Goal: Browse casually: Explore the website without a specific task or goal

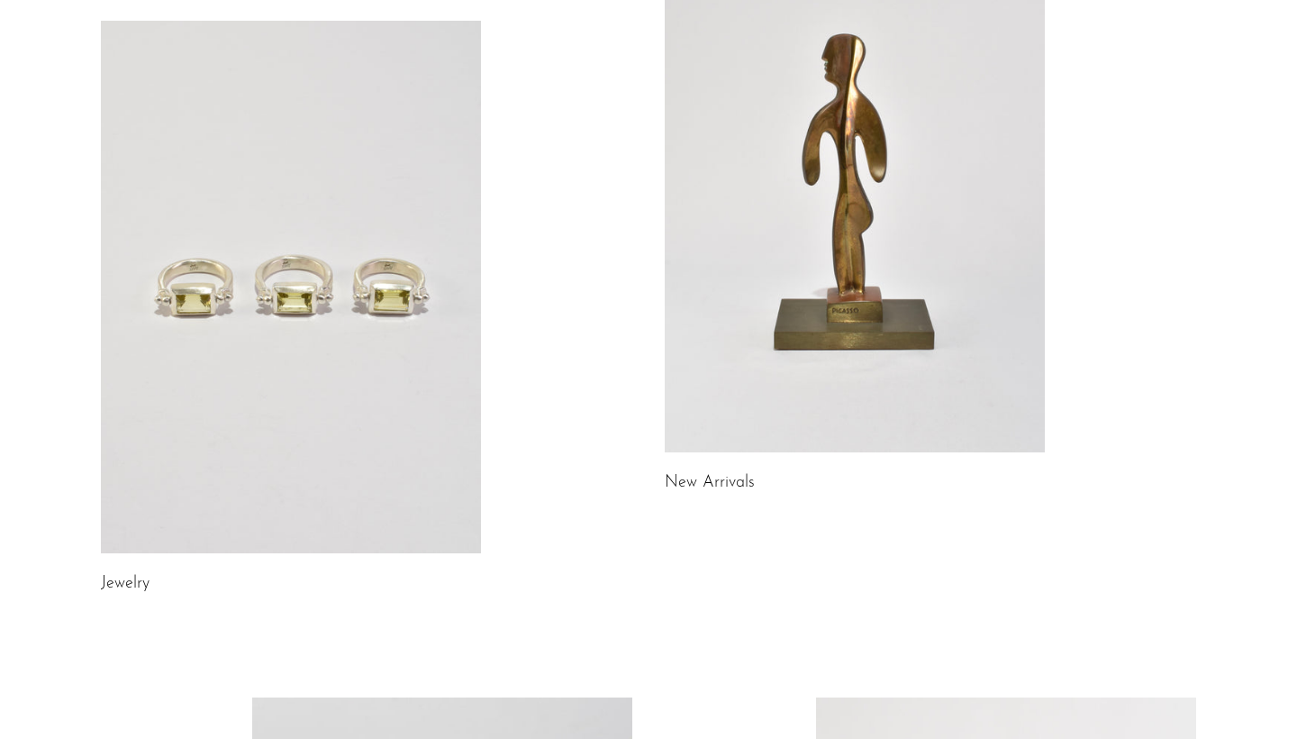
scroll to position [214, 0]
click at [127, 587] on link "Jewelry" at bounding box center [125, 583] width 49 height 16
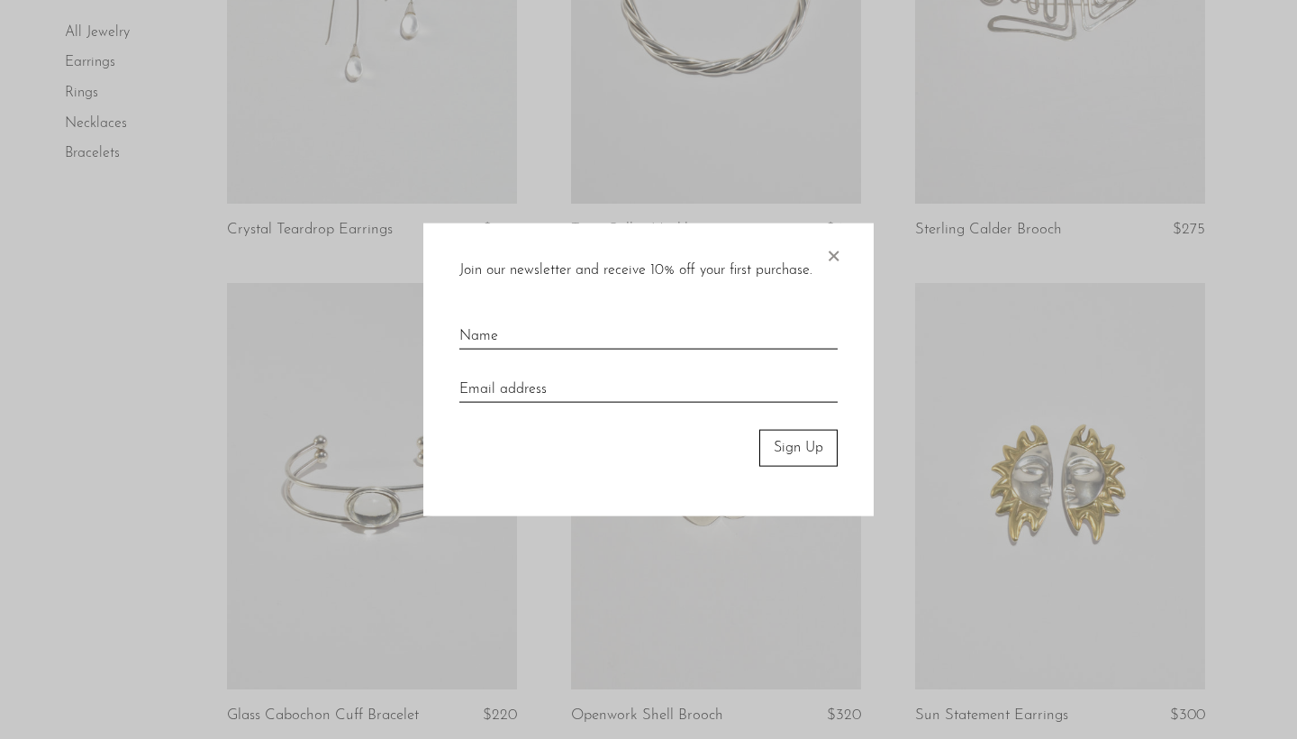
scroll to position [505, 0]
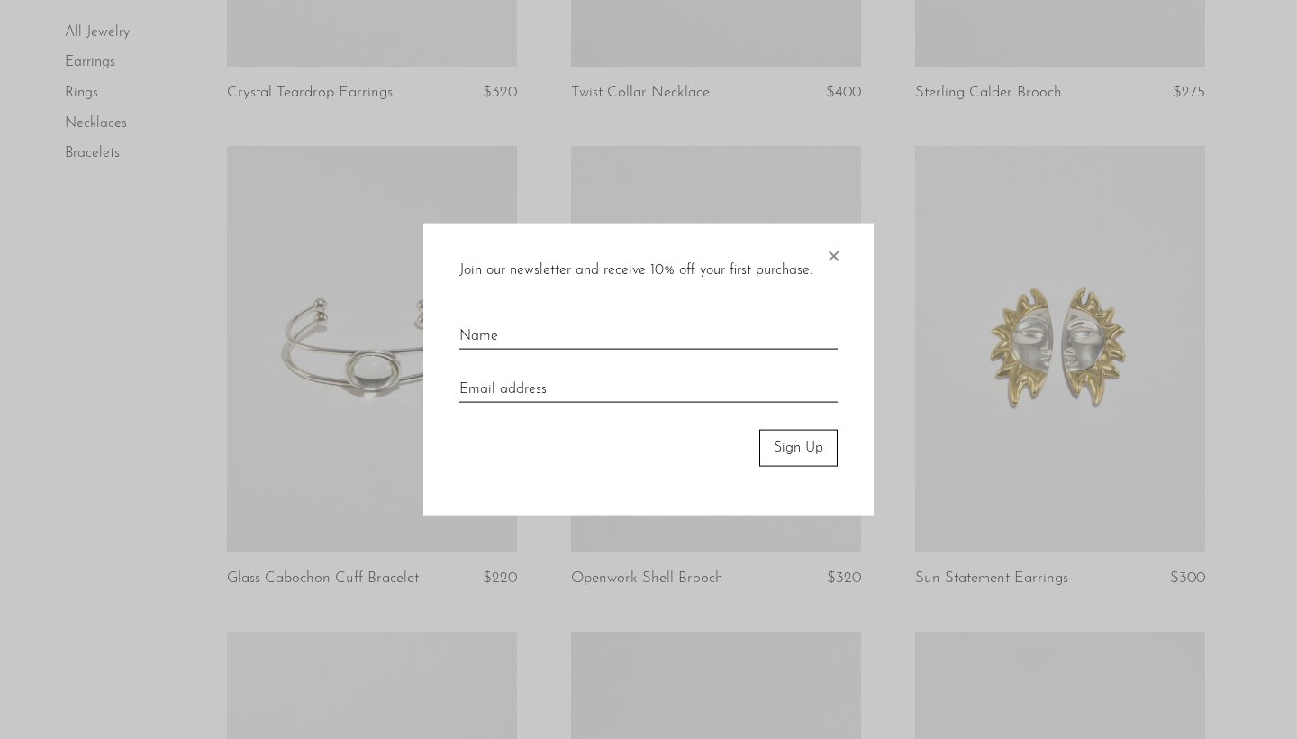
click at [833, 248] on span "×" at bounding box center [833, 252] width 18 height 58
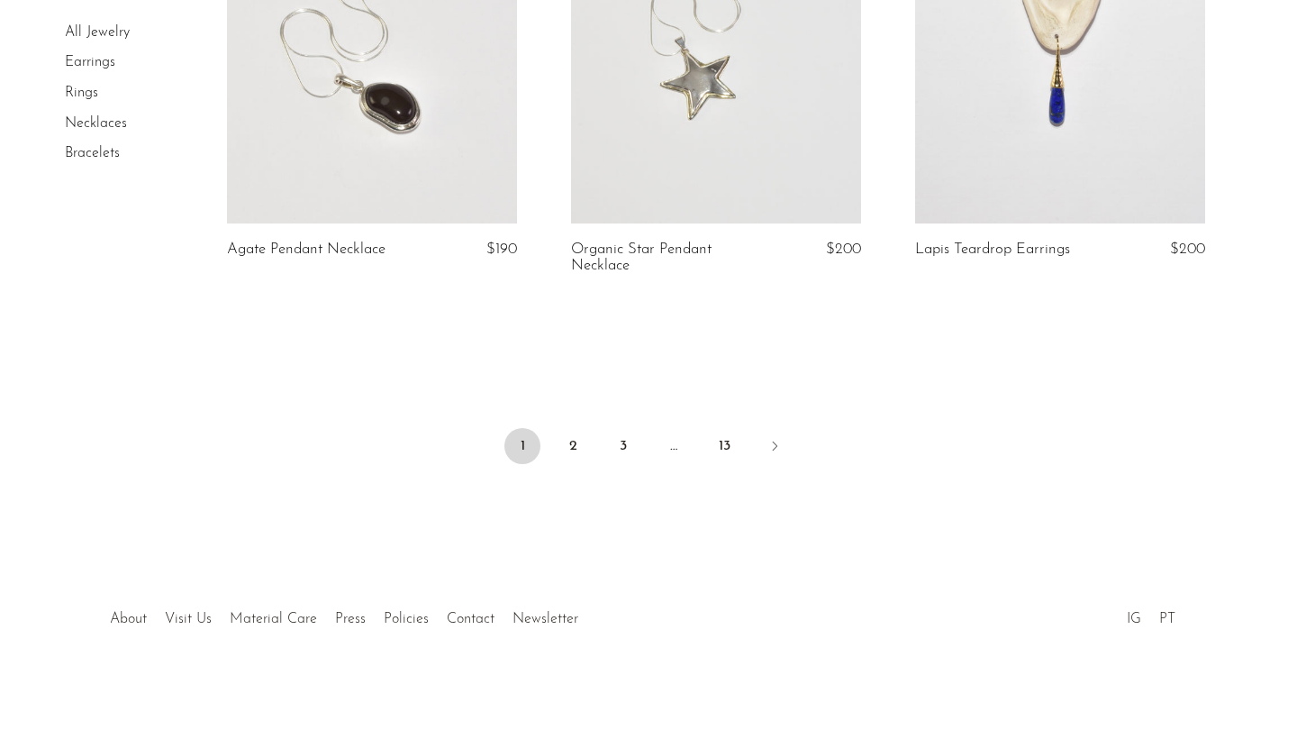
scroll to position [5736, 0]
click at [570, 441] on link "2" at bounding box center [573, 446] width 36 height 36
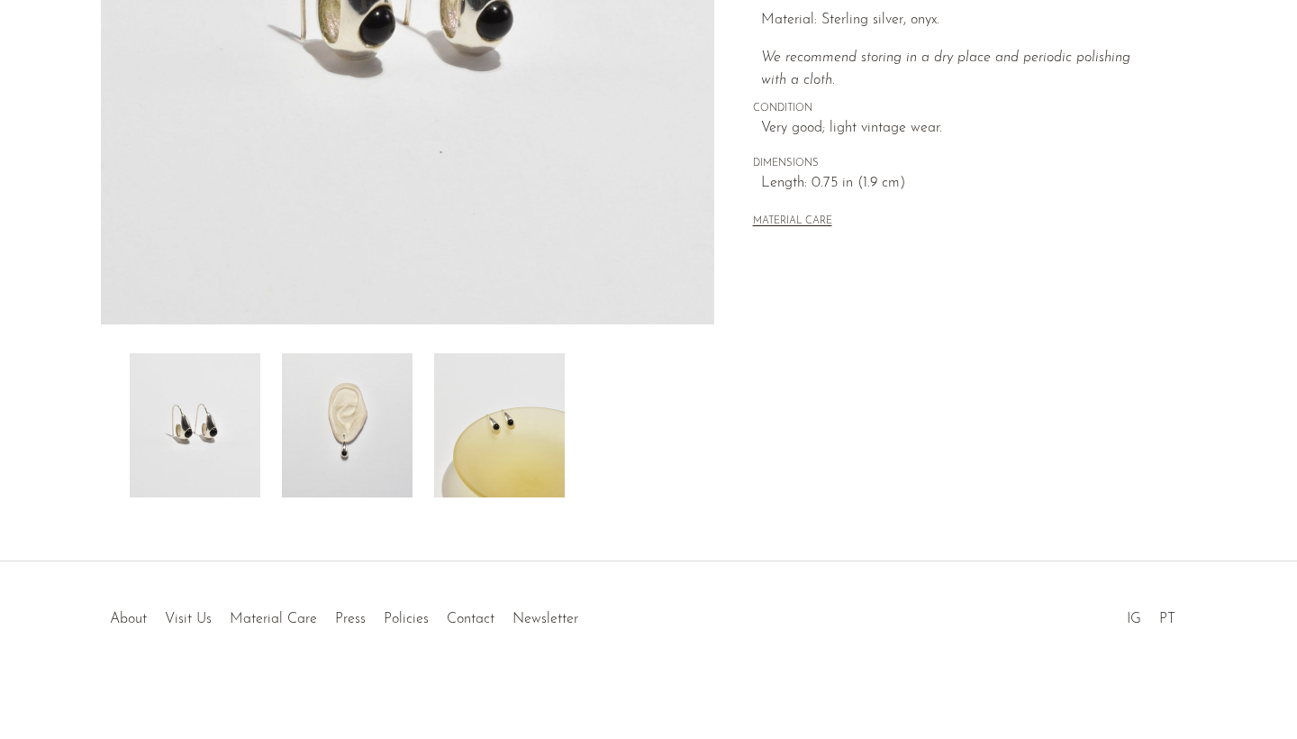
scroll to position [434, 0]
click at [478, 461] on img at bounding box center [499, 425] width 131 height 144
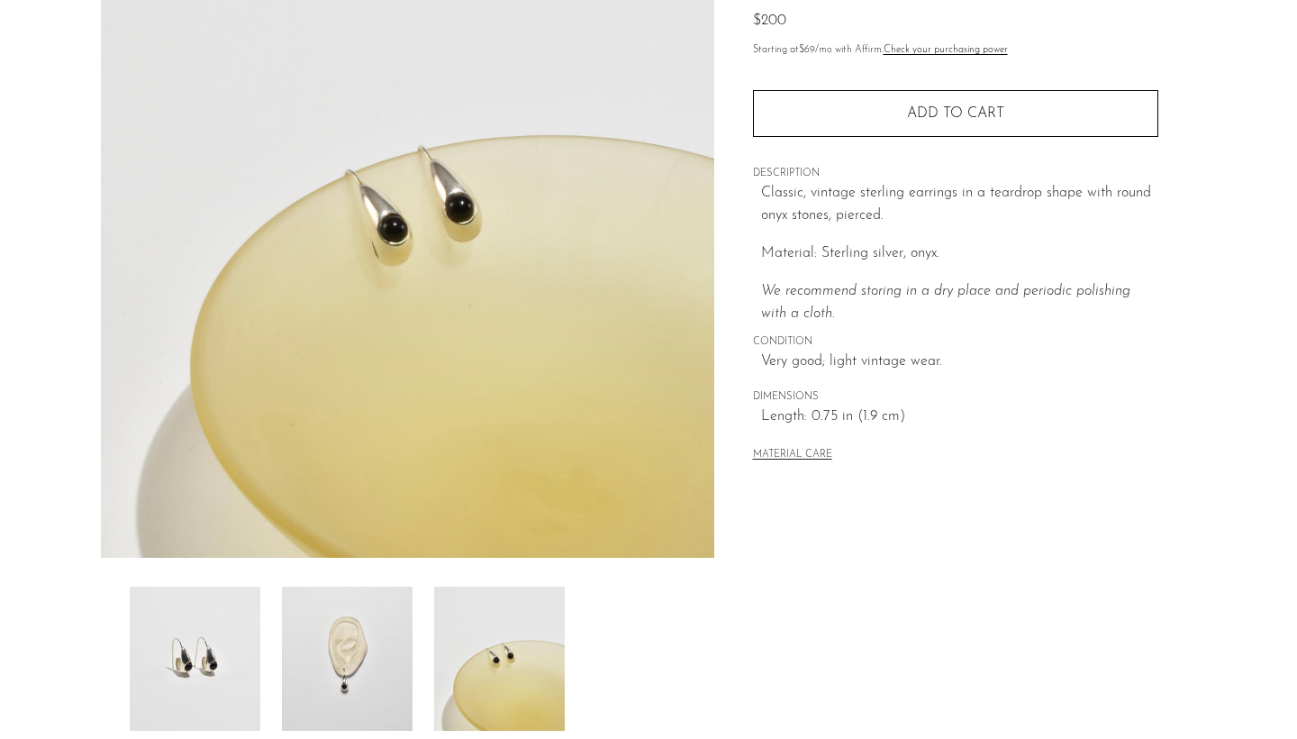
scroll to position [222, 0]
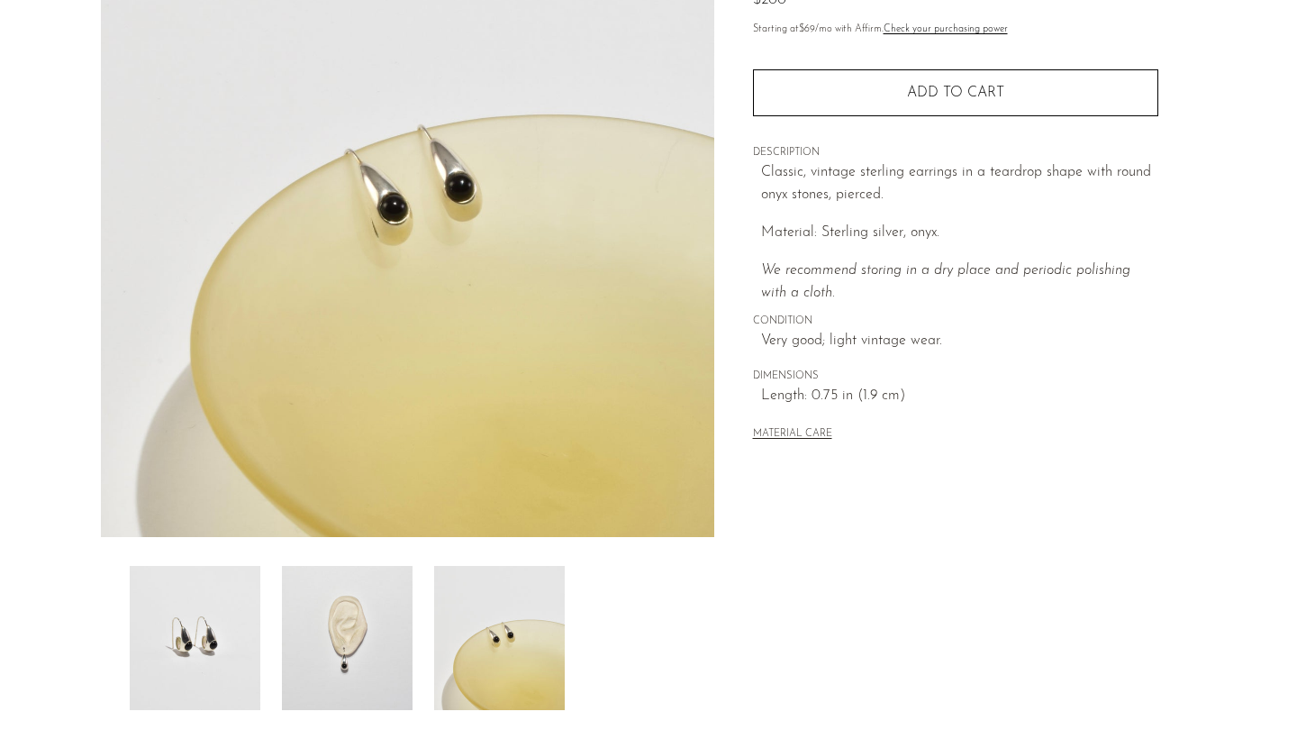
click at [239, 657] on img at bounding box center [195, 638] width 131 height 144
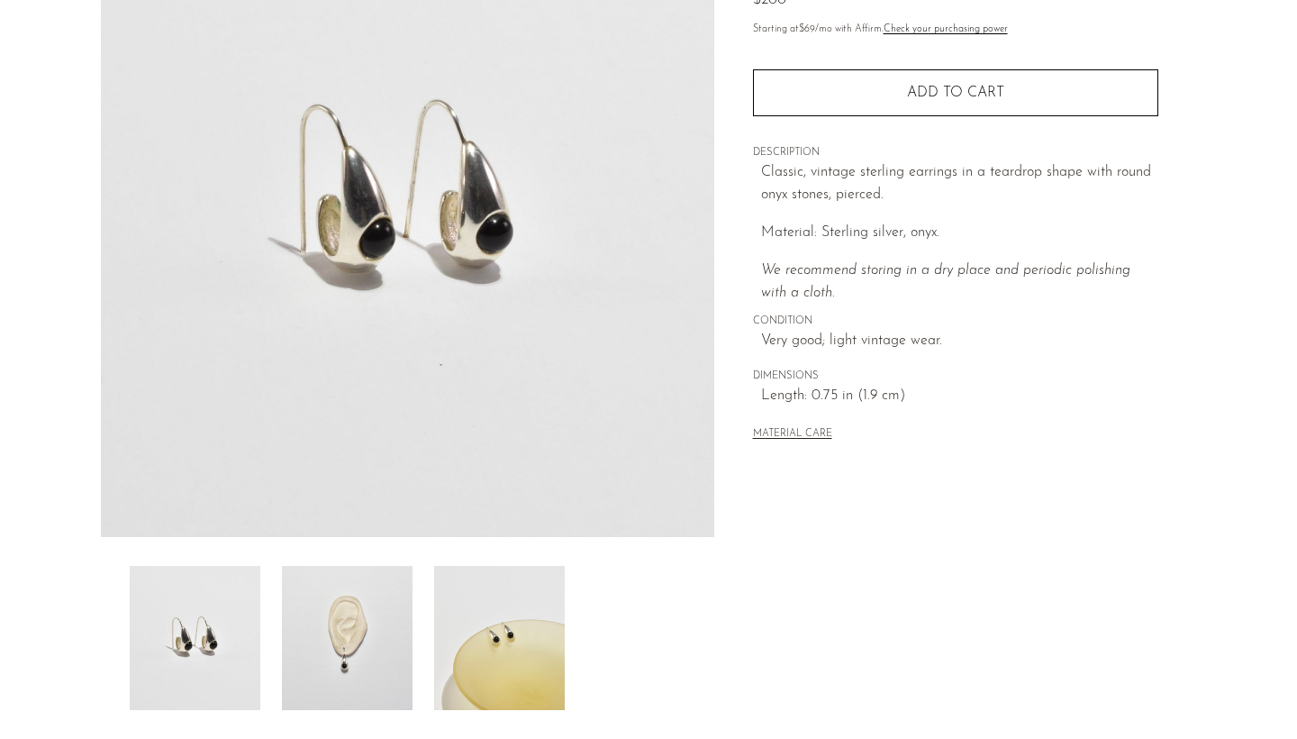
scroll to position [198, 0]
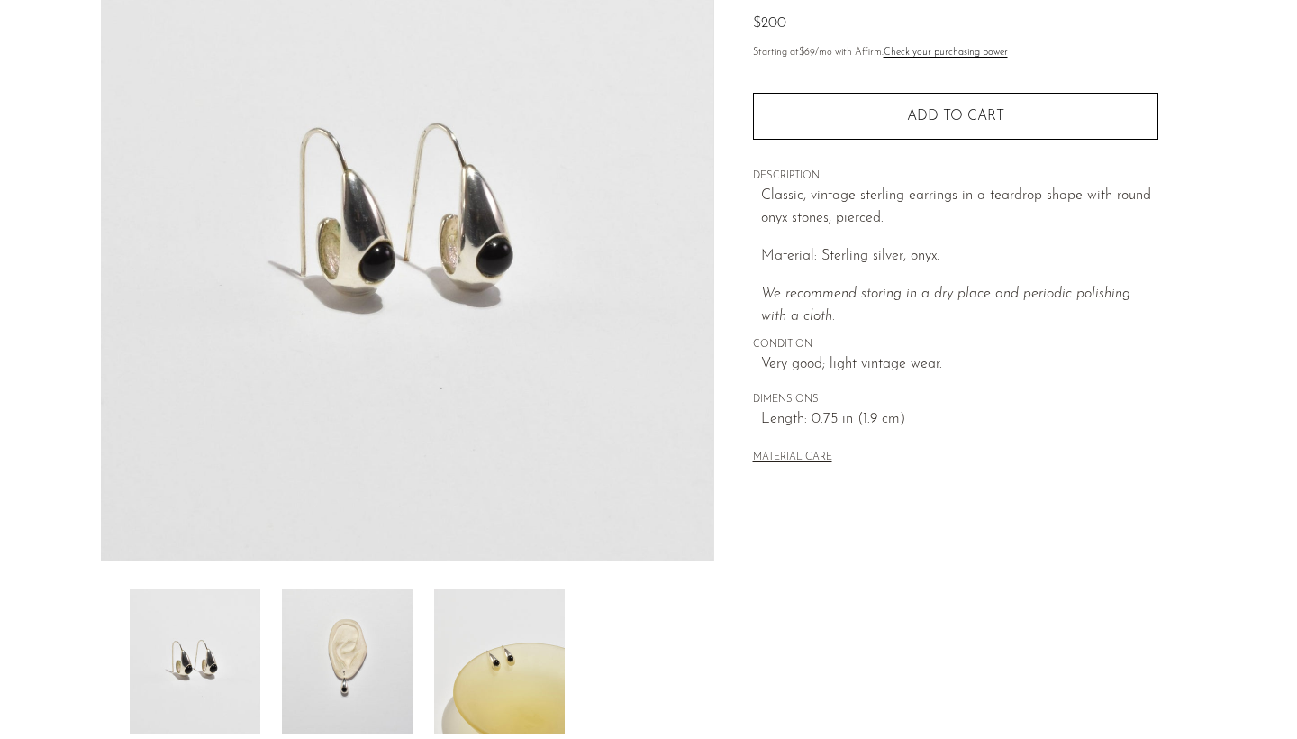
click at [526, 684] on img at bounding box center [499, 661] width 131 height 144
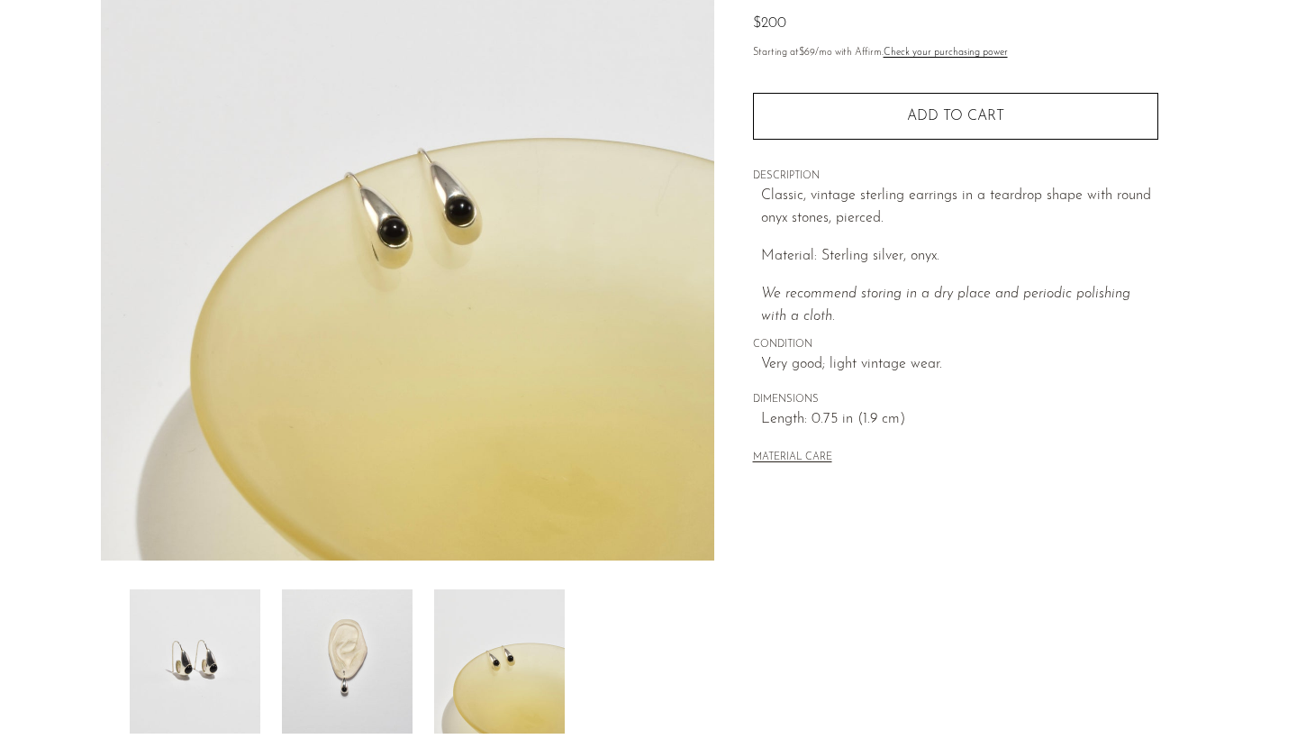
click at [391, 683] on img at bounding box center [347, 661] width 131 height 144
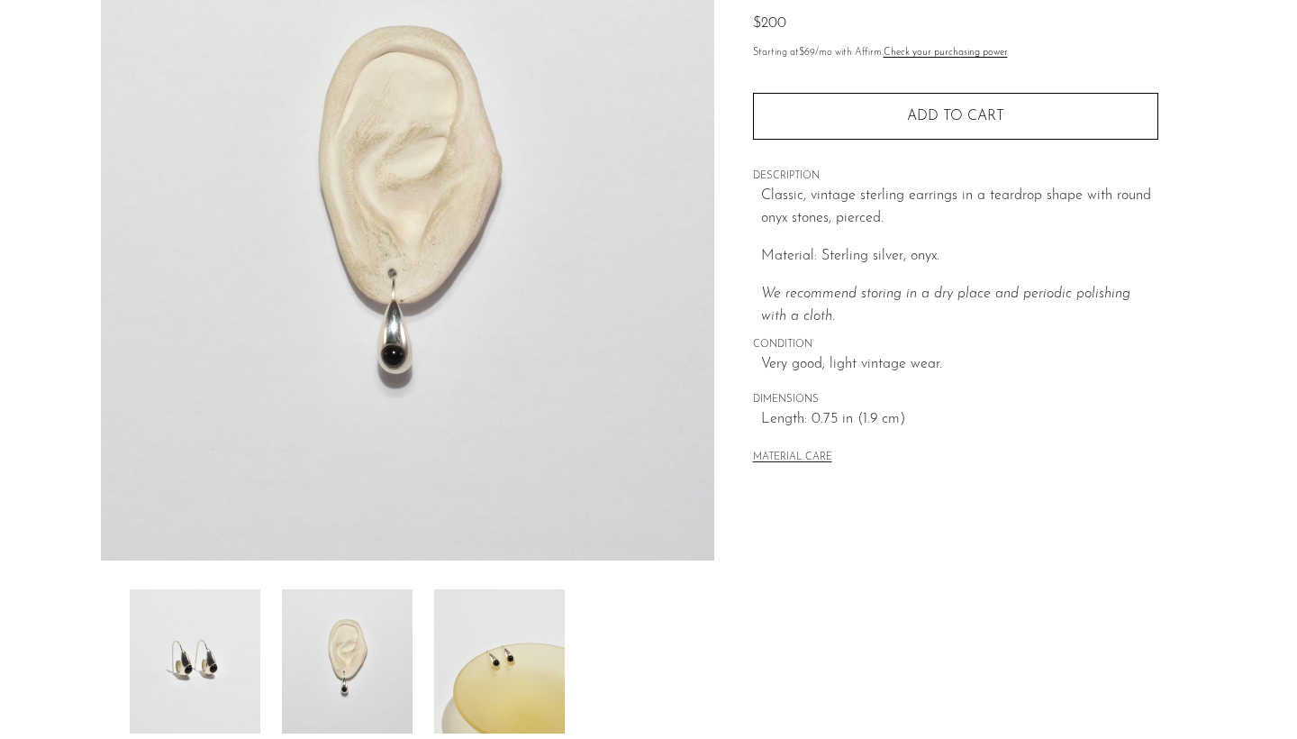
click at [211, 679] on img at bounding box center [195, 661] width 131 height 144
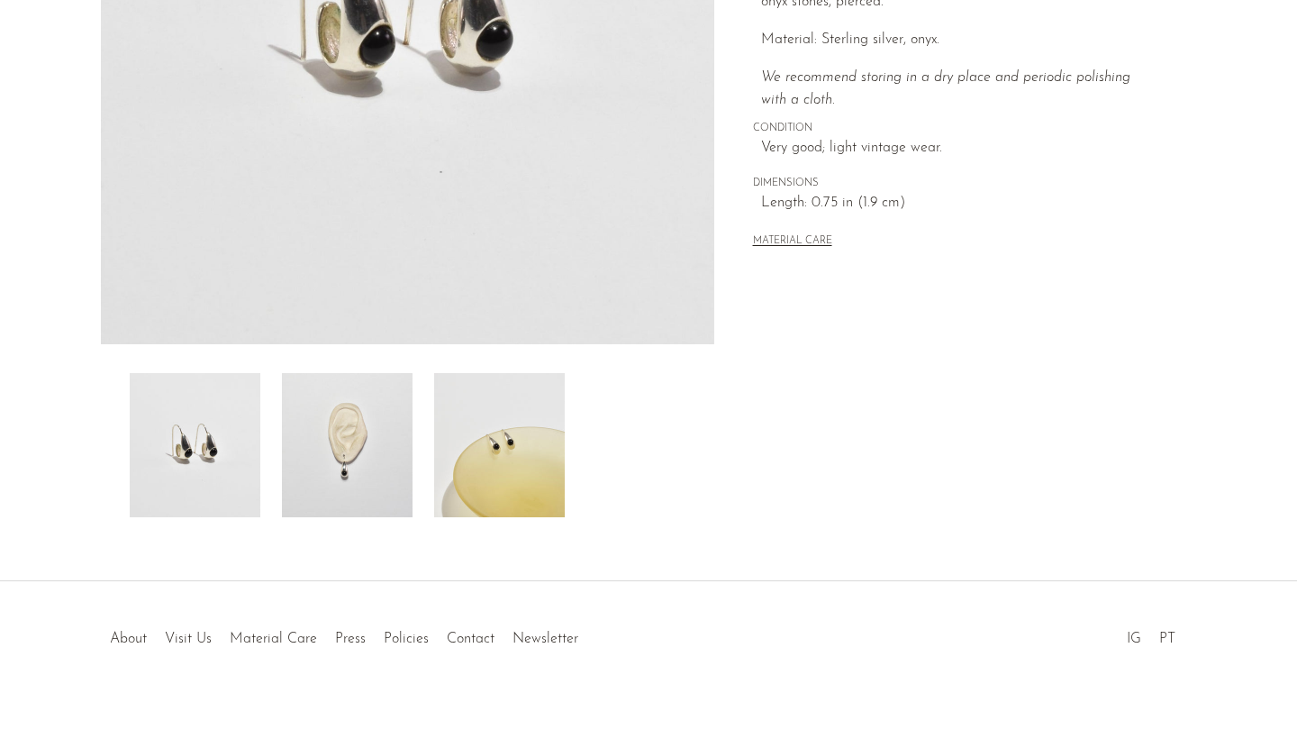
scroll to position [409, 0]
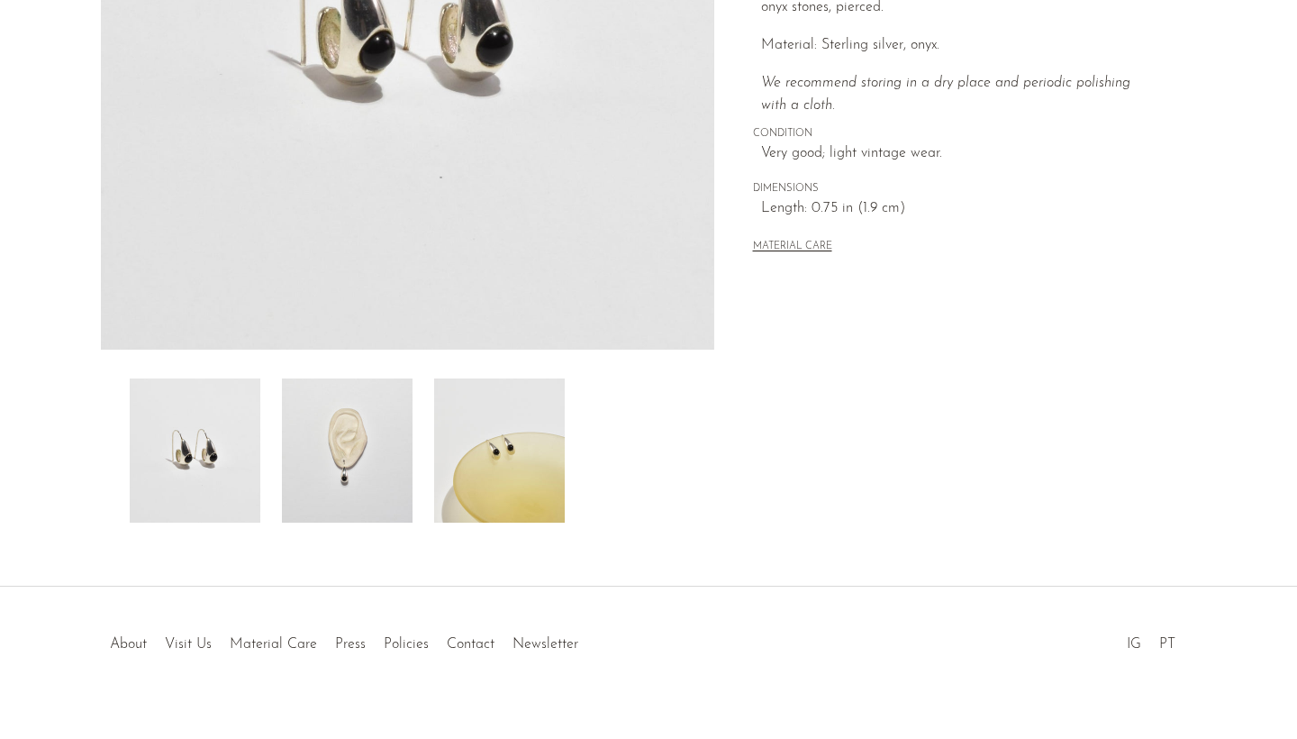
click at [524, 455] on img at bounding box center [499, 450] width 131 height 144
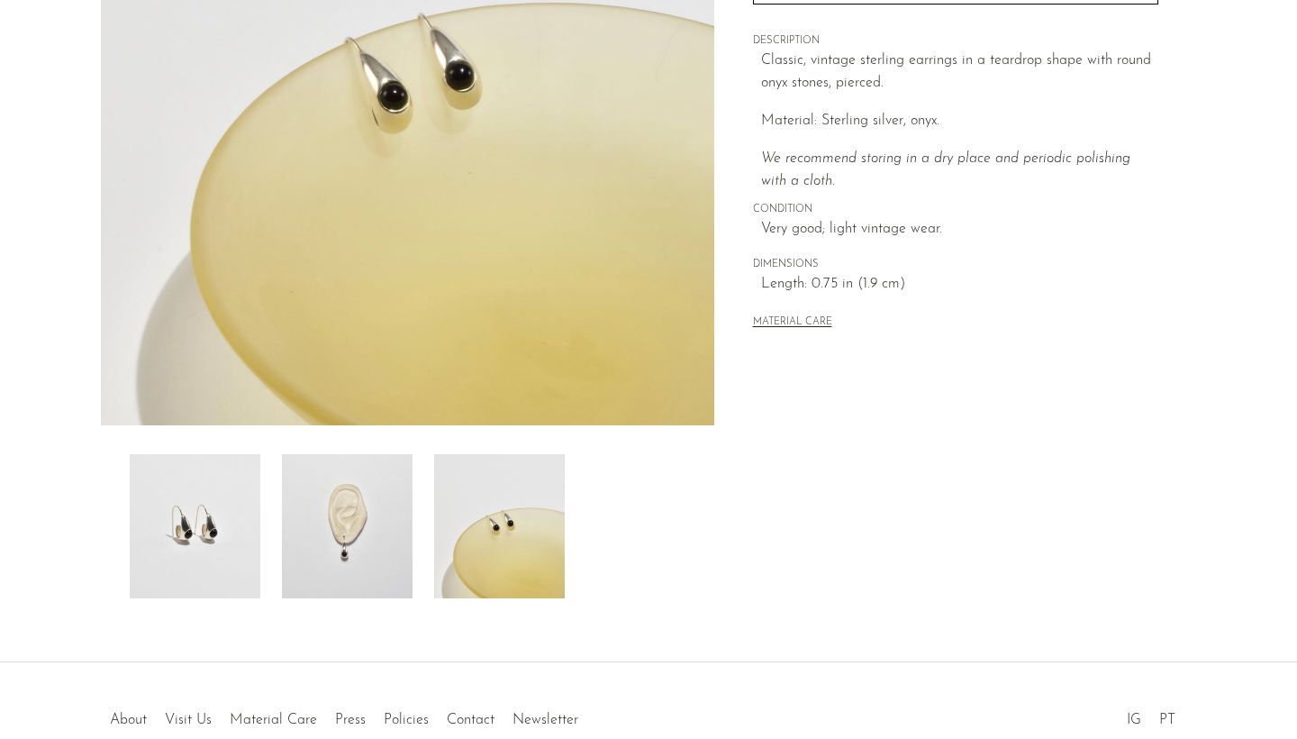
scroll to position [332, 0]
click at [364, 561] on img at bounding box center [347, 527] width 131 height 144
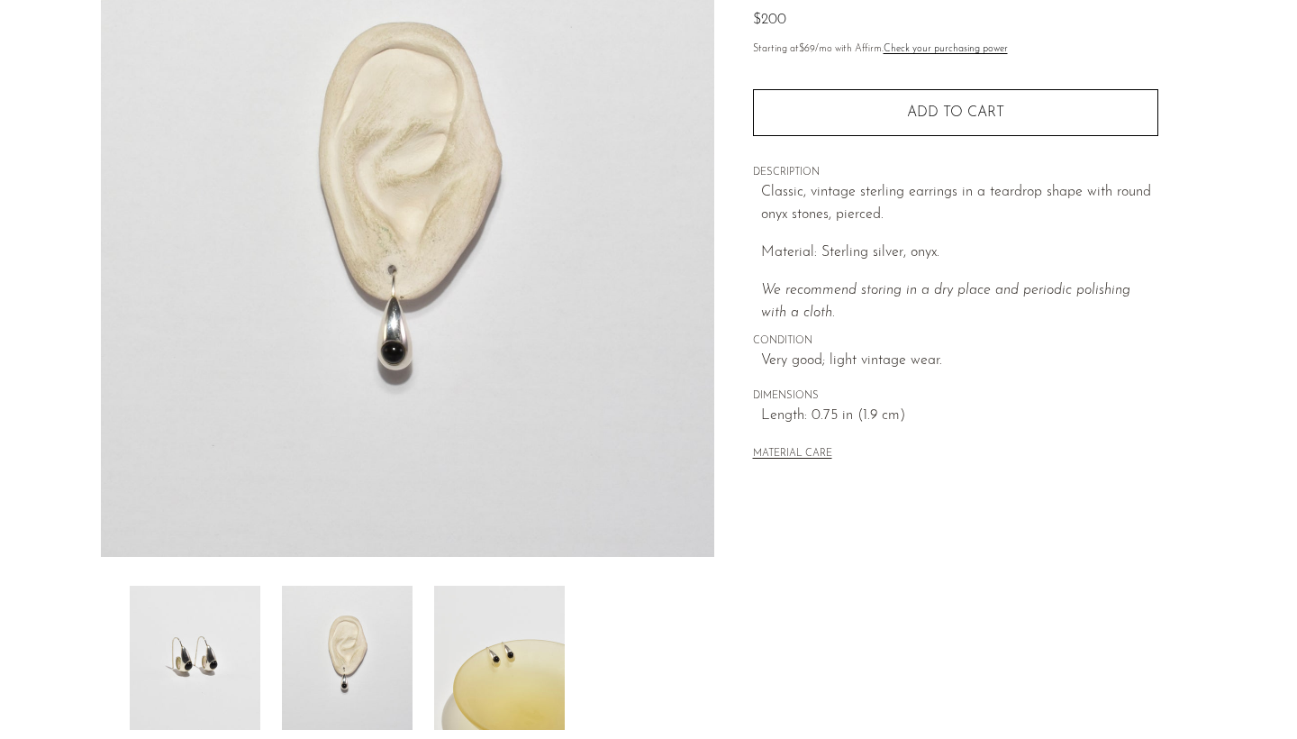
scroll to position [201, 0]
click at [208, 623] on img at bounding box center [195, 659] width 131 height 144
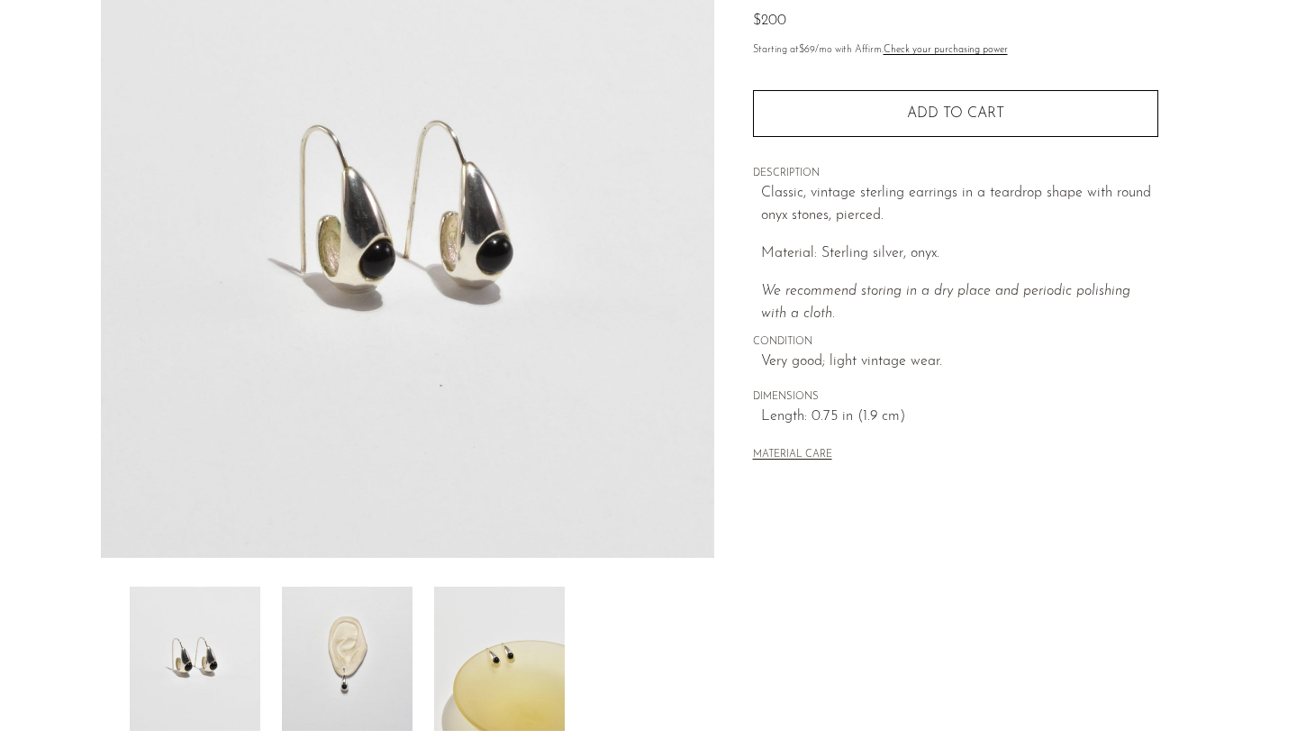
click at [380, 241] on img at bounding box center [408, 220] width 614 height 676
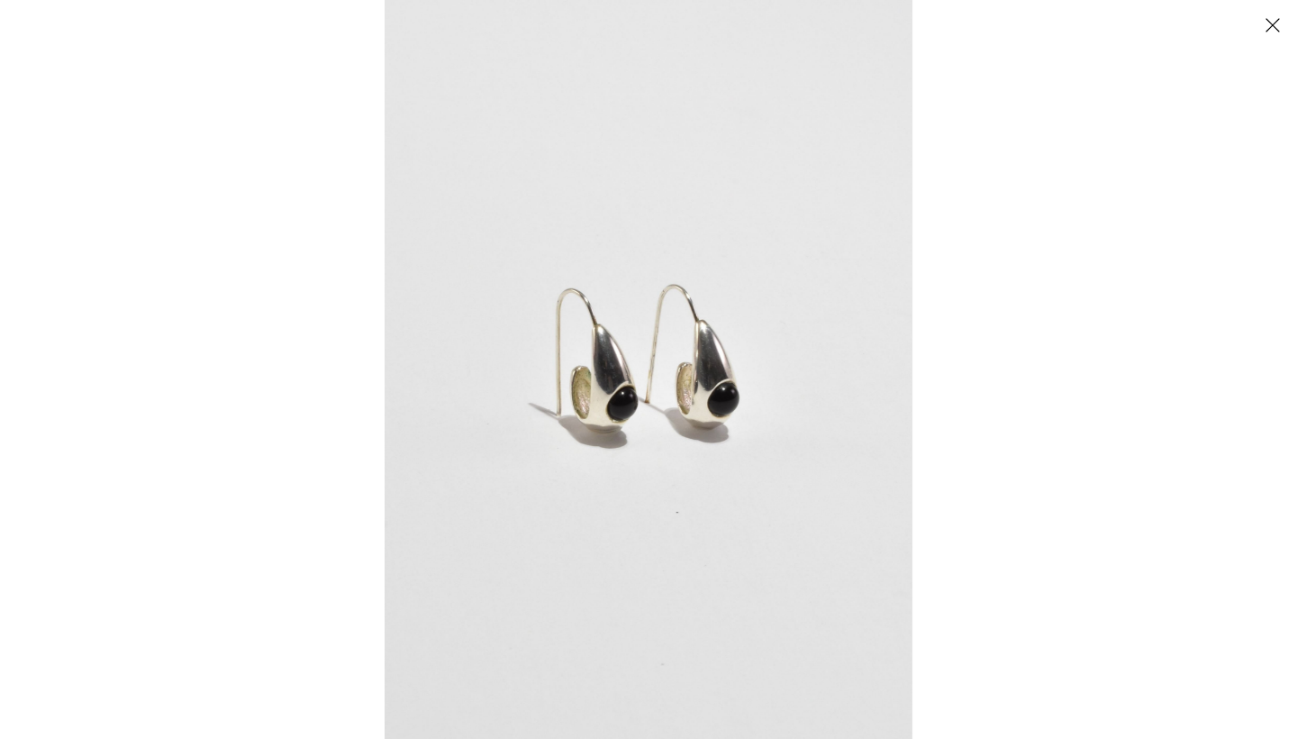
click at [607, 414] on img at bounding box center [649, 369] width 528 height 739
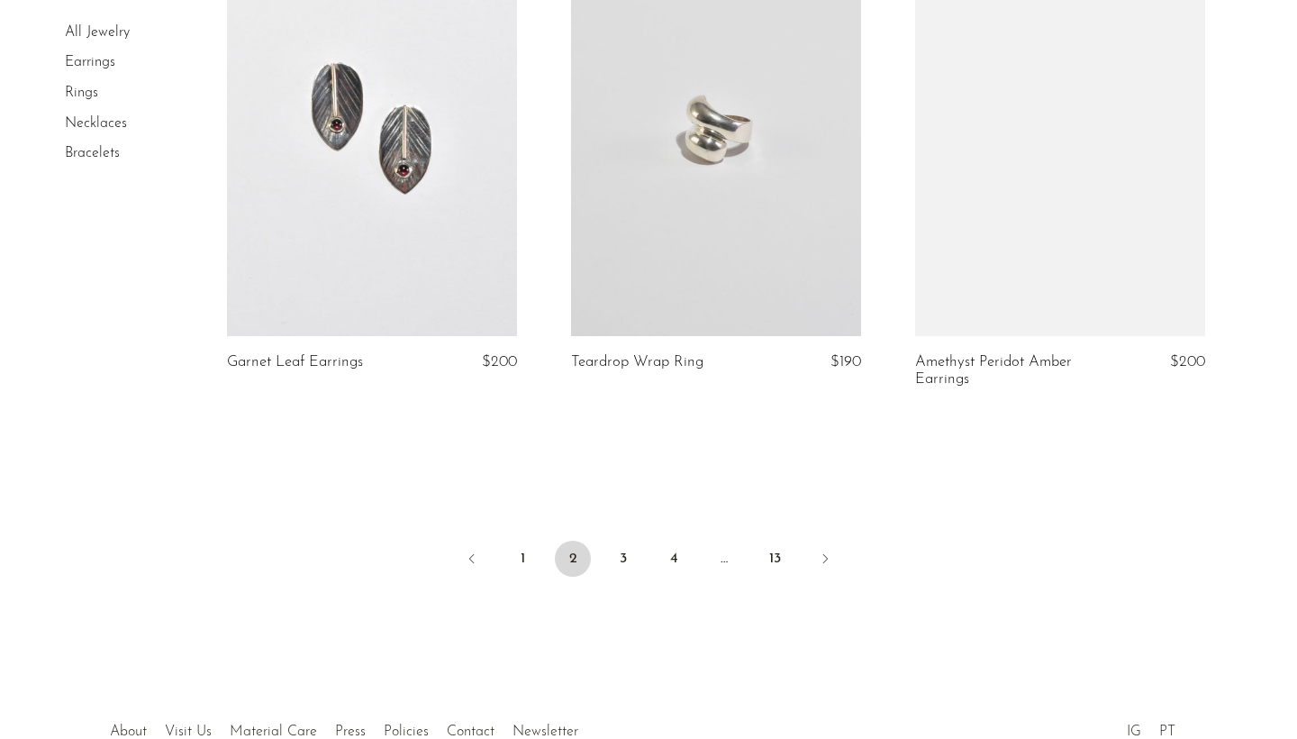
scroll to position [5734, 0]
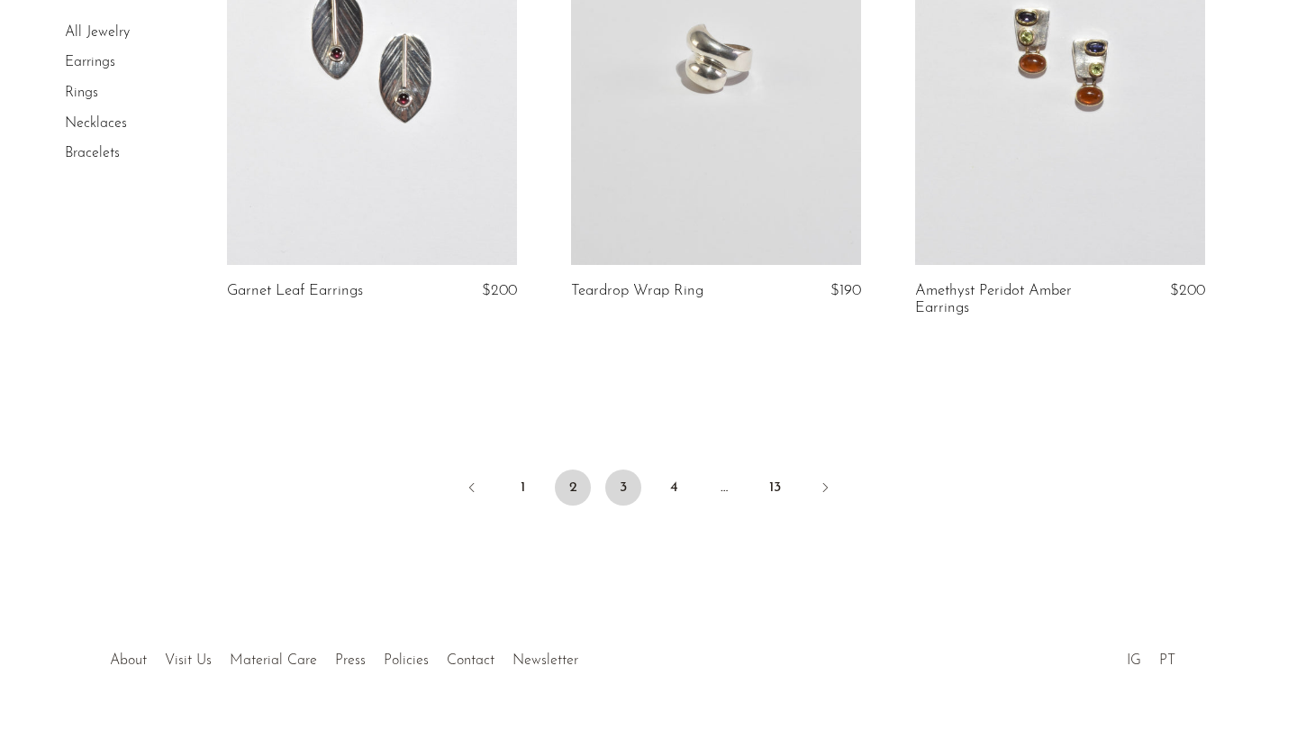
click at [634, 475] on link "3" at bounding box center [623, 487] width 36 height 36
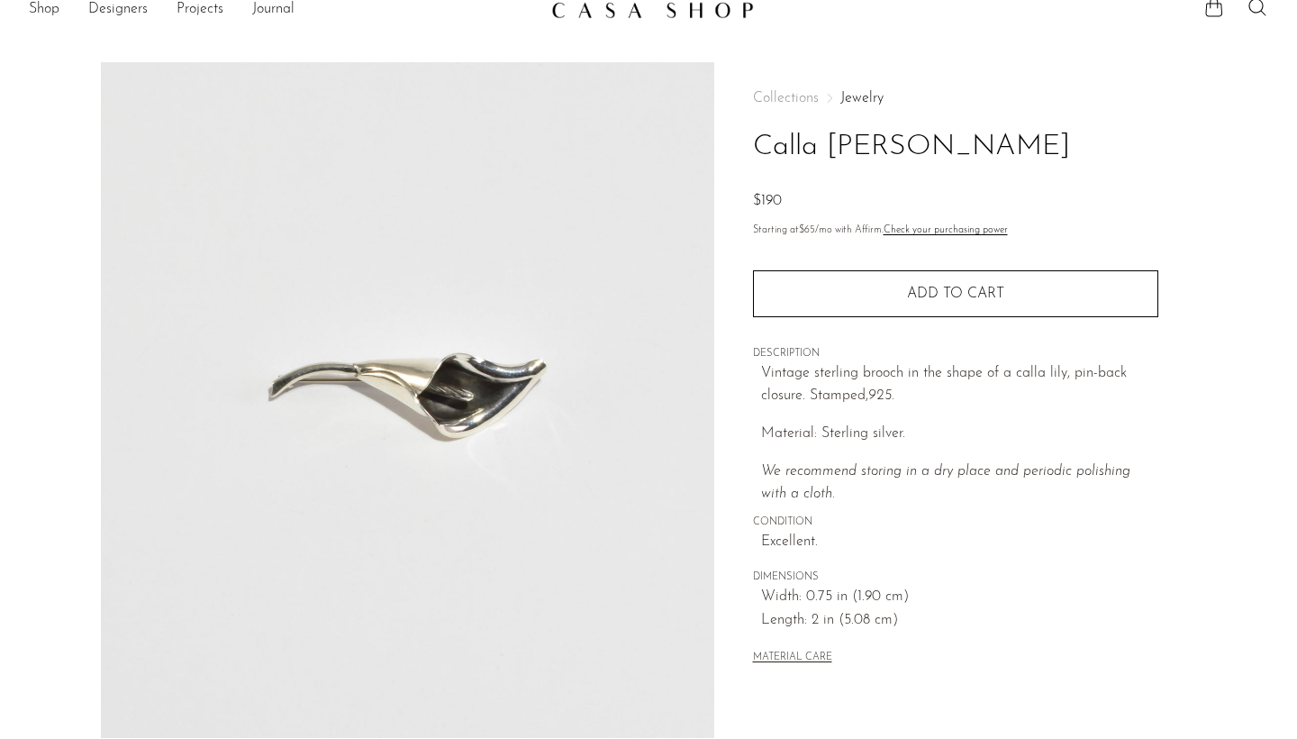
scroll to position [23, 1]
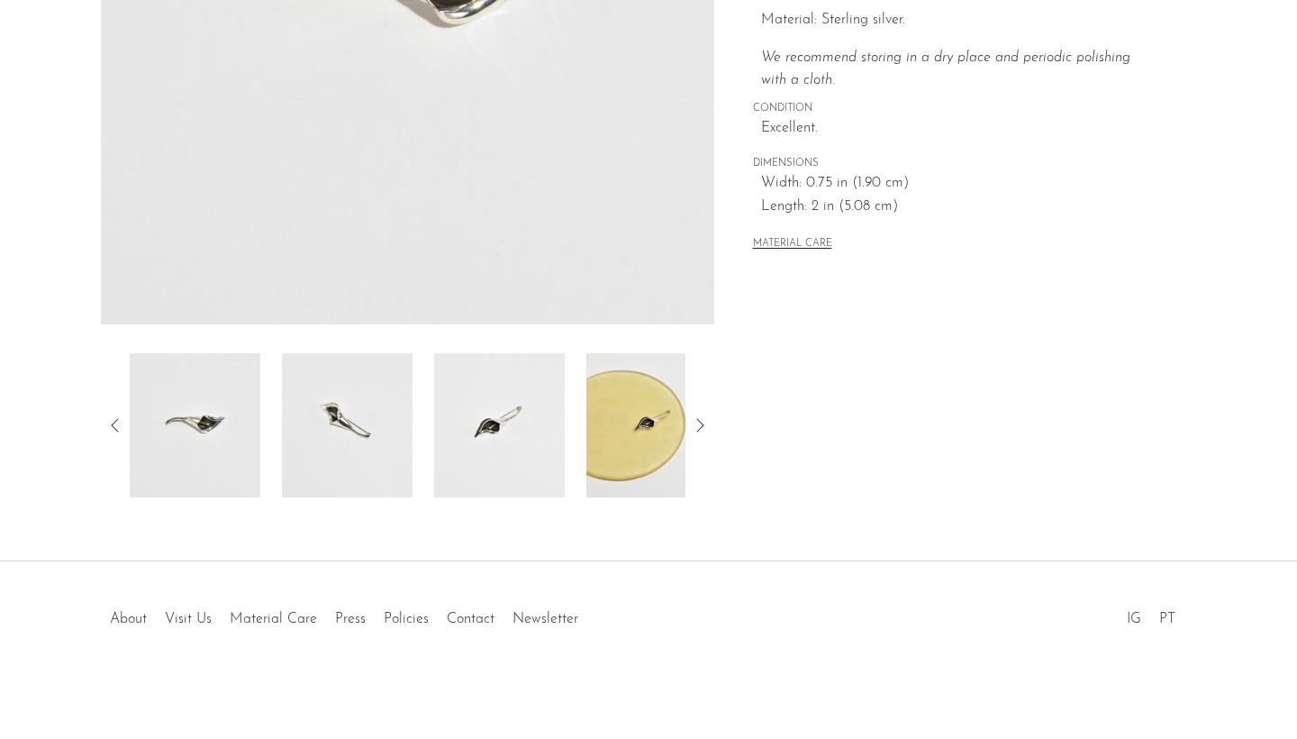
click at [502, 432] on img at bounding box center [499, 425] width 131 height 144
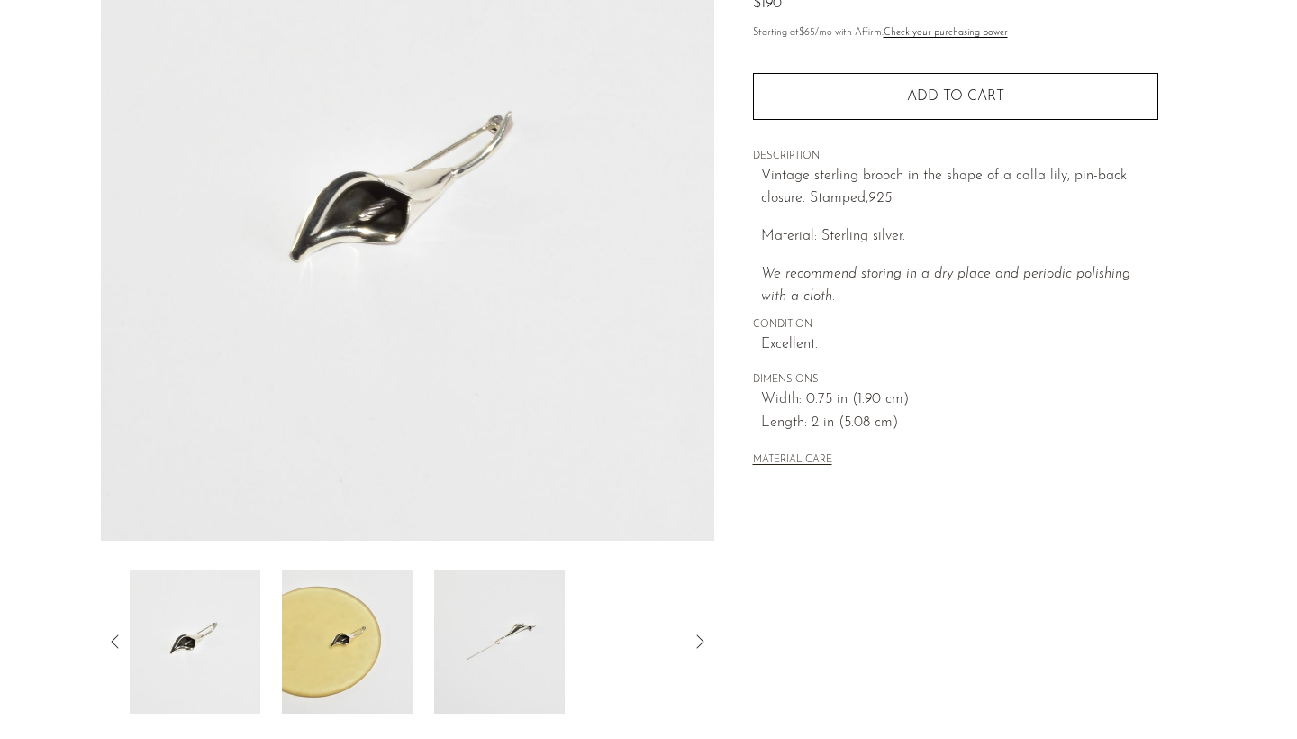
scroll to position [218, 0]
click at [509, 621] on img at bounding box center [499, 641] width 131 height 144
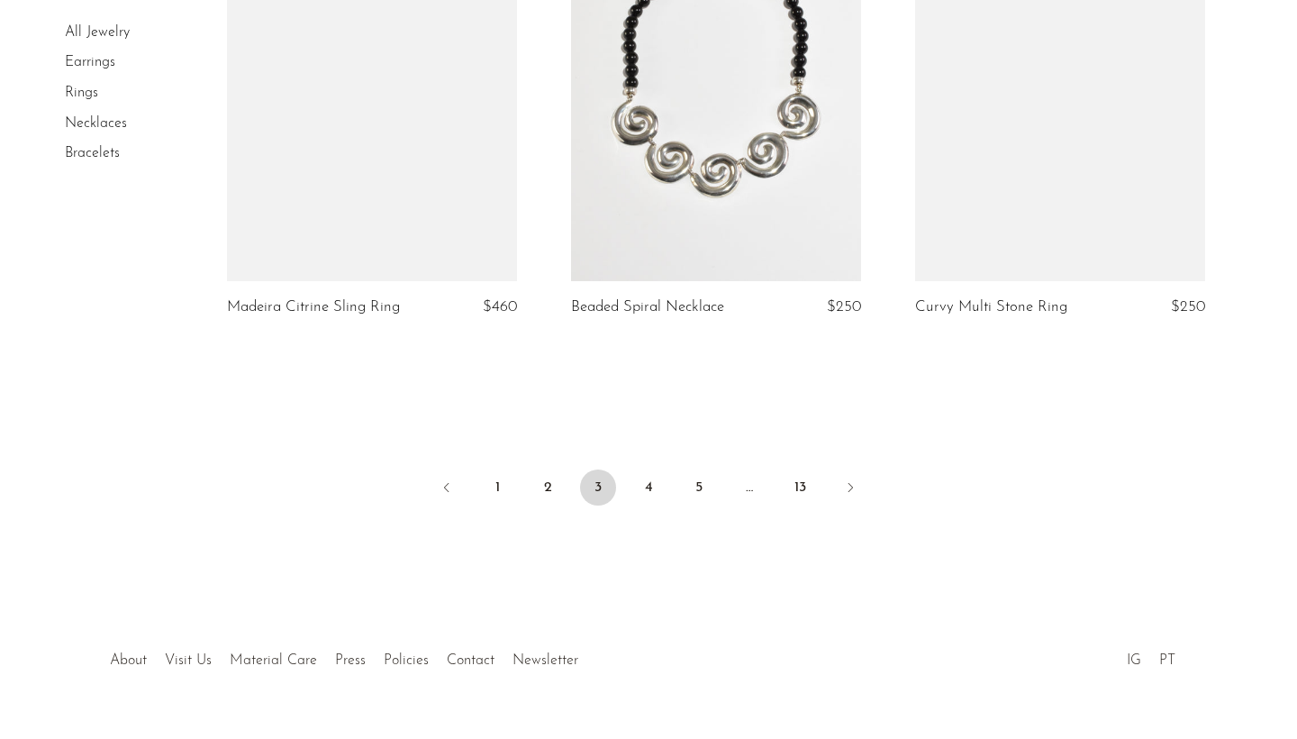
scroll to position [5784, 0]
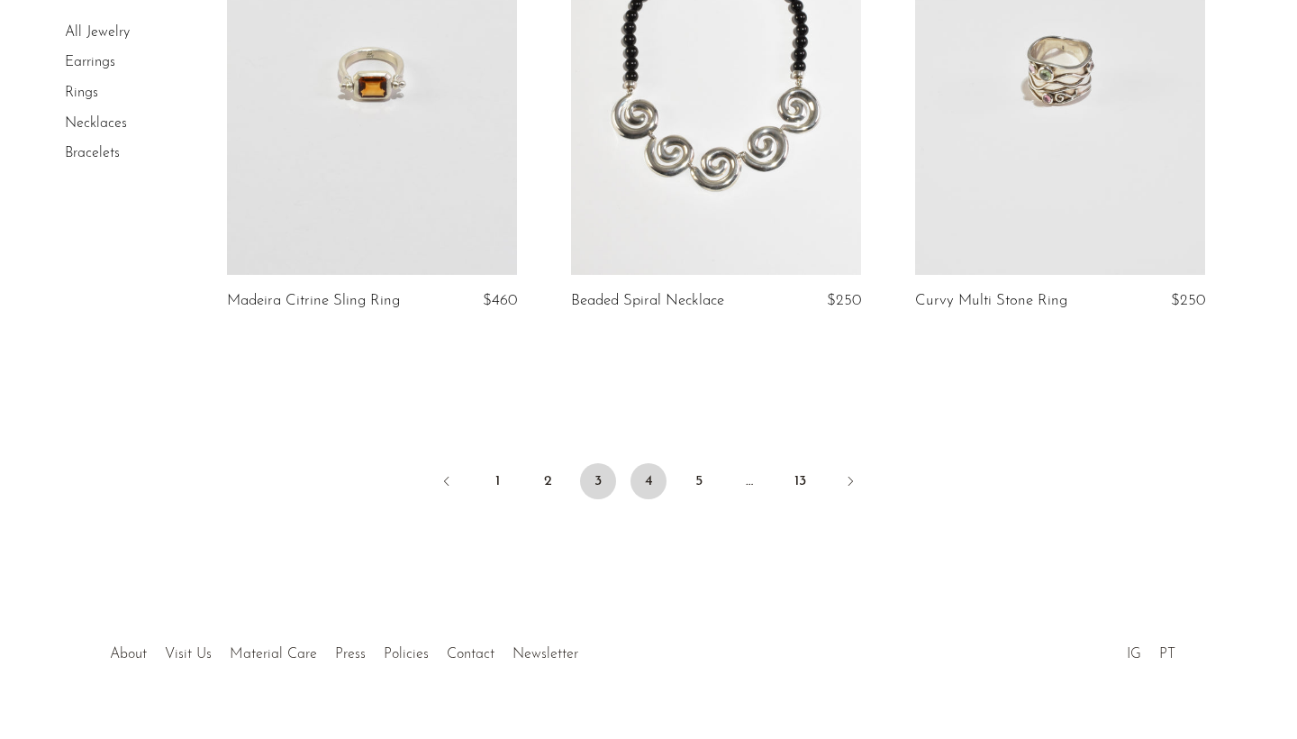
click at [652, 463] on link "4" at bounding box center [649, 481] width 36 height 36
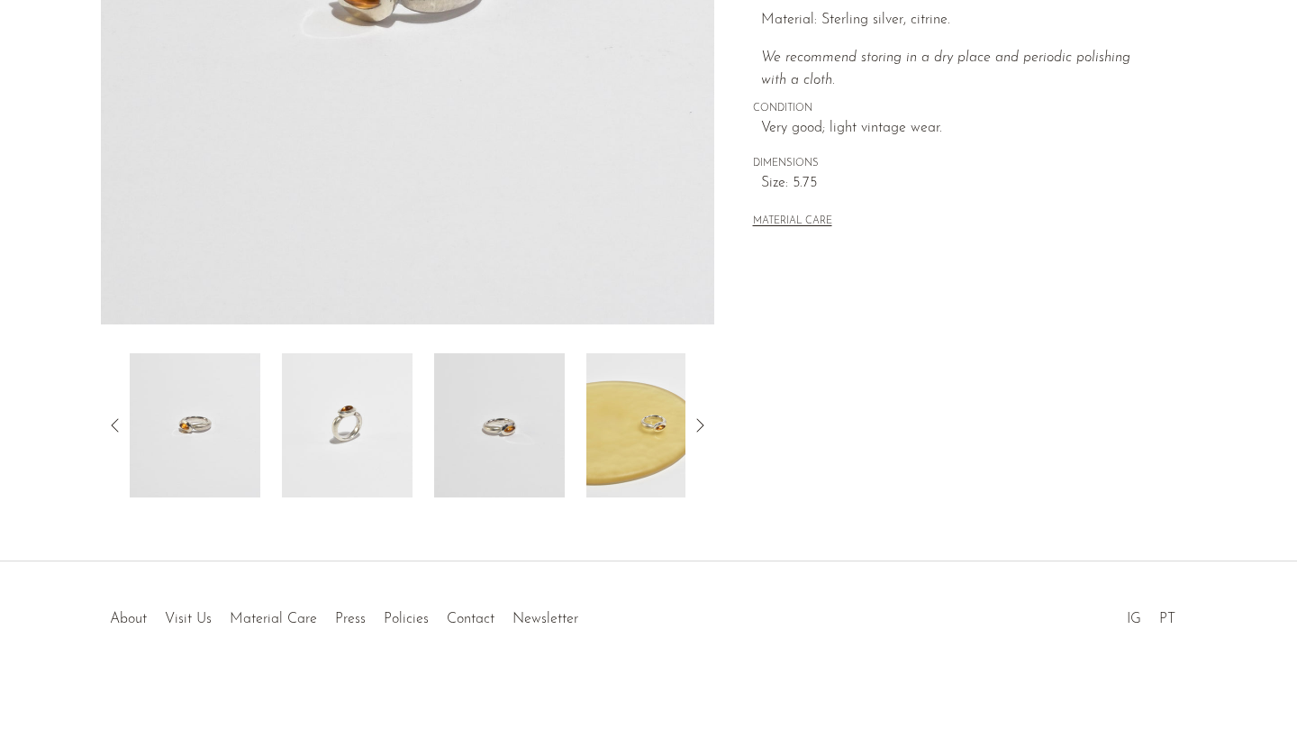
scroll to position [434, 0]
click at [512, 448] on img at bounding box center [499, 425] width 131 height 144
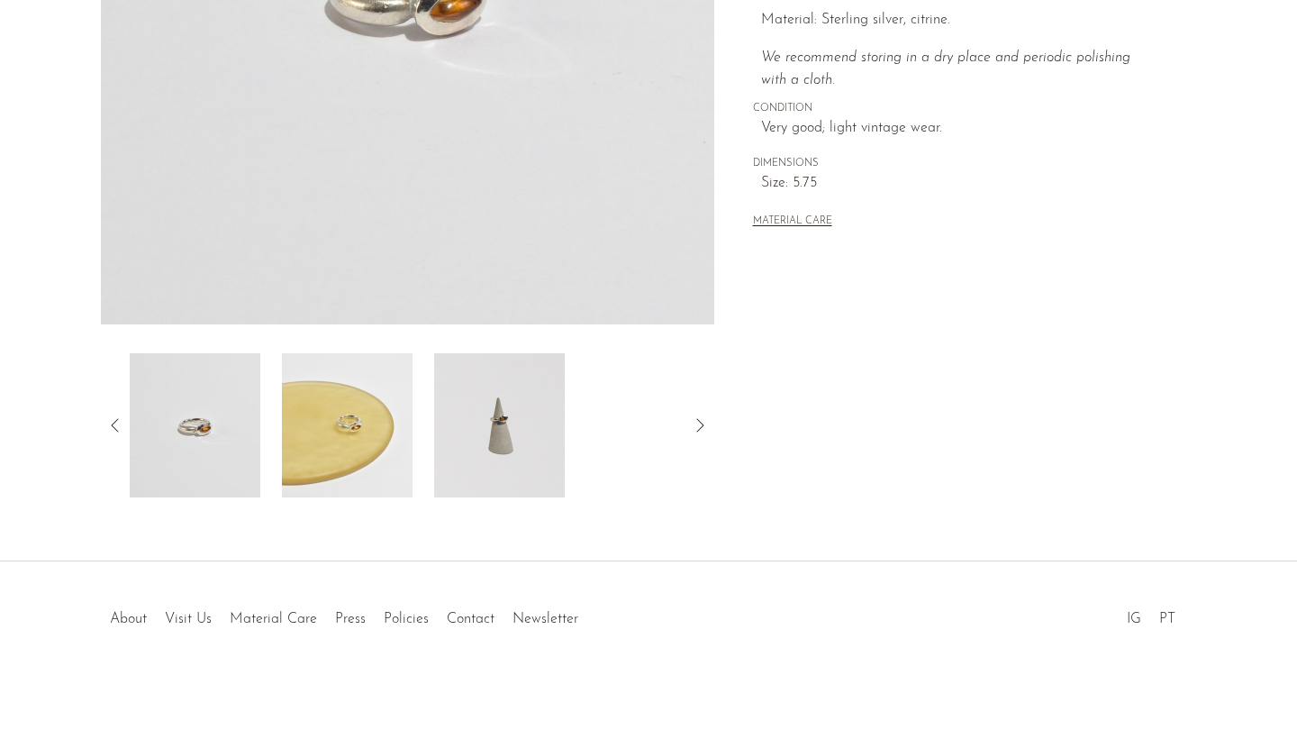
click at [405, 450] on img at bounding box center [347, 425] width 131 height 144
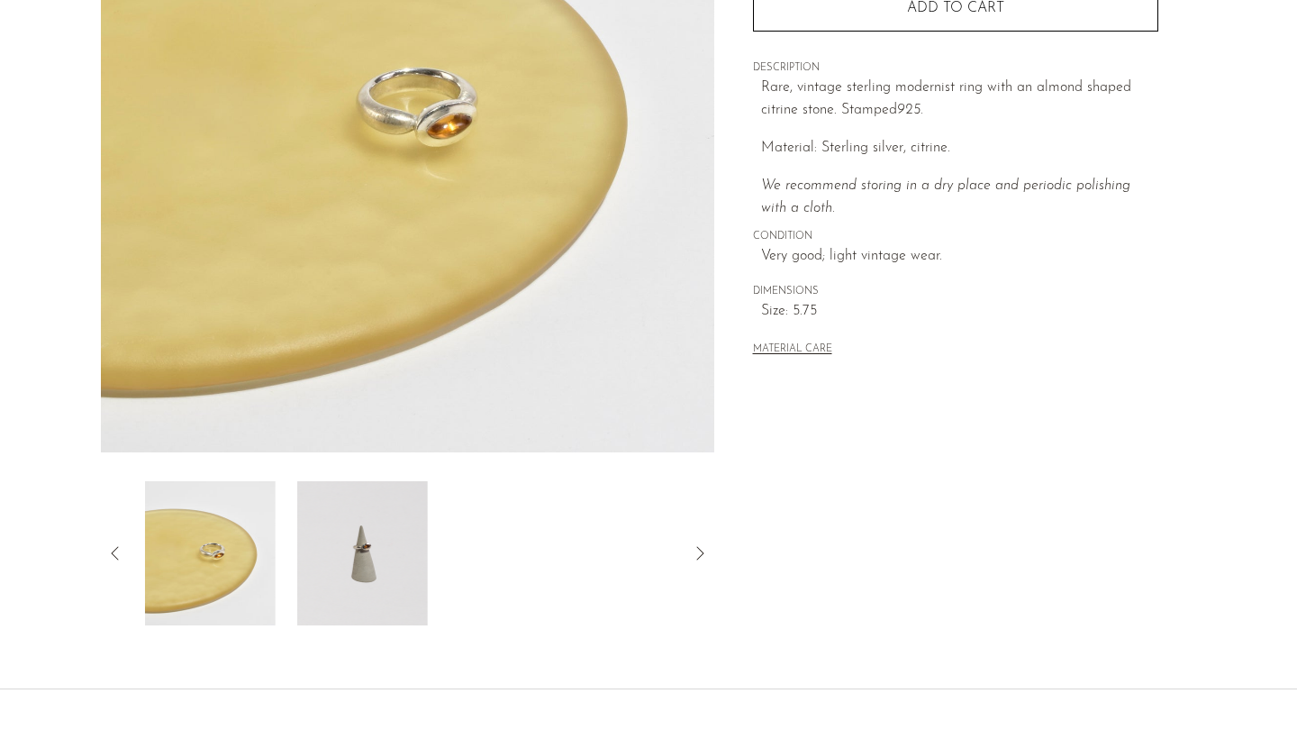
scroll to position [264, 0]
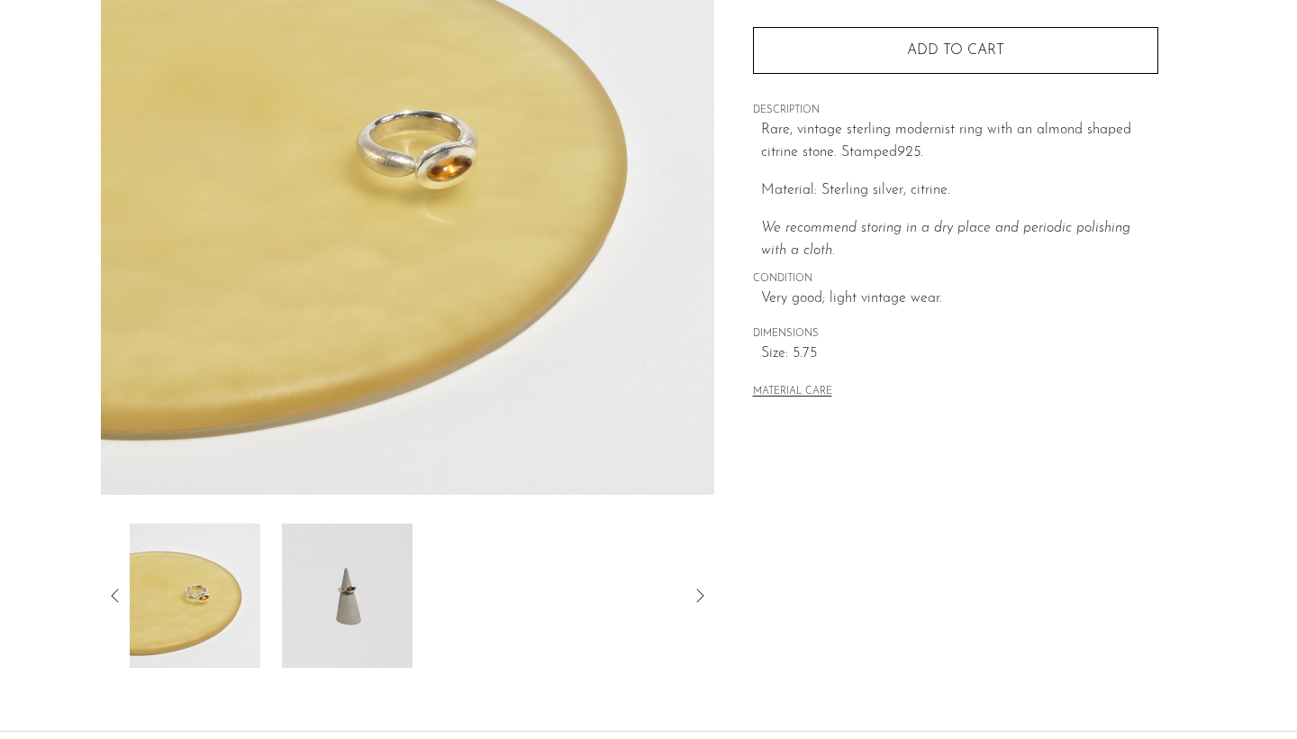
click at [341, 675] on div "Modernist Citrine Ring $395" at bounding box center [648, 275] width 1297 height 913
click at [331, 625] on img at bounding box center [347, 595] width 131 height 144
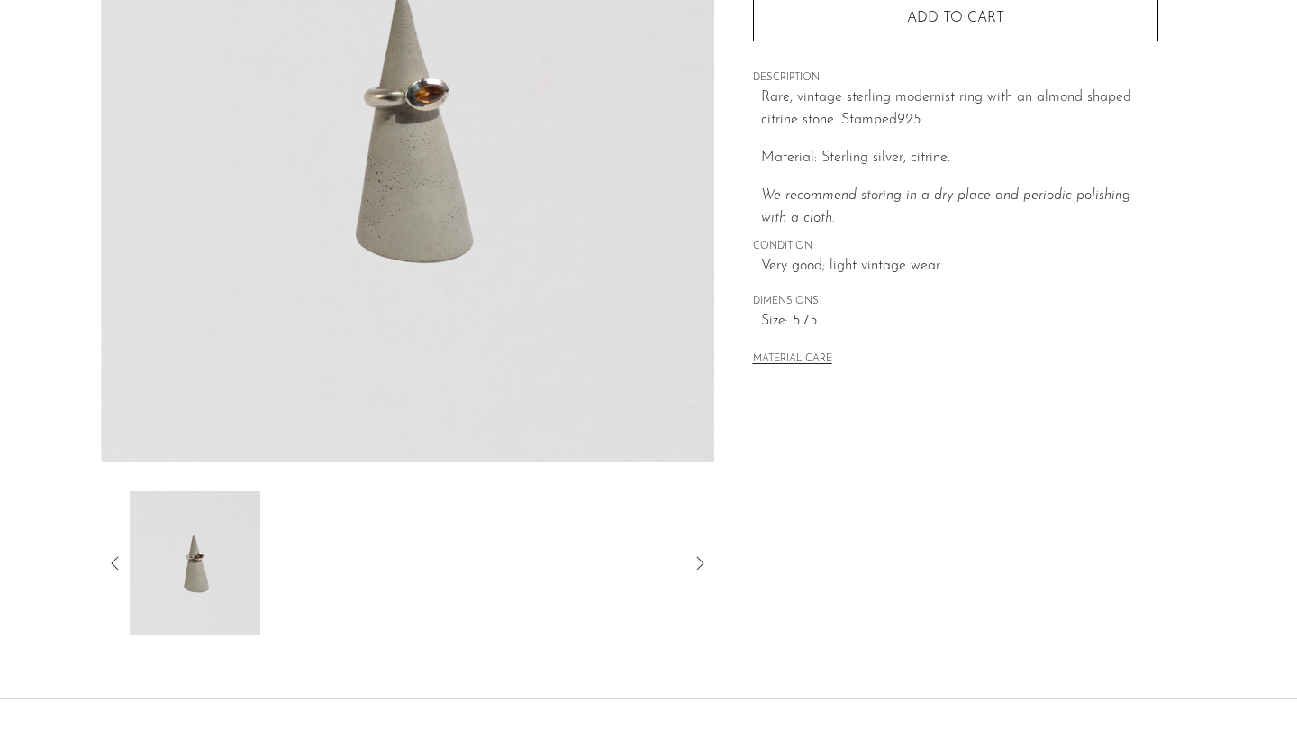
scroll to position [297, 0]
click at [115, 568] on icon at bounding box center [116, 562] width 22 height 22
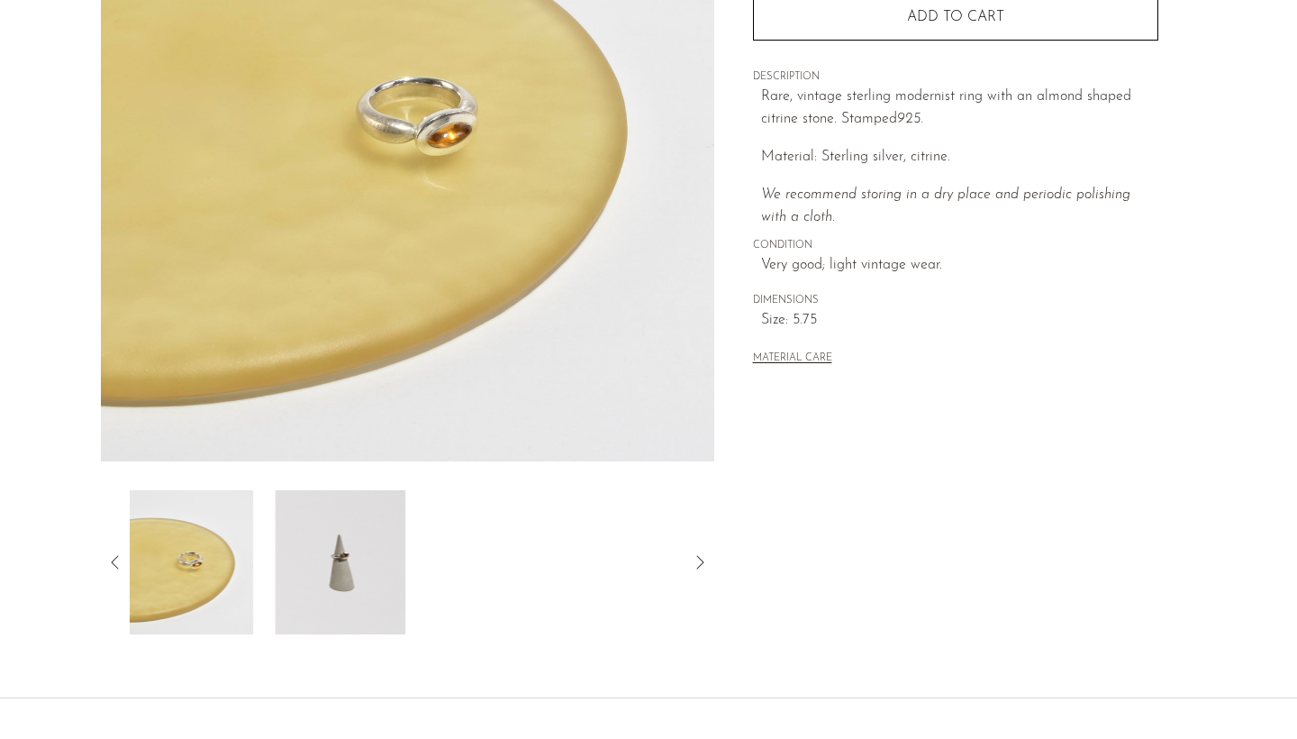
click at [115, 568] on icon at bounding box center [116, 562] width 22 height 22
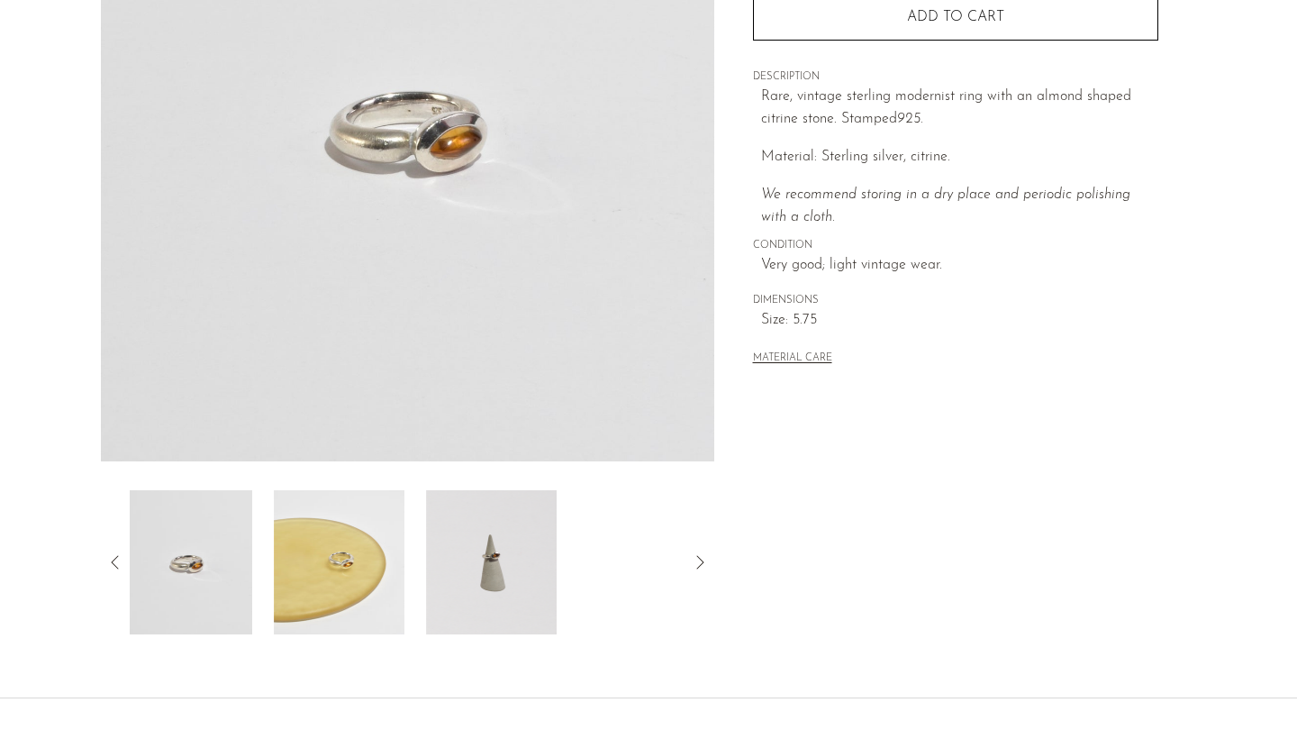
click at [115, 568] on icon at bounding box center [116, 562] width 22 height 22
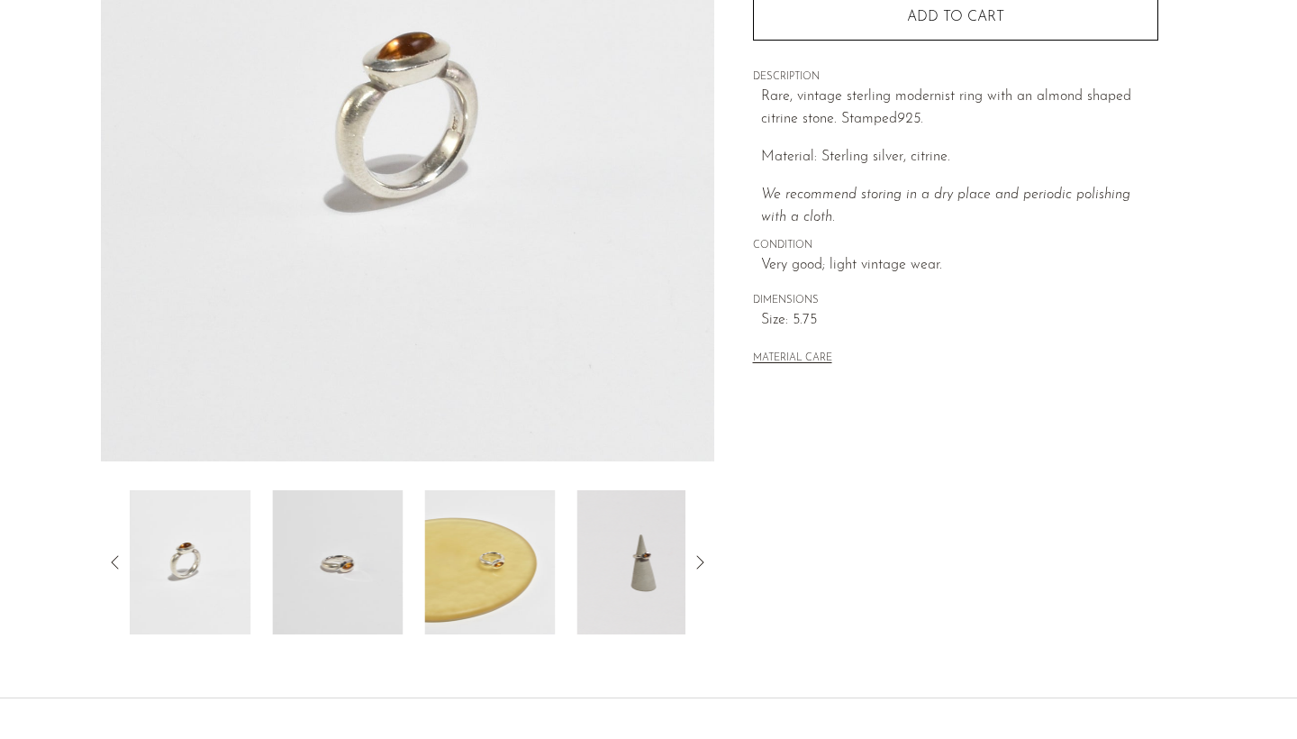
click at [115, 568] on icon at bounding box center [116, 562] width 22 height 22
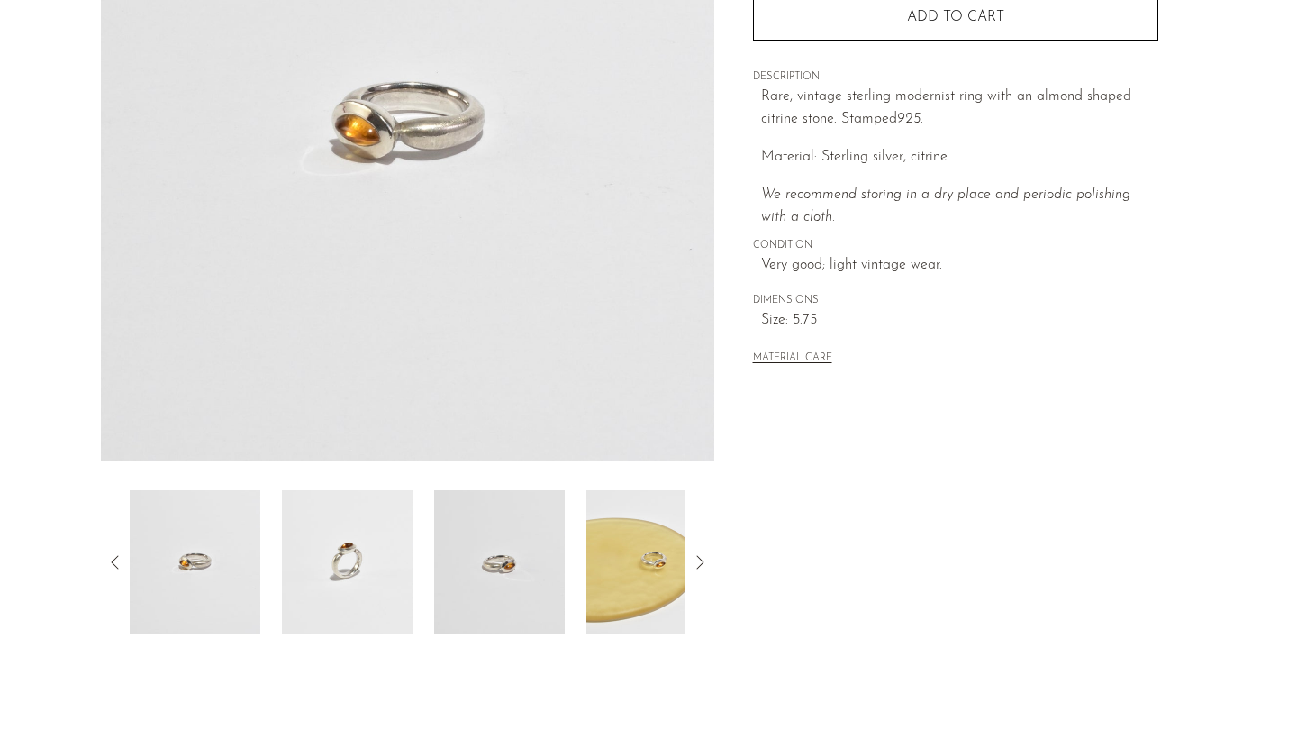
click at [196, 556] on img at bounding box center [195, 562] width 131 height 144
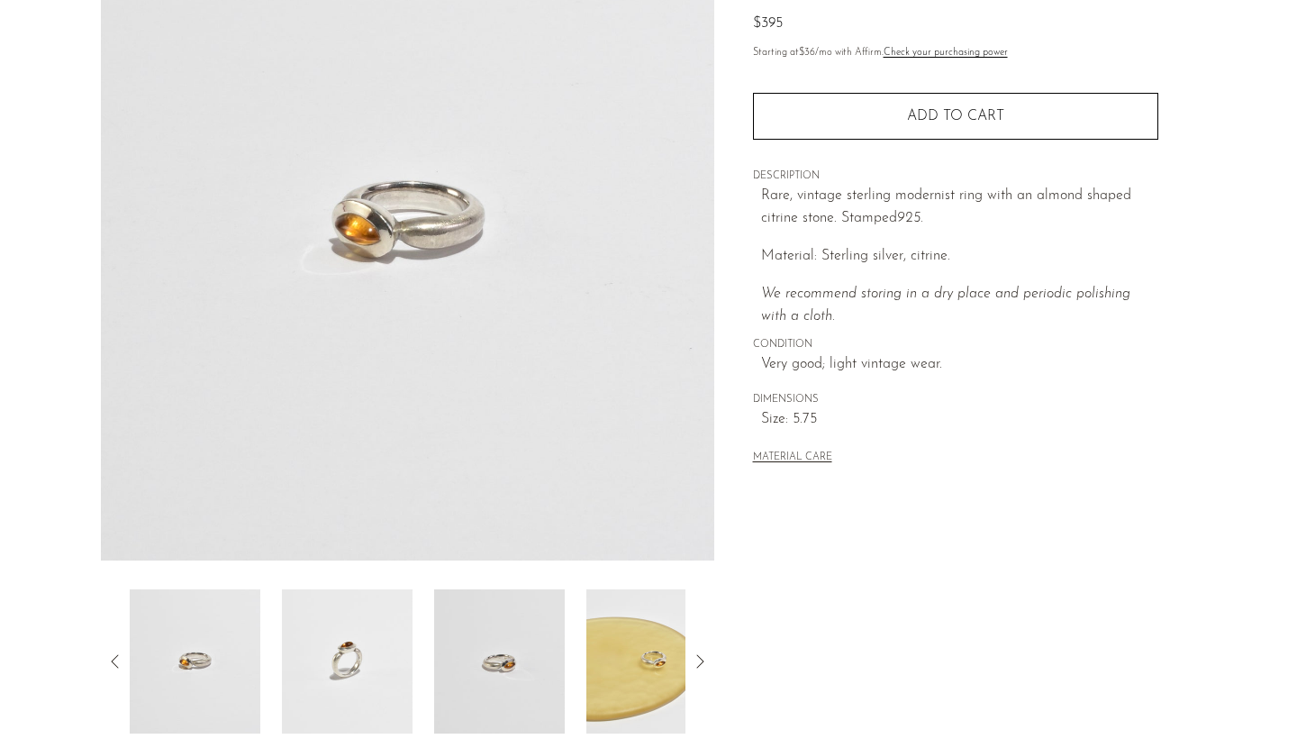
scroll to position [268, 0]
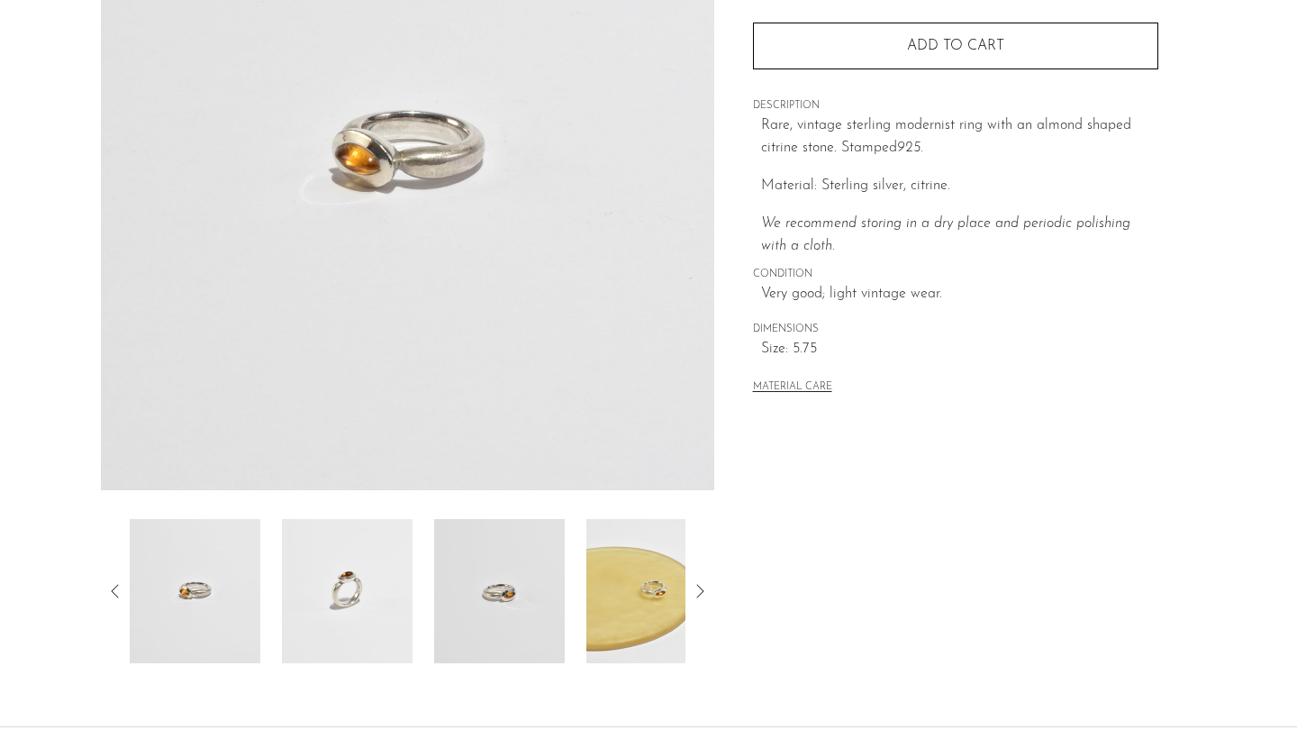
click at [479, 595] on img at bounding box center [499, 591] width 131 height 144
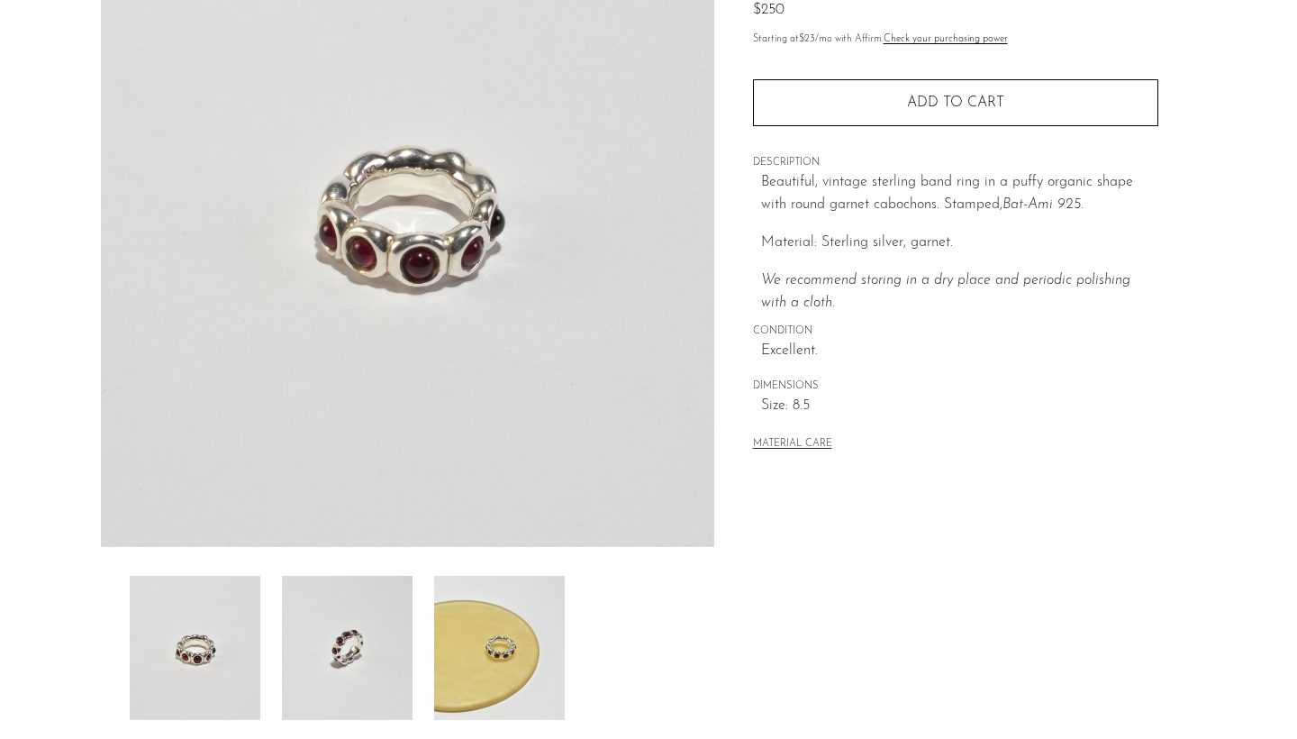
scroll to position [213, 0]
click at [510, 667] on img at bounding box center [499, 647] width 131 height 144
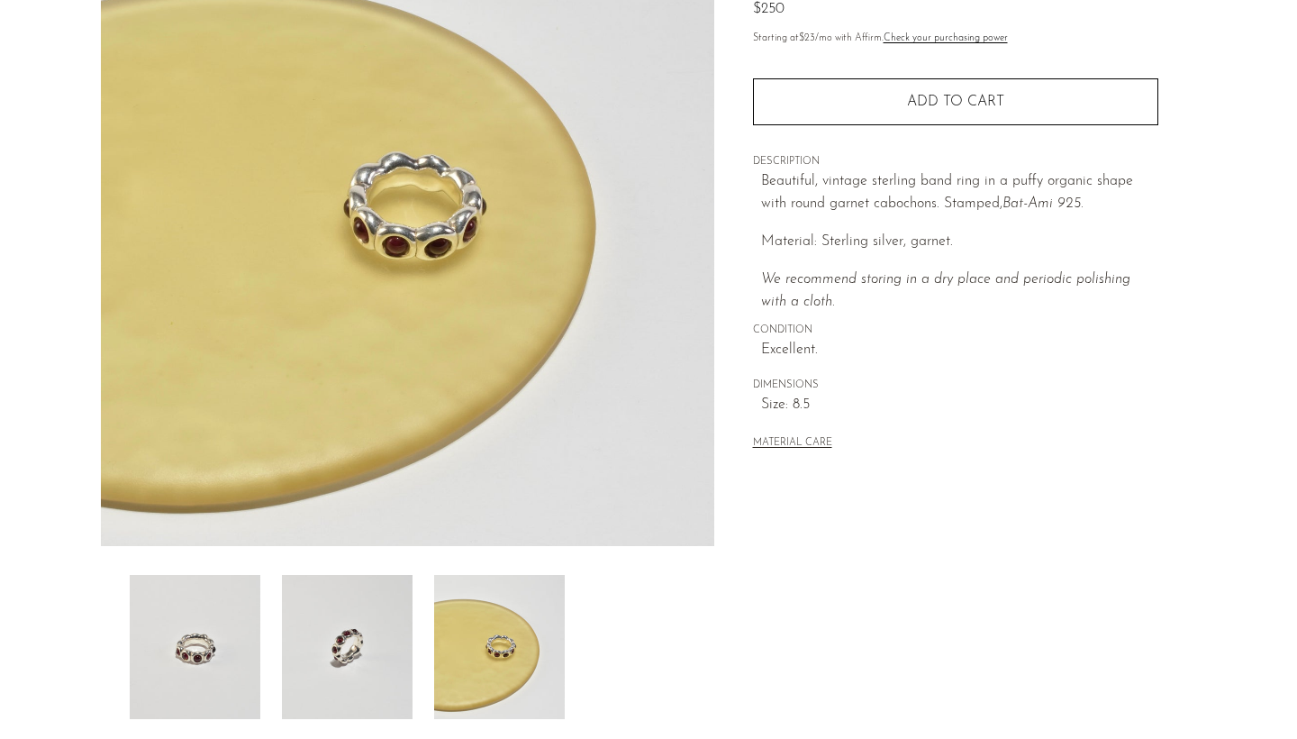
click at [376, 655] on img at bounding box center [347, 647] width 131 height 144
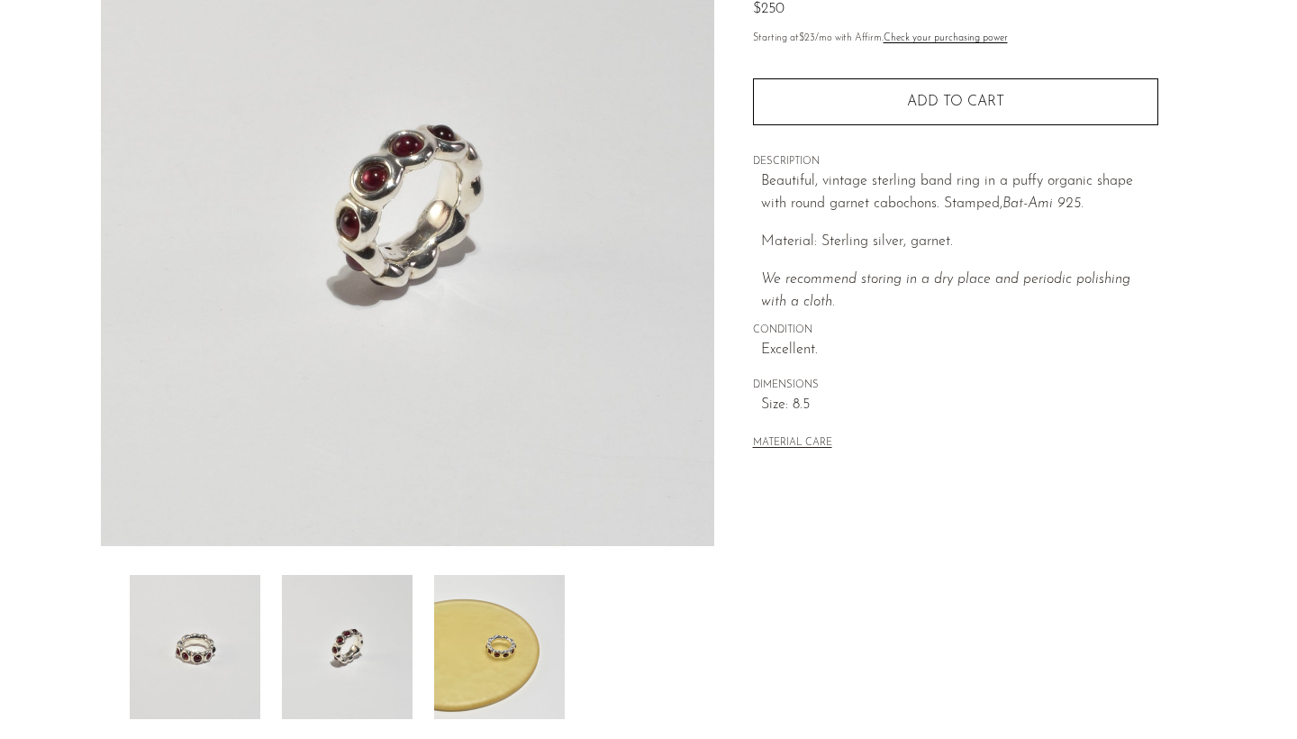
click at [212, 680] on img at bounding box center [195, 647] width 131 height 144
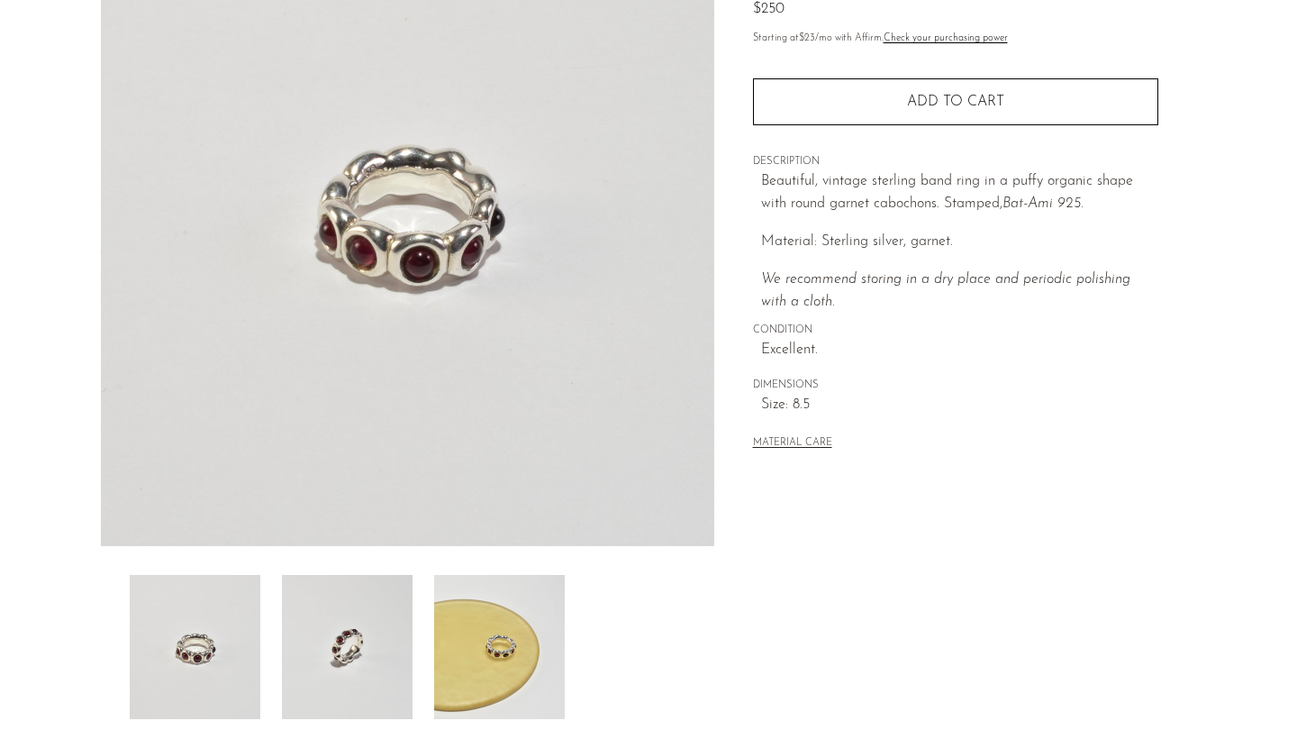
click at [313, 666] on img at bounding box center [347, 647] width 131 height 144
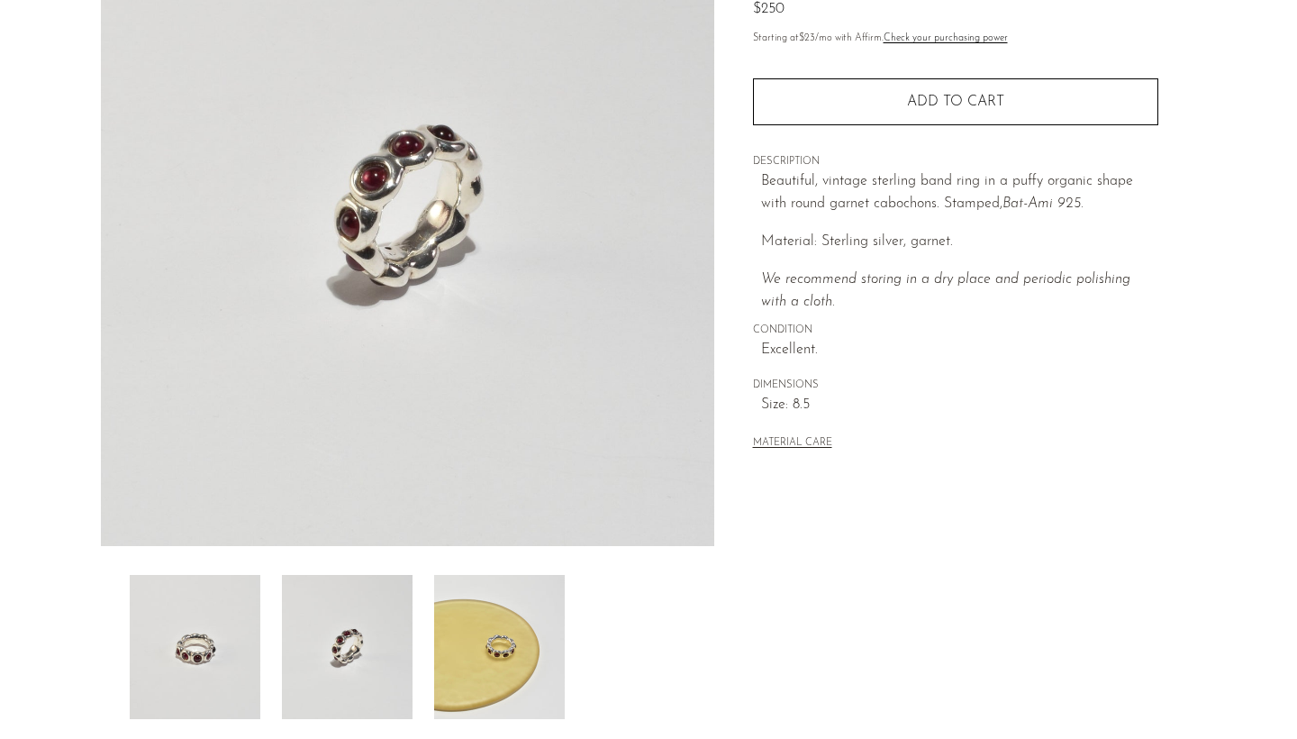
click at [497, 621] on img at bounding box center [499, 647] width 131 height 144
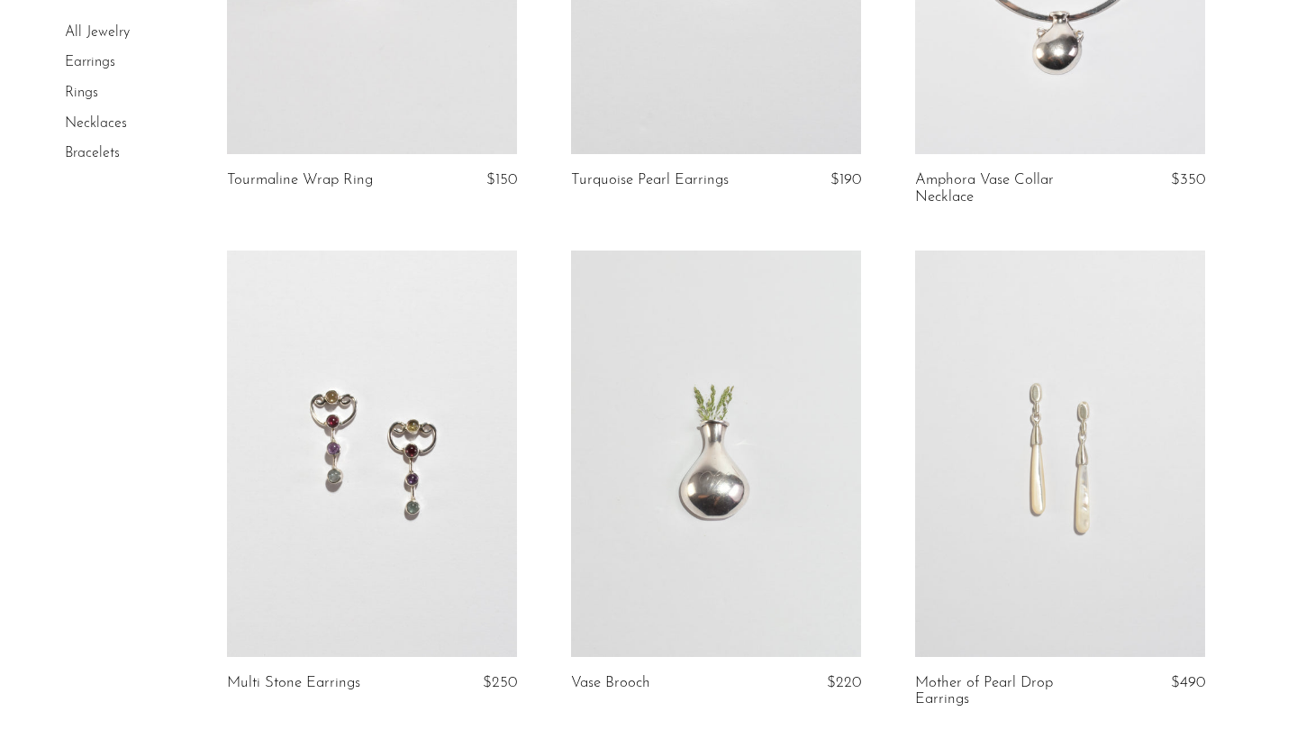
scroll to position [5553, 0]
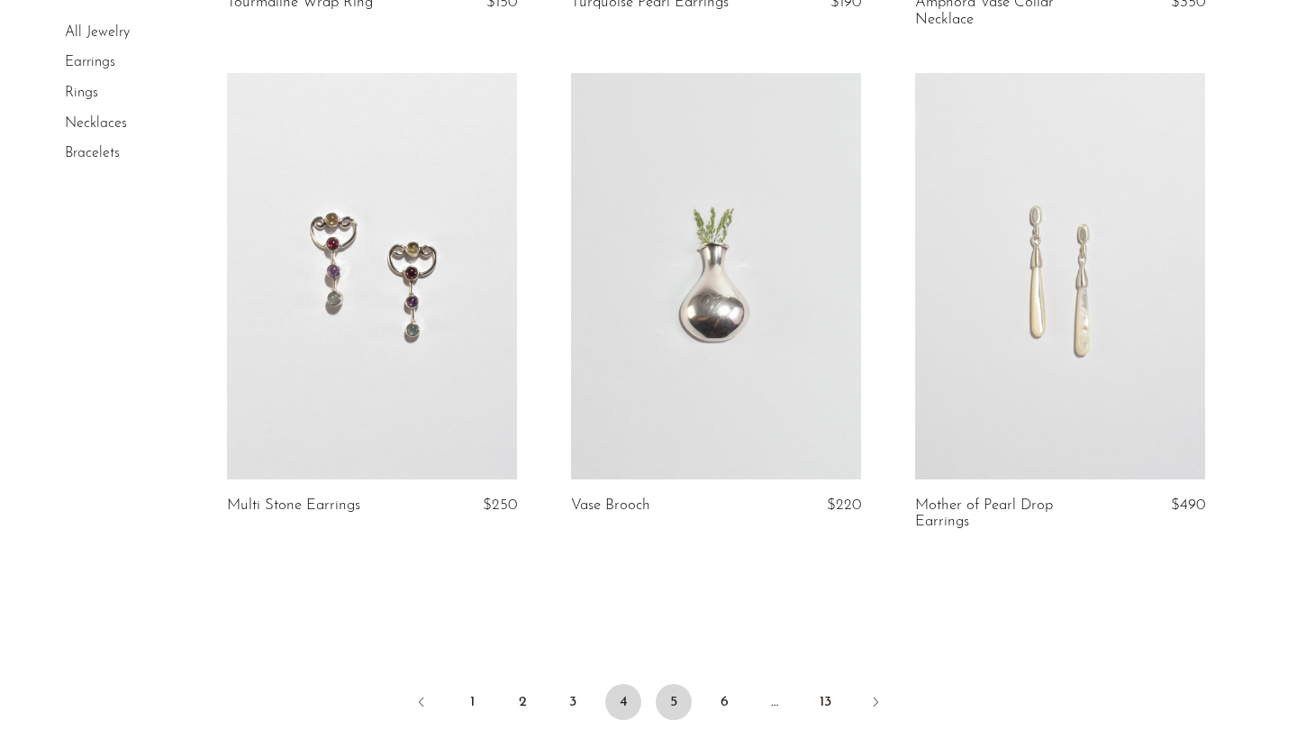
click at [670, 684] on link "5" at bounding box center [674, 702] width 36 height 36
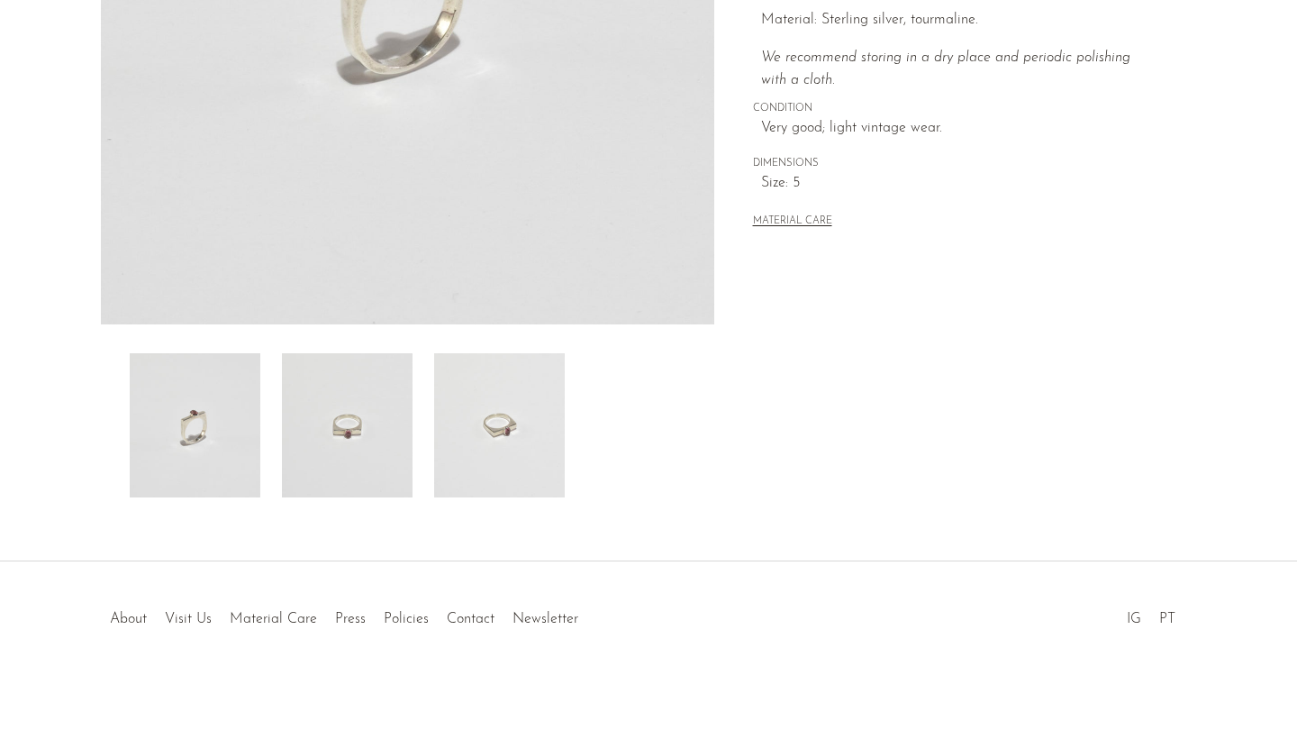
click at [516, 452] on img at bounding box center [499, 425] width 131 height 144
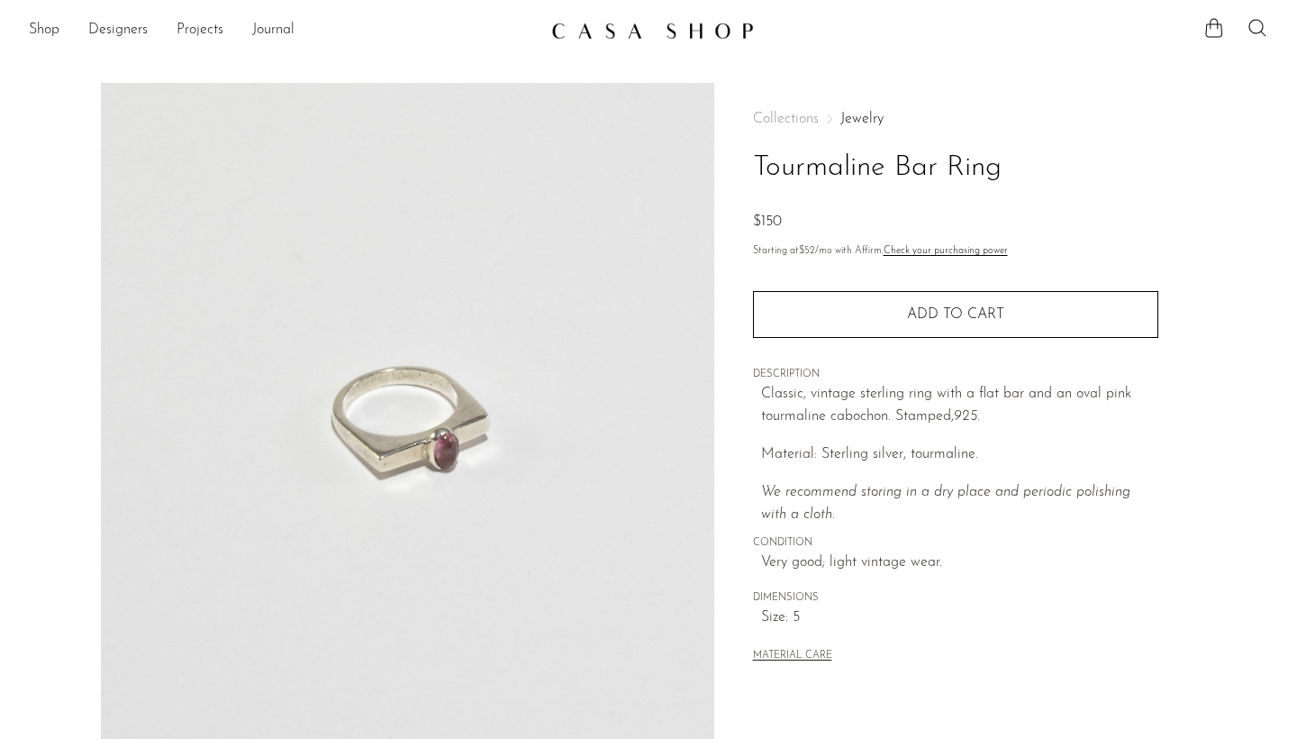
click at [1024, 2] on section "Shop Featured New Arrivals Bestsellers Coming Soon Jewelry Jewelry All Earrings…" at bounding box center [648, 23] width 1297 height 47
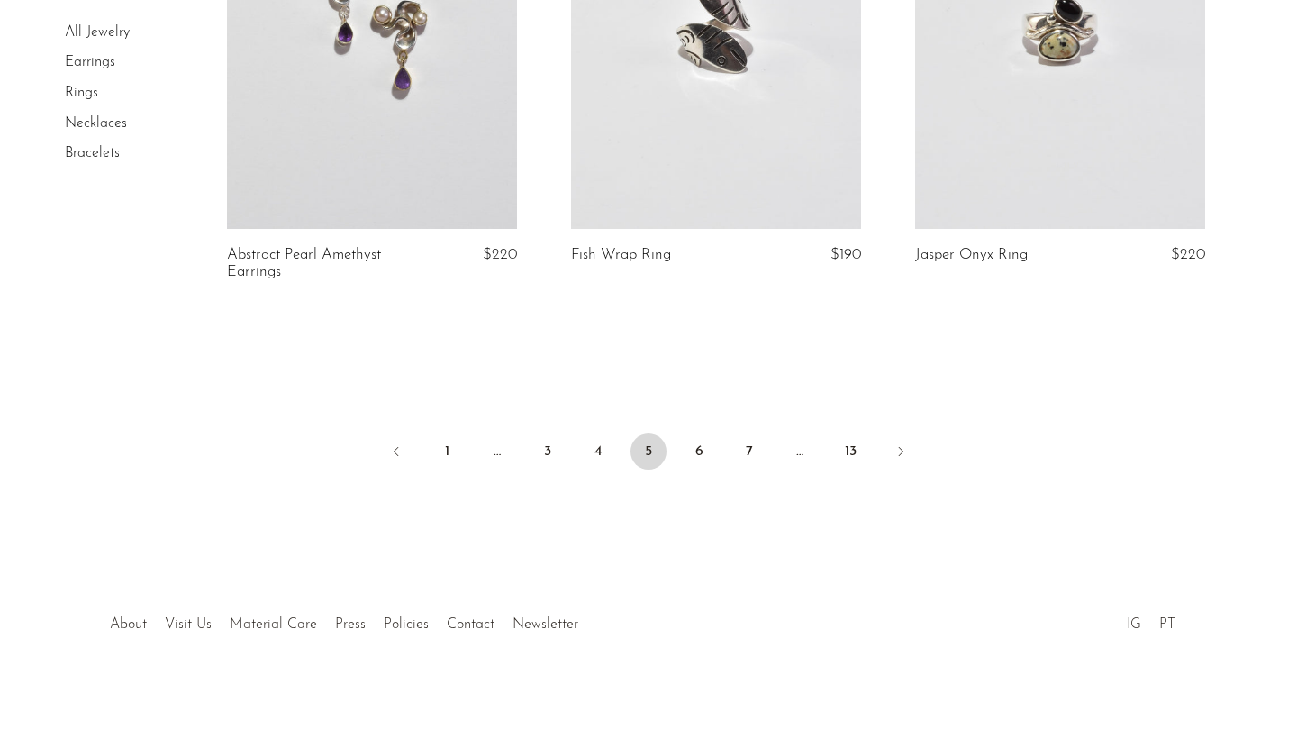
scroll to position [5779, 0]
click at [694, 448] on link "6" at bounding box center [699, 453] width 36 height 36
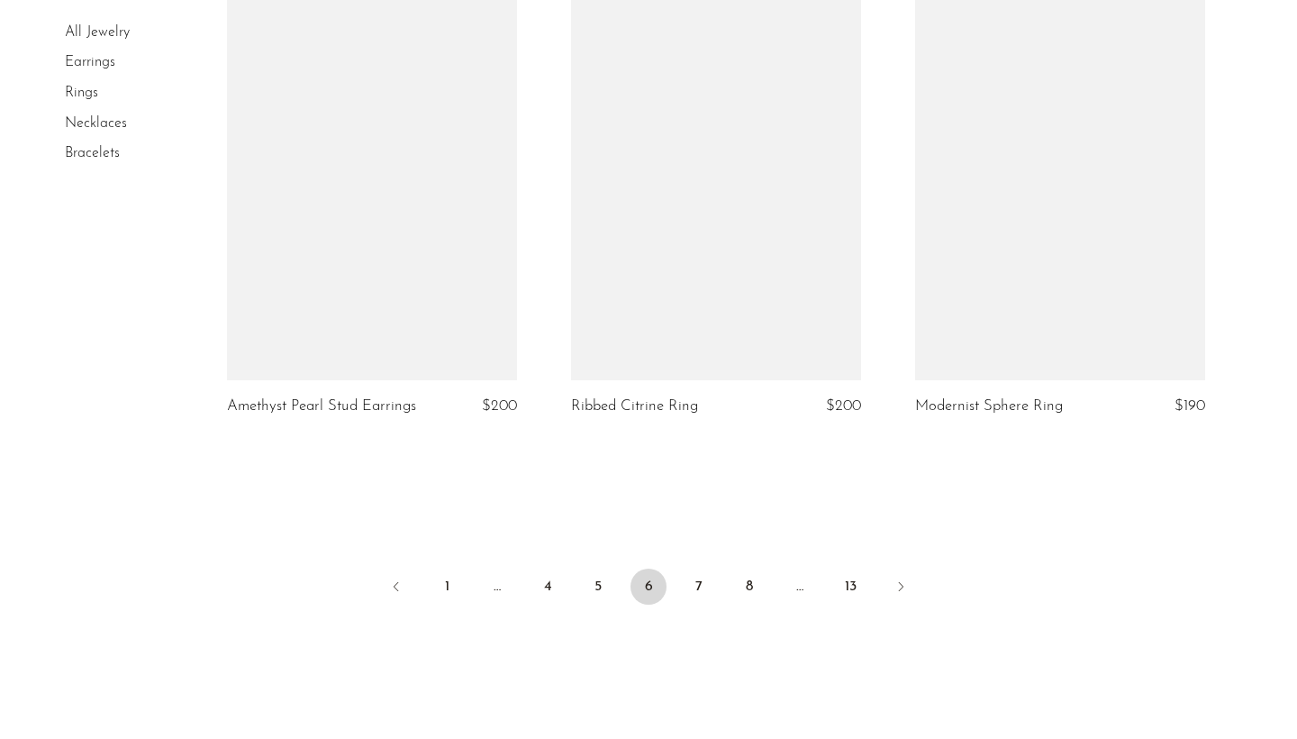
scroll to position [5586, 0]
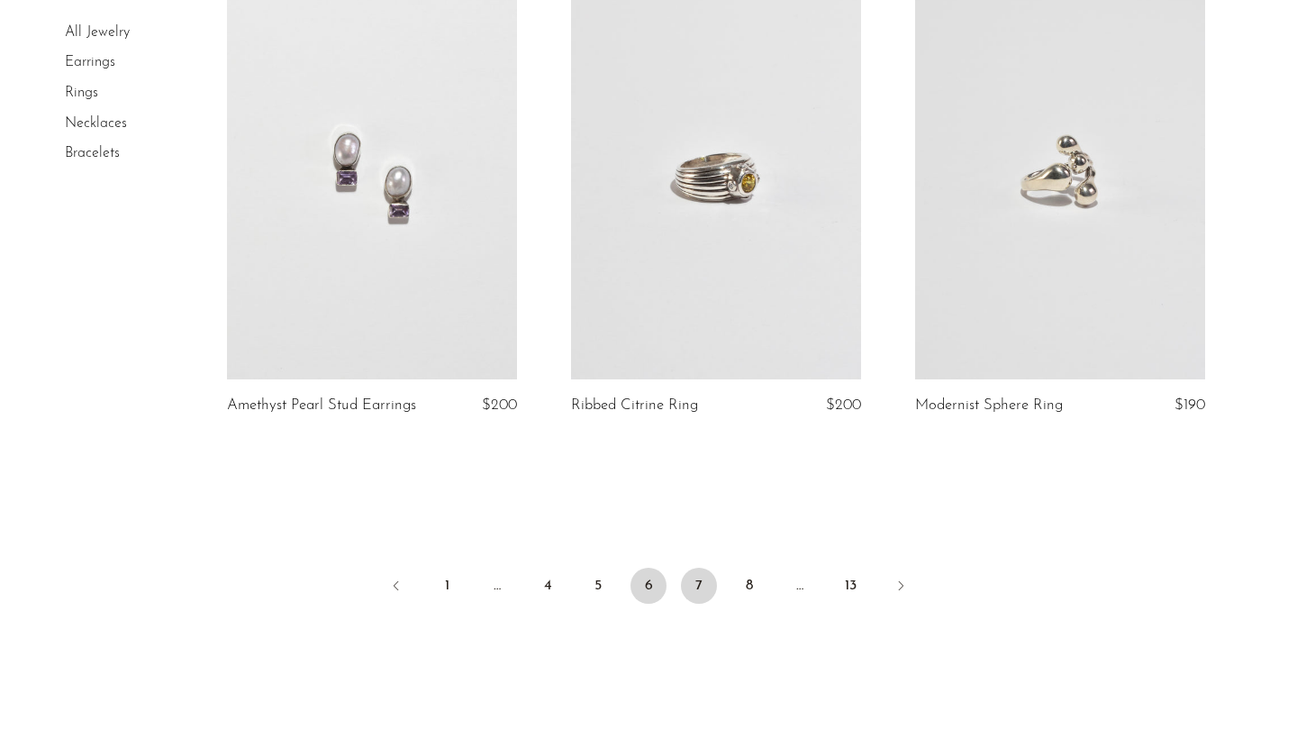
click at [697, 570] on link "7" at bounding box center [699, 586] width 36 height 36
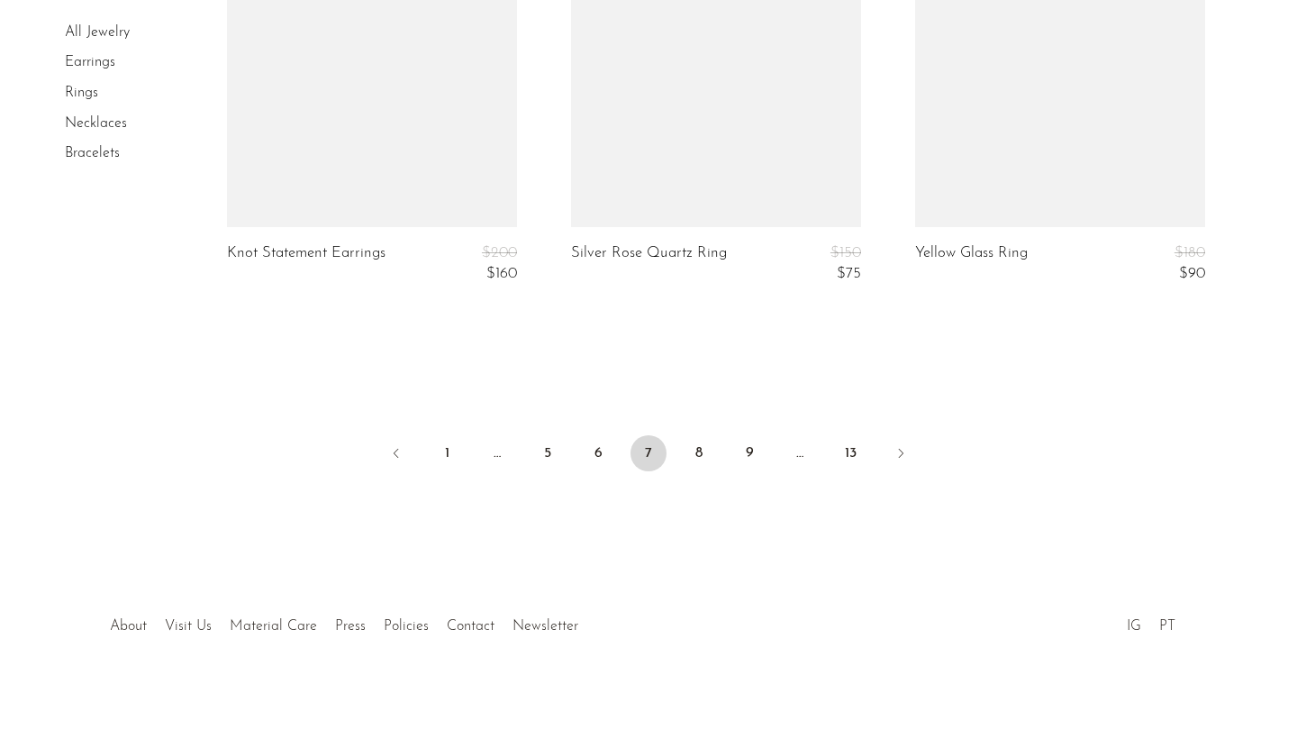
scroll to position [5885, 0]
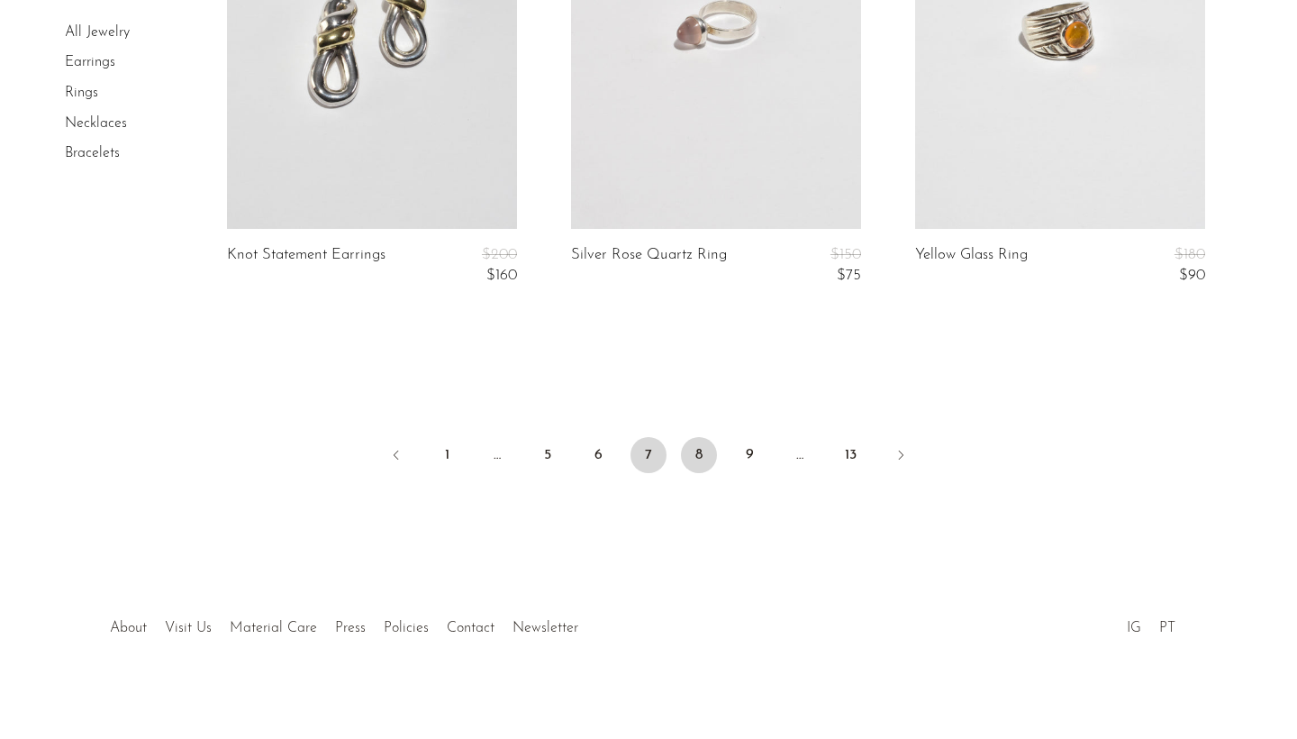
click at [706, 454] on link "8" at bounding box center [699, 455] width 36 height 36
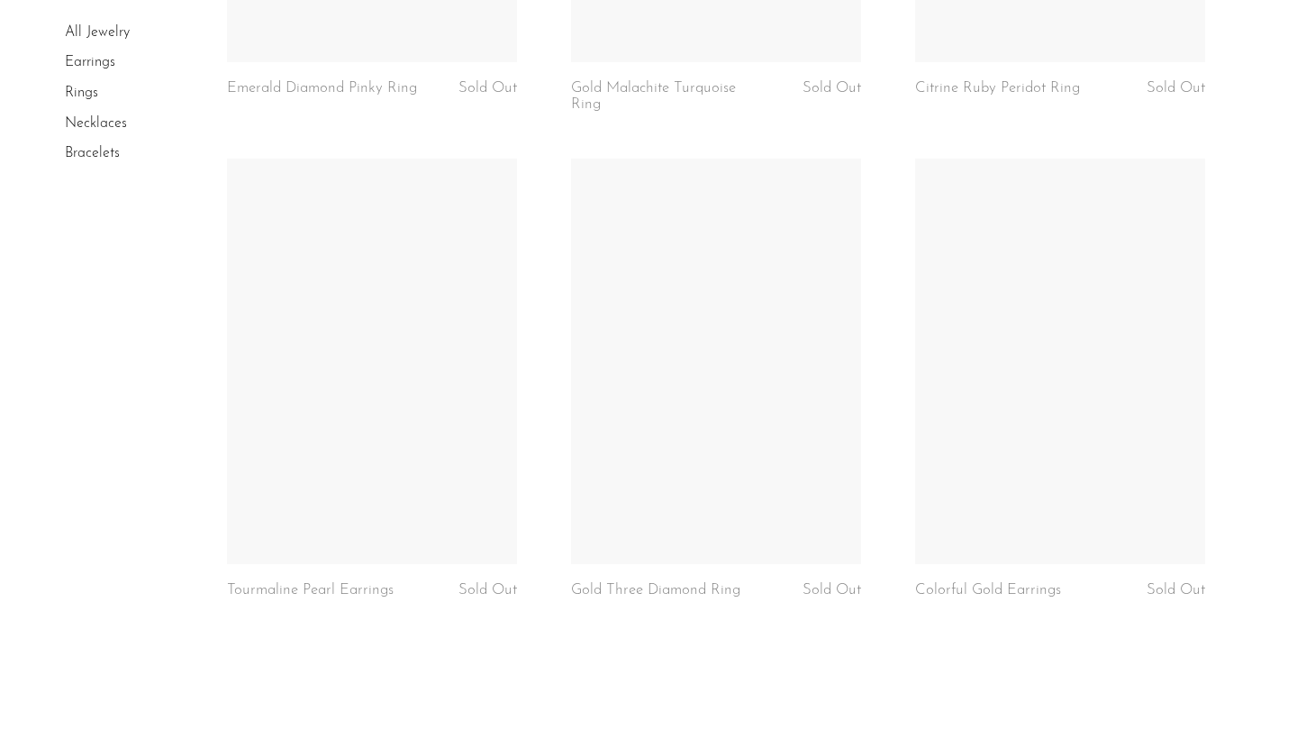
scroll to position [5688, 0]
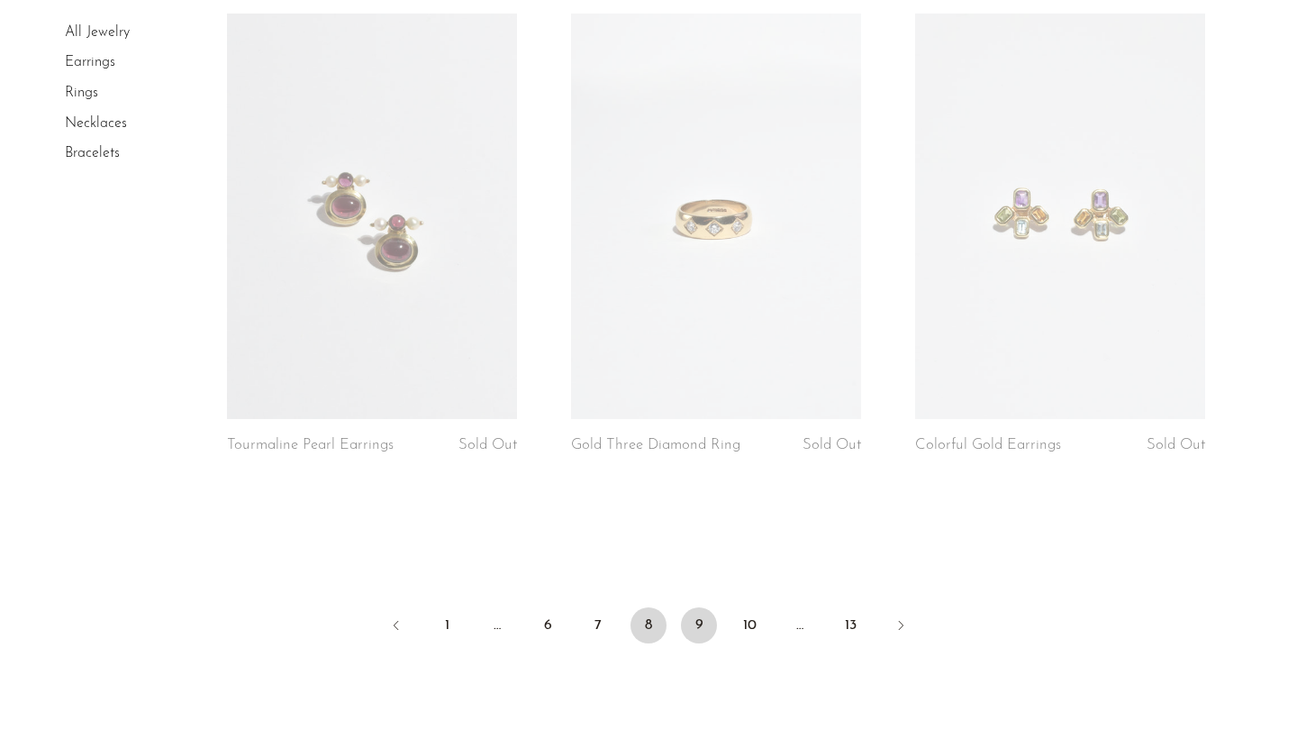
click at [696, 617] on link "9" at bounding box center [699, 625] width 36 height 36
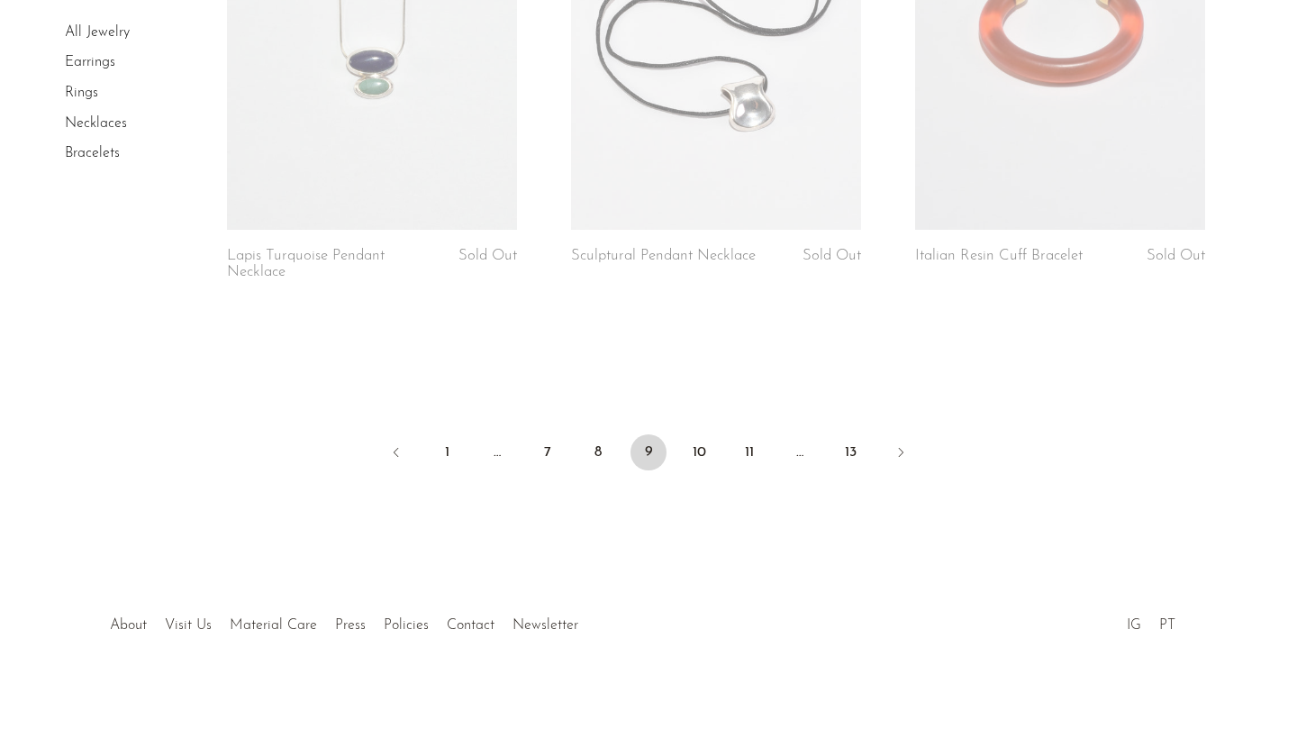
scroll to position [5752, 0]
click at [691, 448] on link "10" at bounding box center [699, 453] width 36 height 36
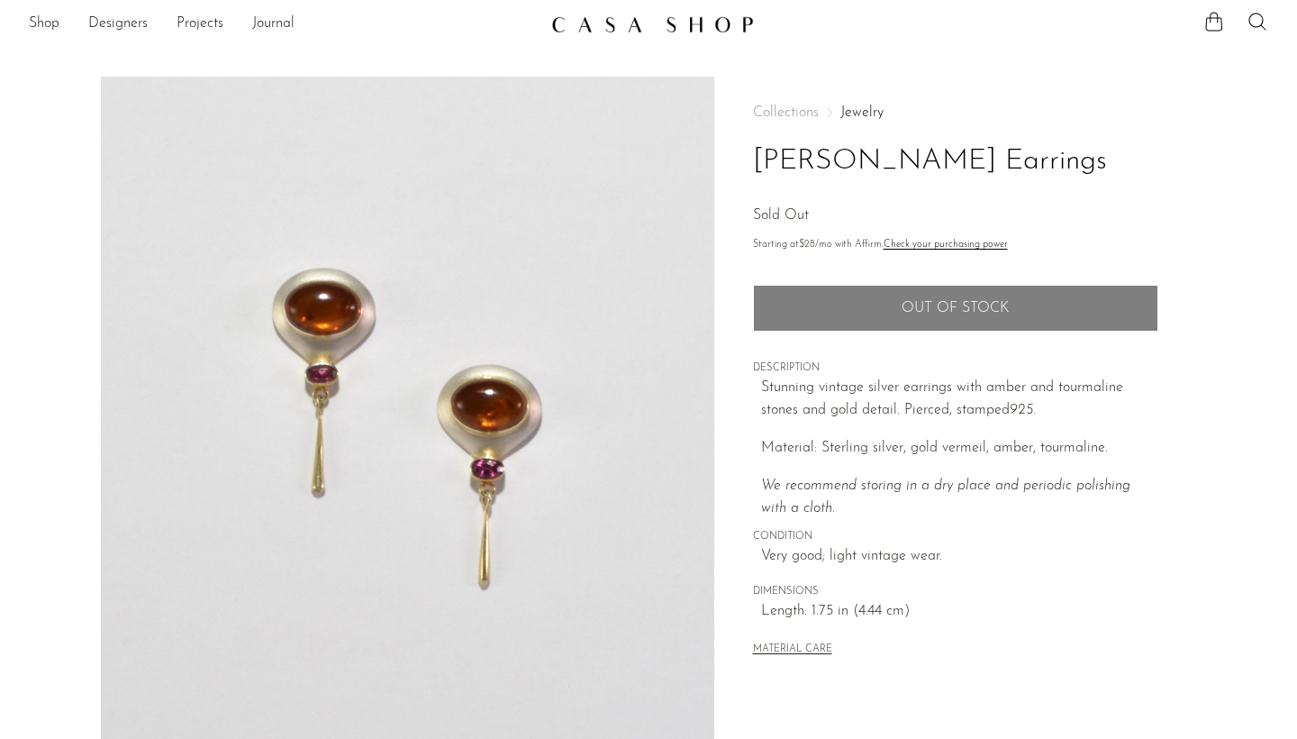
scroll to position [6, 1]
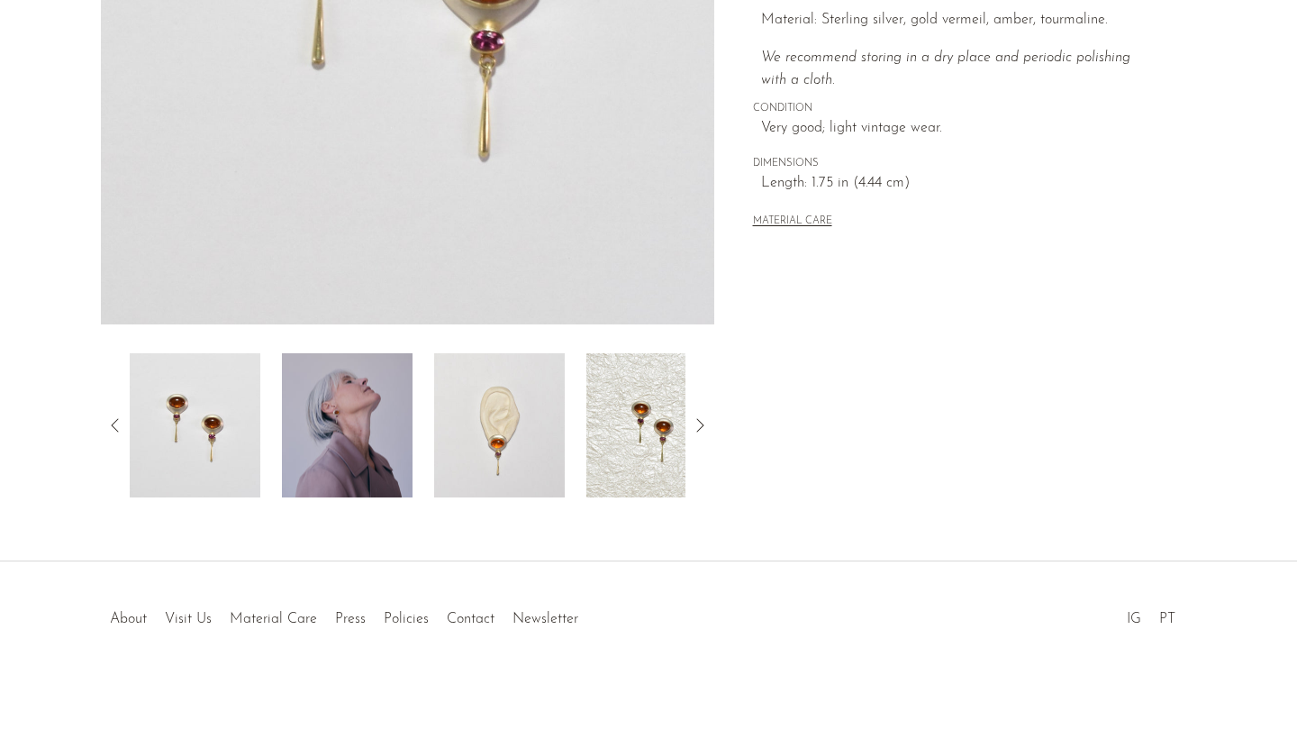
click at [337, 476] on img at bounding box center [347, 425] width 131 height 144
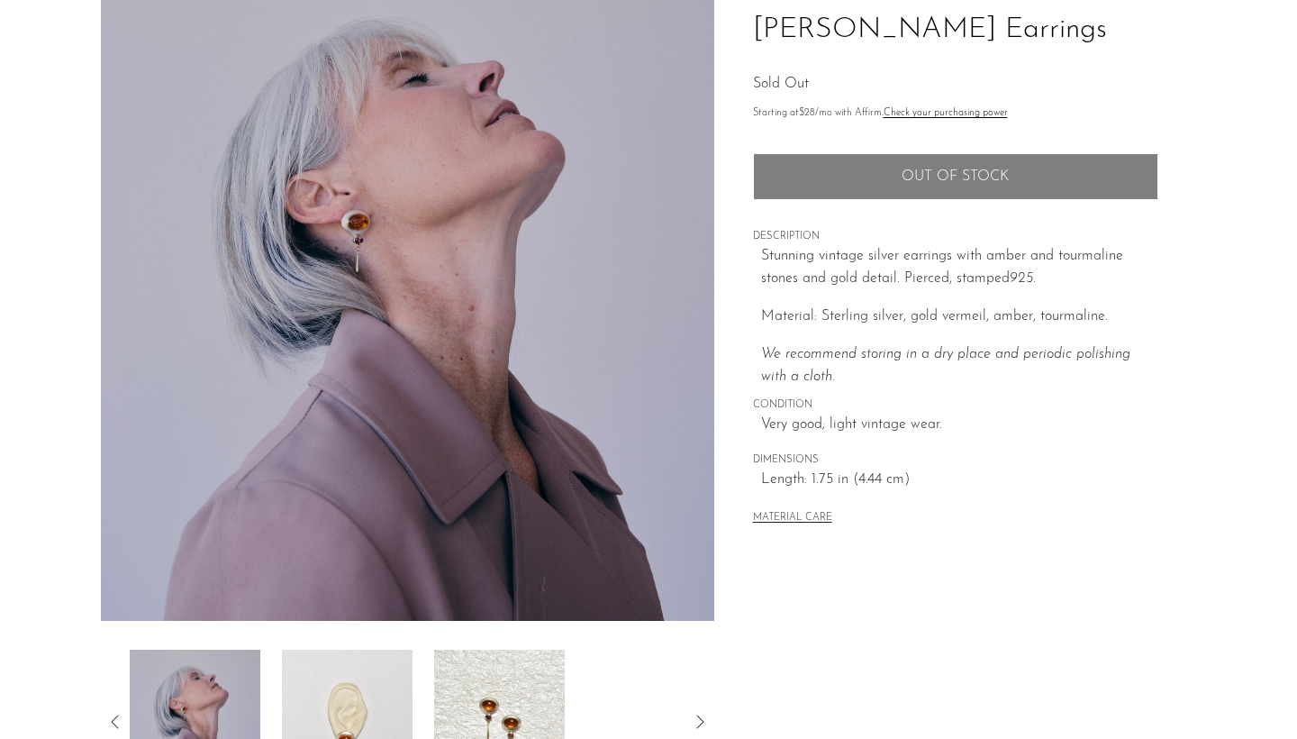
scroll to position [138, 0]
click at [374, 659] on img at bounding box center [347, 722] width 131 height 144
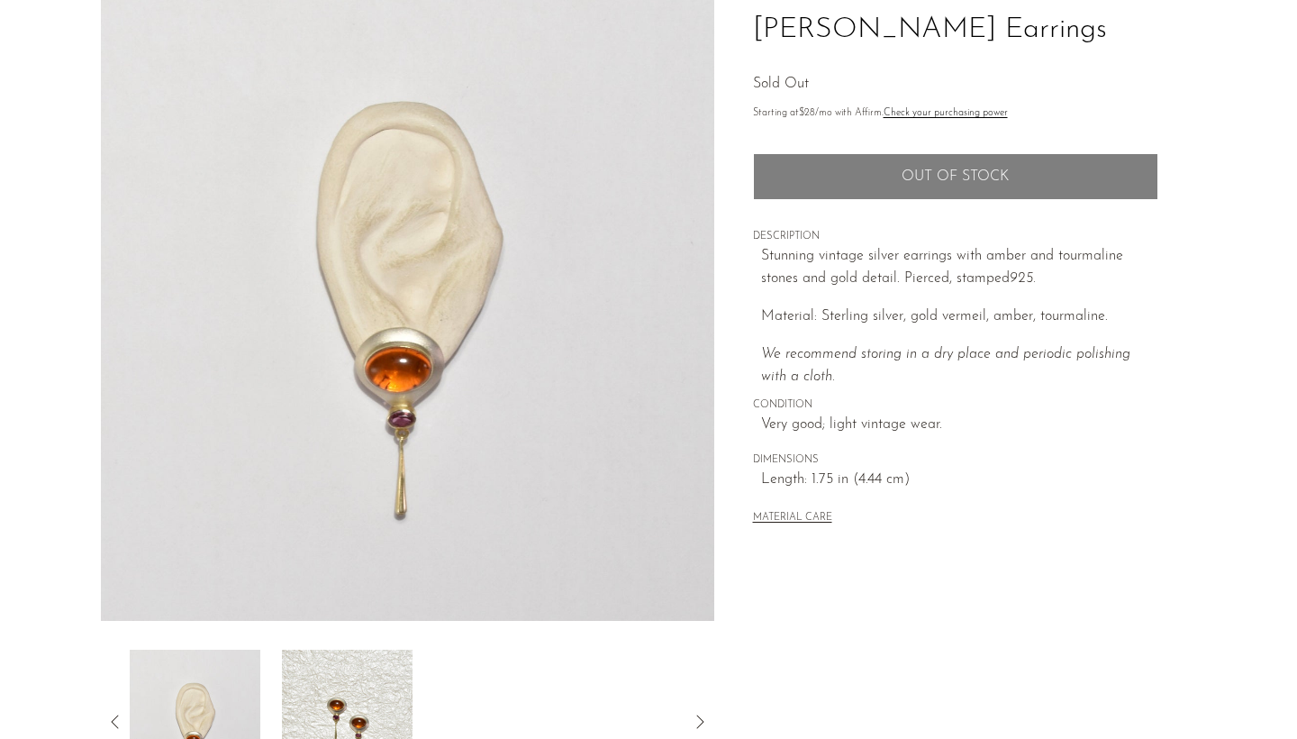
click at [359, 699] on img at bounding box center [347, 722] width 131 height 144
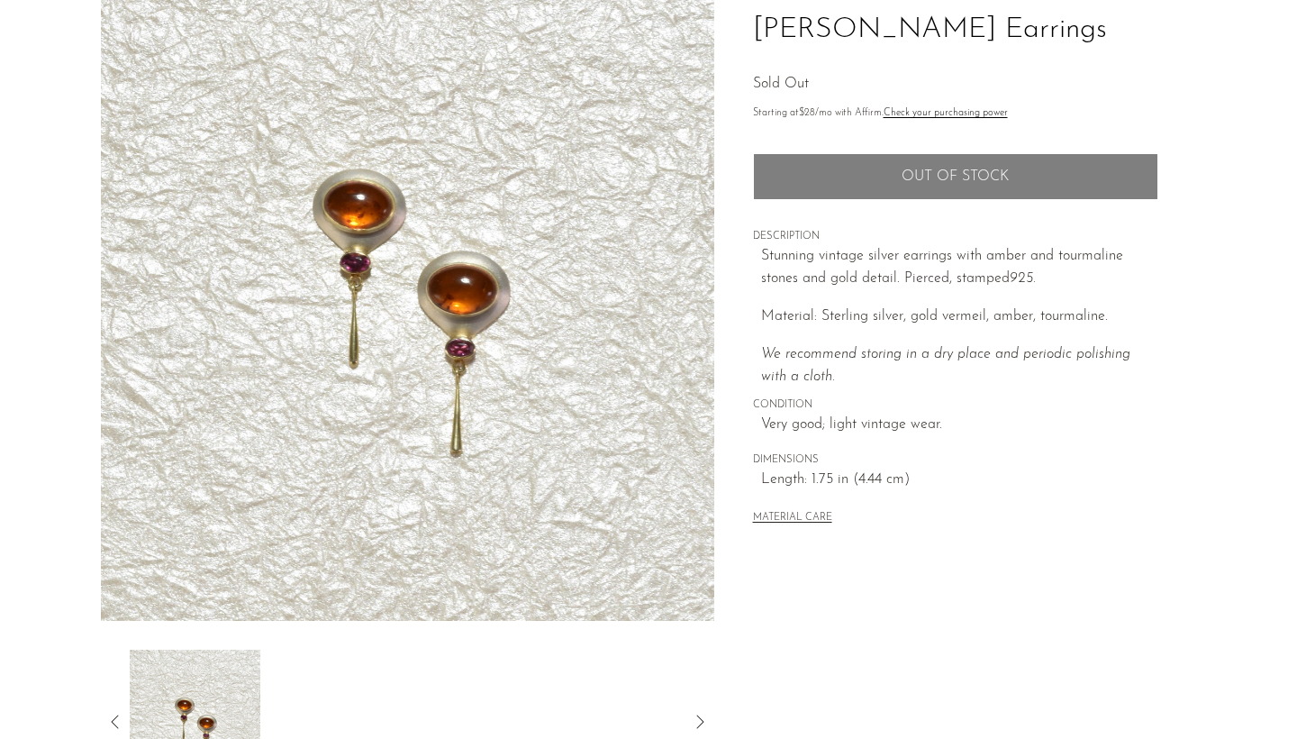
click at [110, 717] on icon at bounding box center [116, 722] width 22 height 22
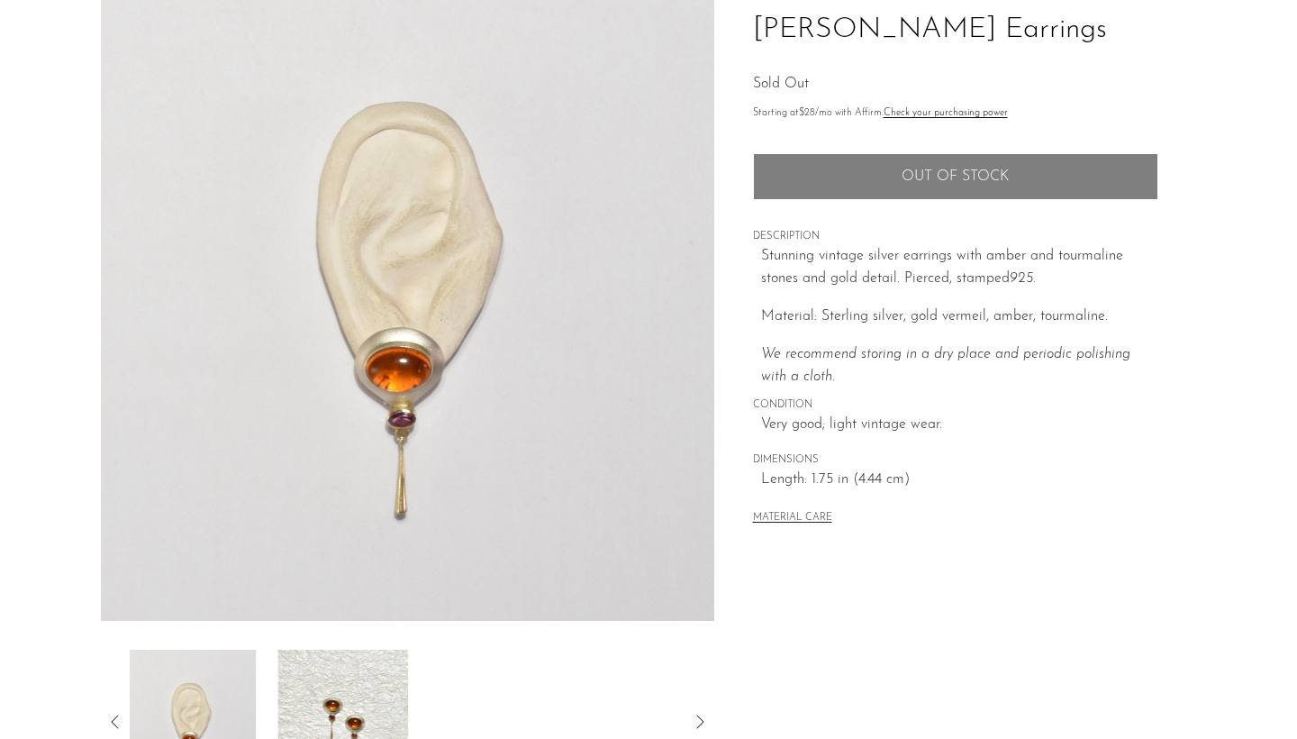
click at [110, 717] on icon at bounding box center [116, 722] width 22 height 22
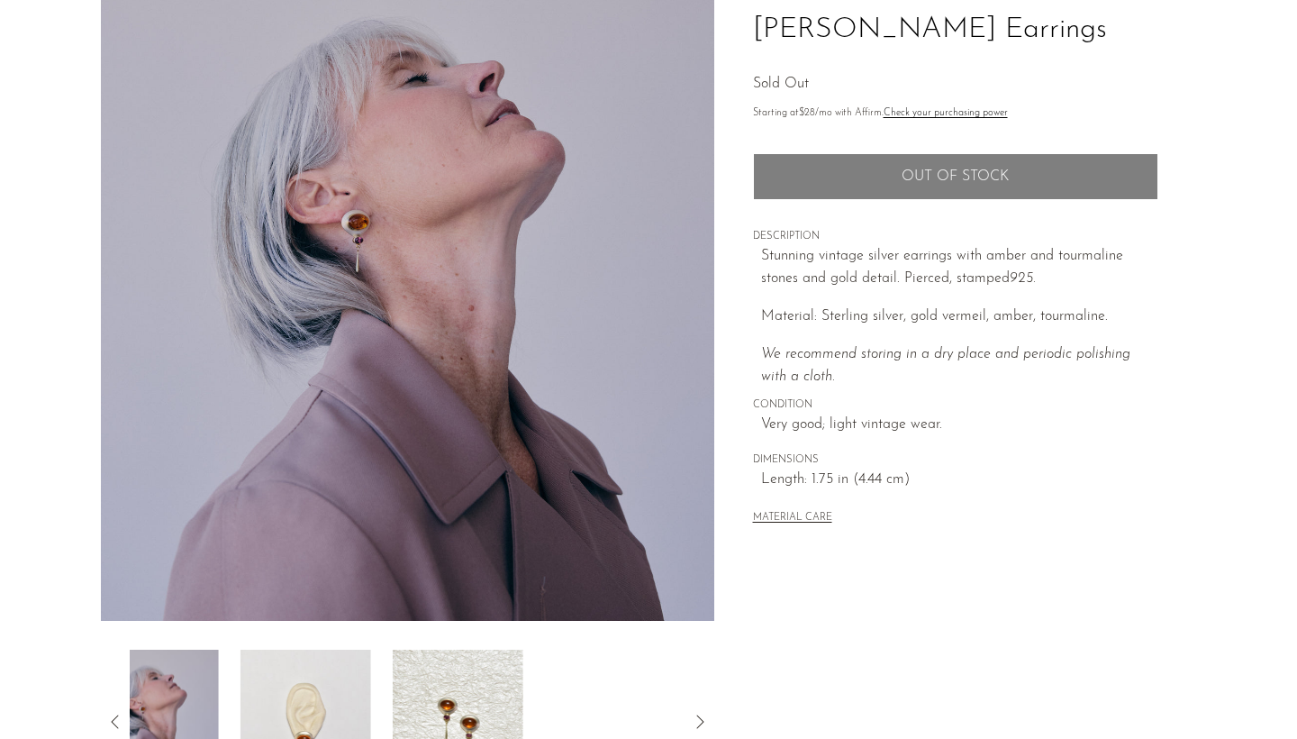
click at [110, 717] on icon at bounding box center [116, 722] width 22 height 22
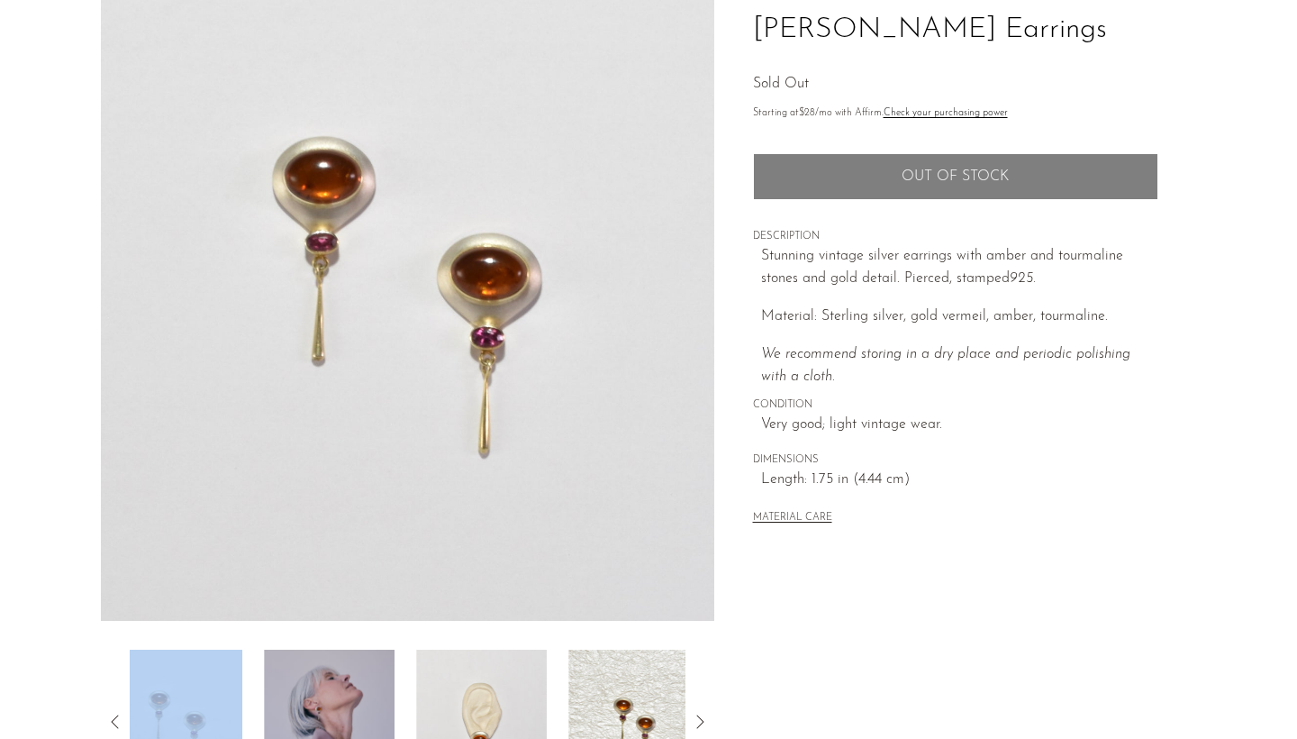
click at [110, 717] on icon at bounding box center [116, 722] width 22 height 22
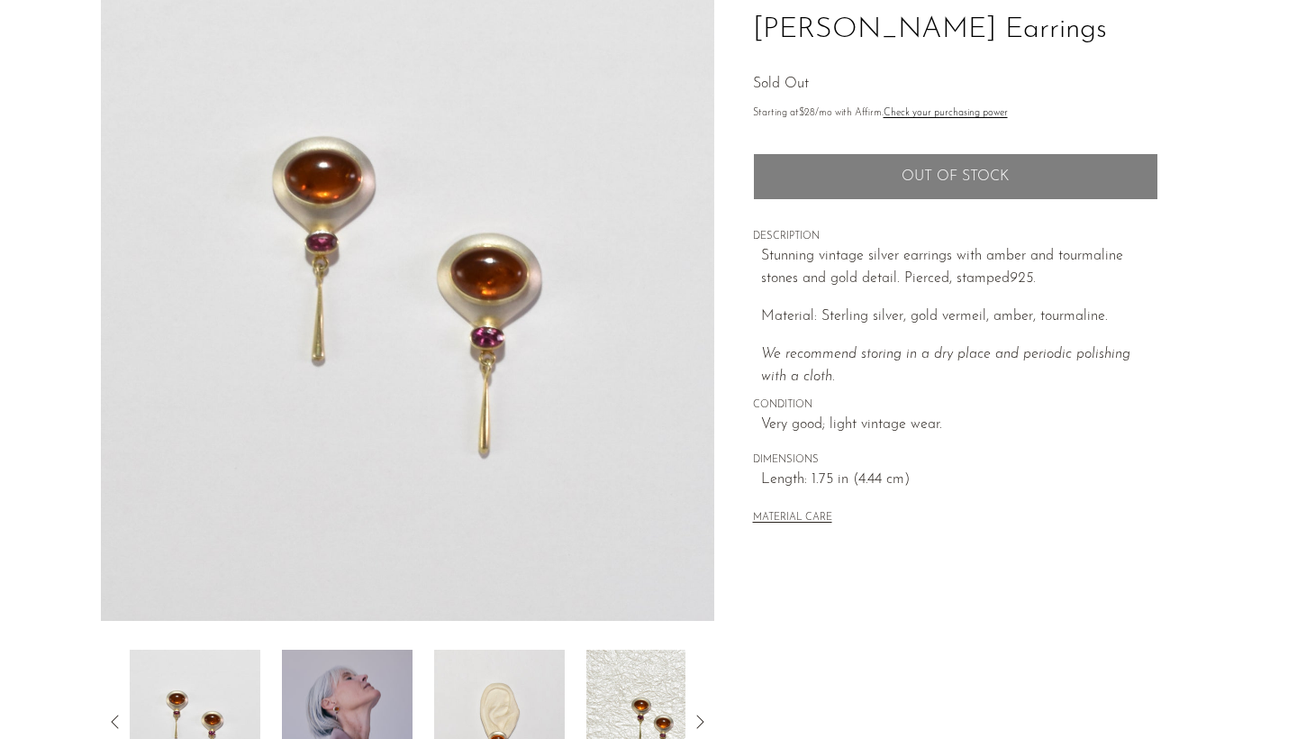
click at [159, 716] on img at bounding box center [195, 722] width 131 height 144
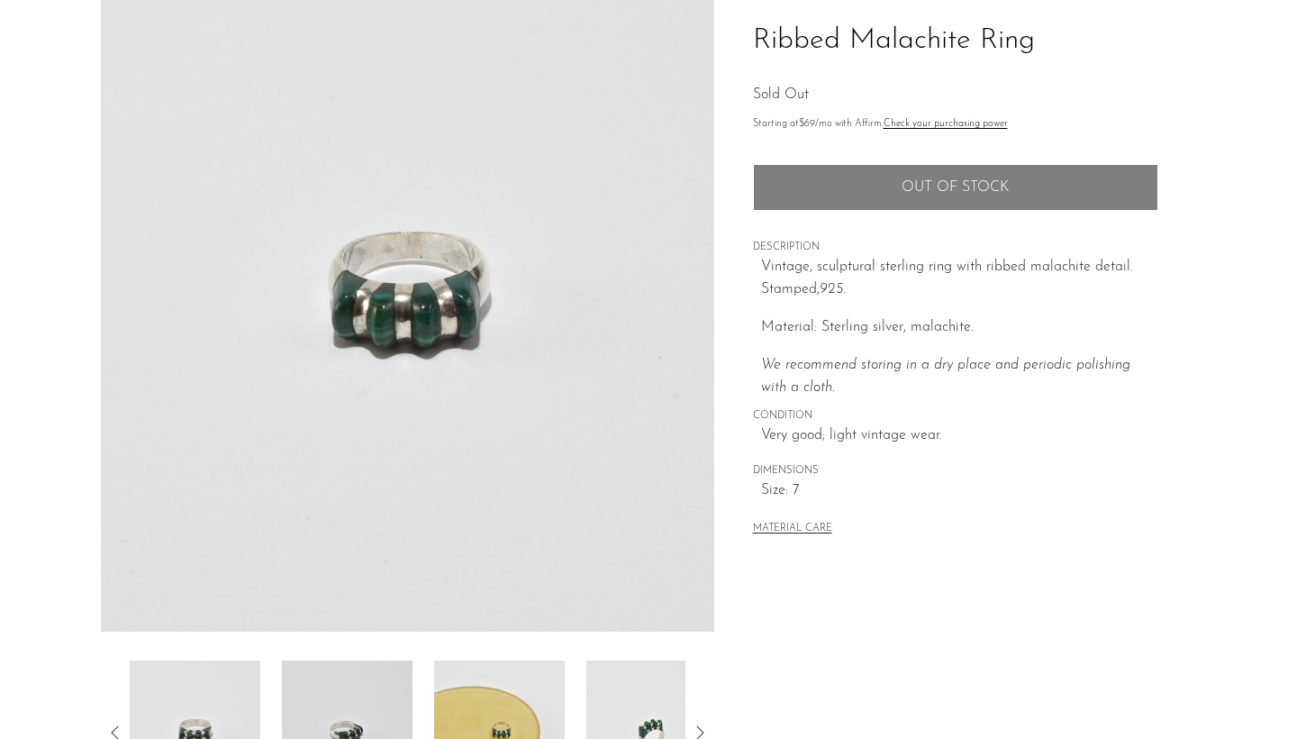
scroll to position [131, 0]
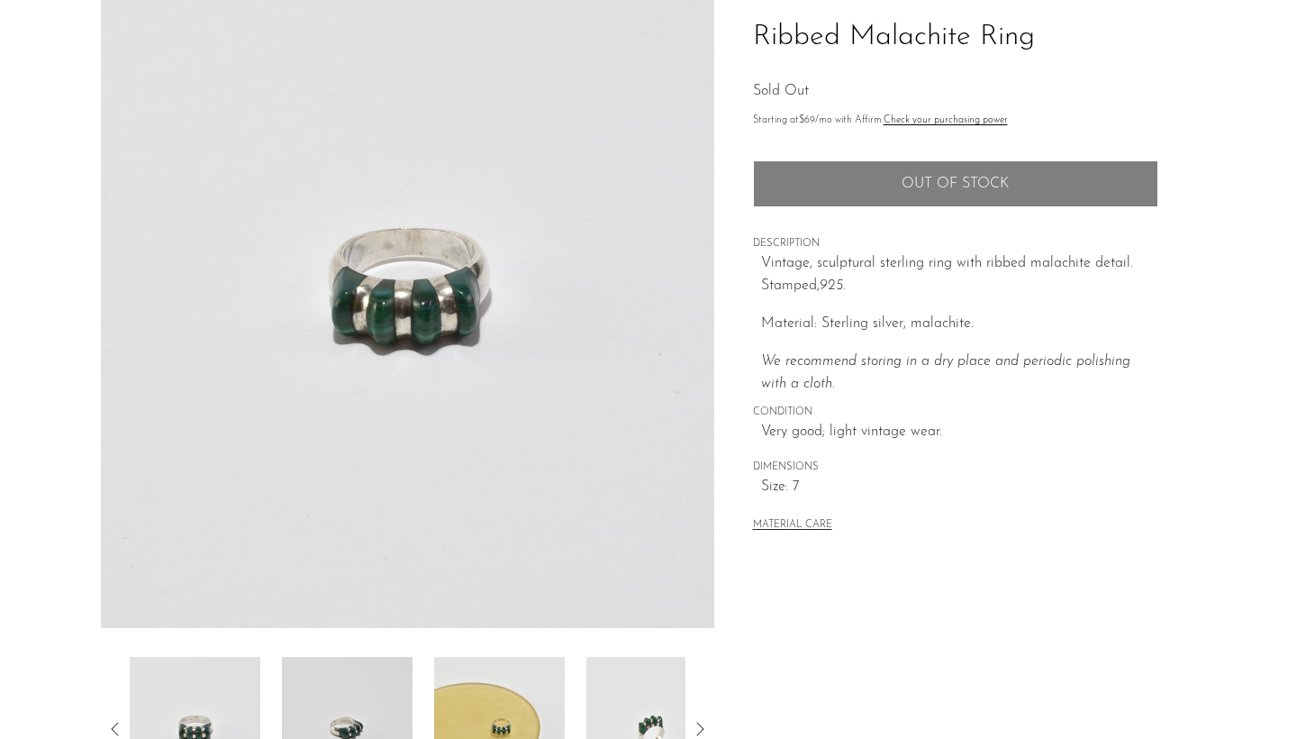
click at [497, 705] on img at bounding box center [499, 729] width 131 height 144
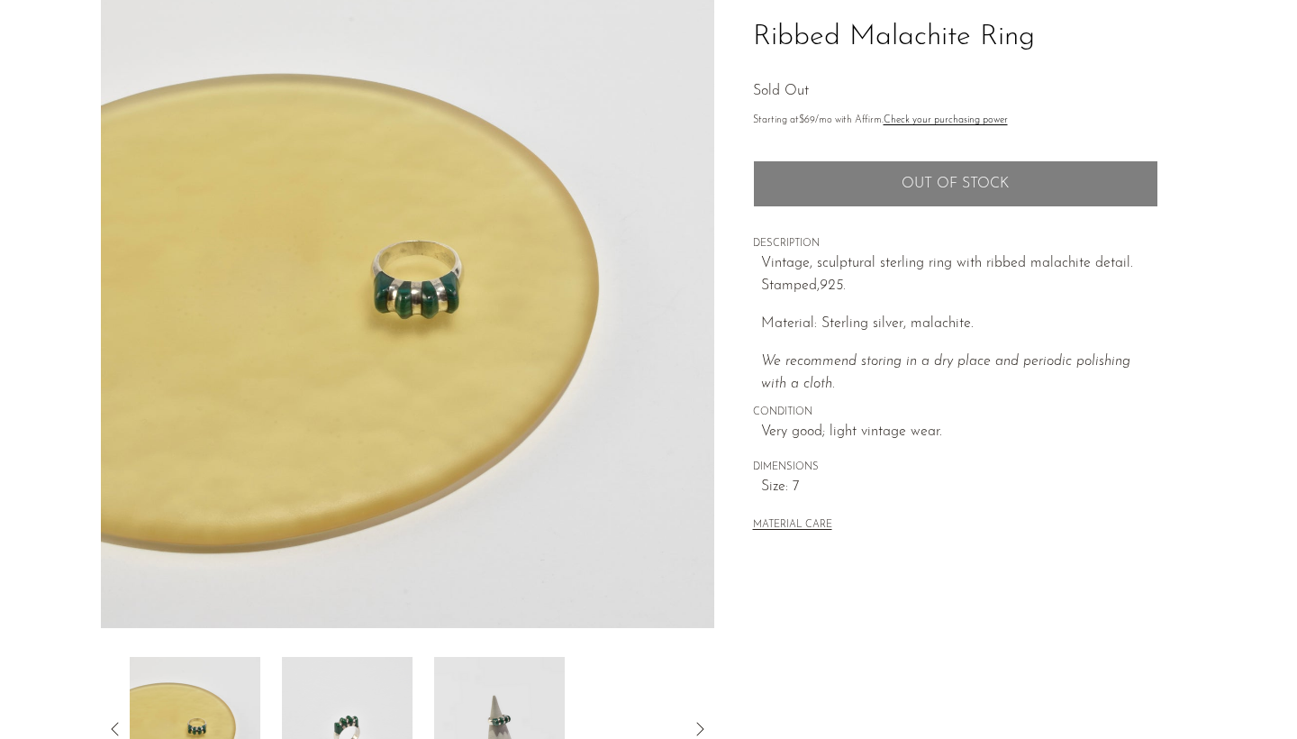
click at [450, 720] on img at bounding box center [499, 729] width 131 height 144
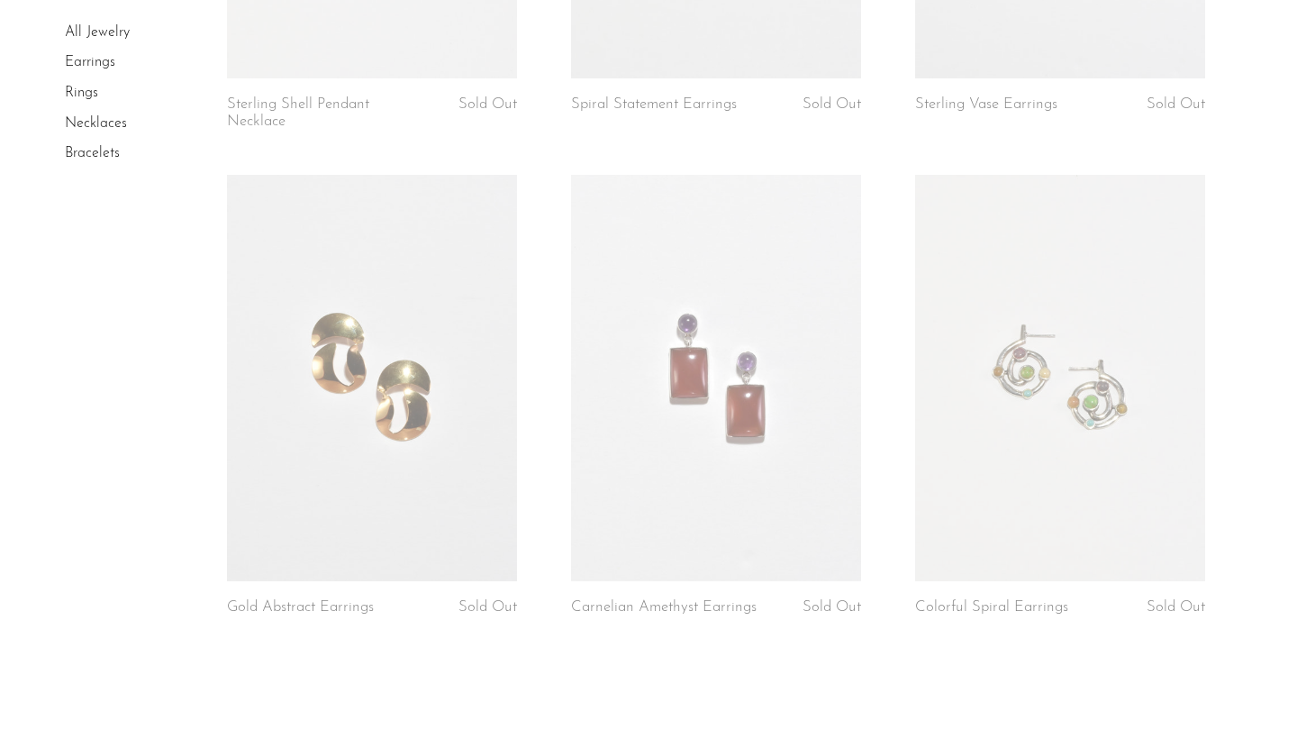
scroll to position [5491, 0]
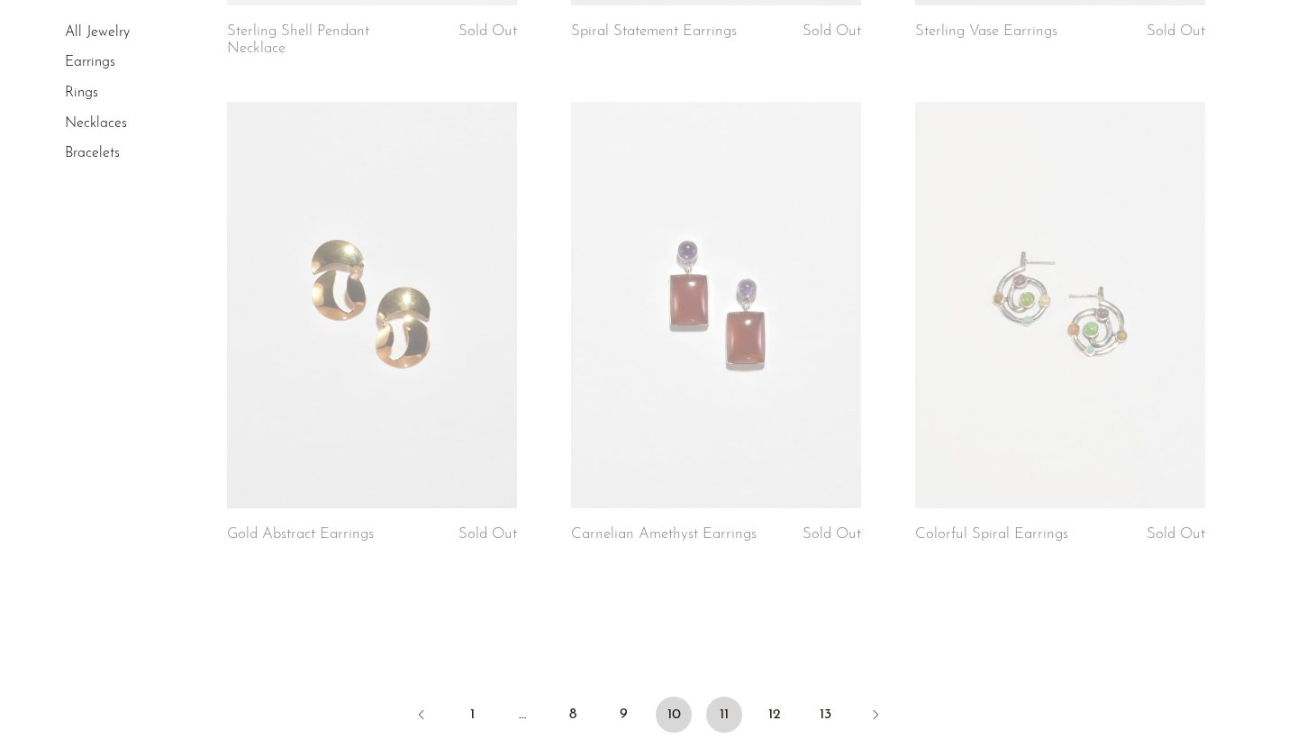
click at [723, 707] on link "11" at bounding box center [724, 714] width 36 height 36
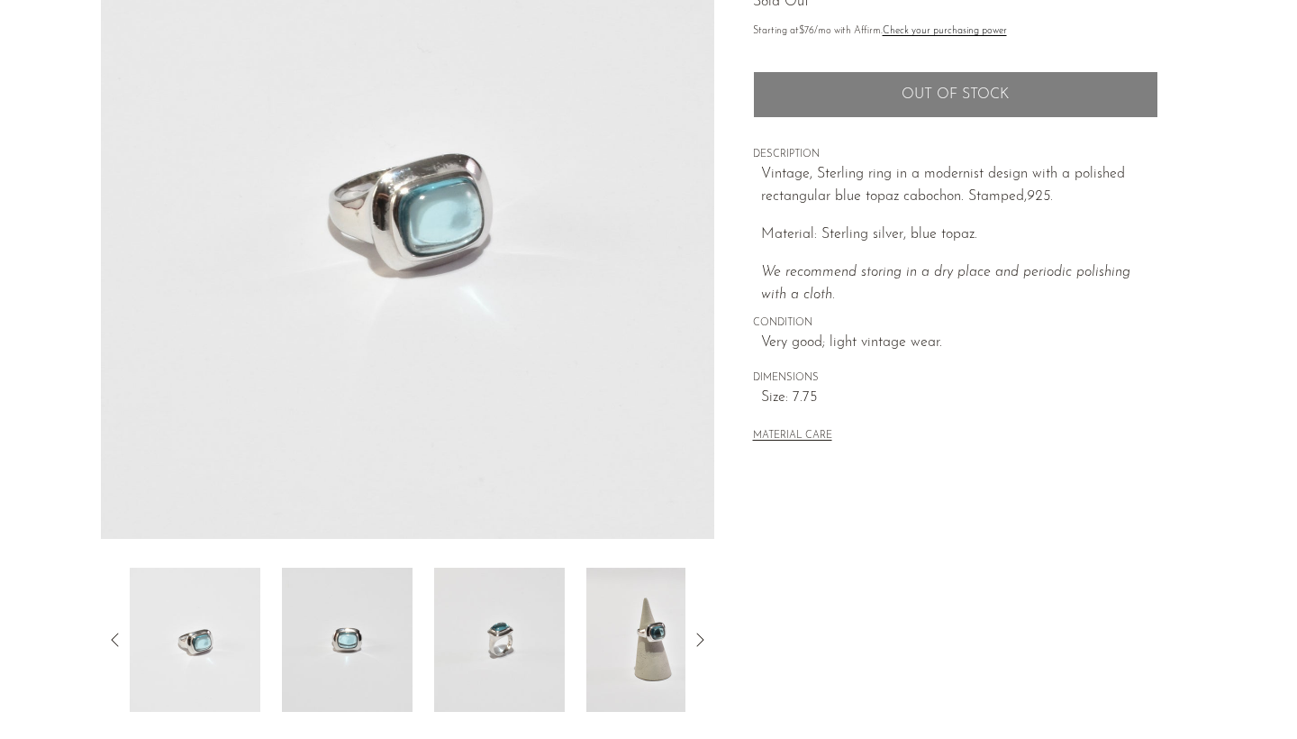
scroll to position [242, 0]
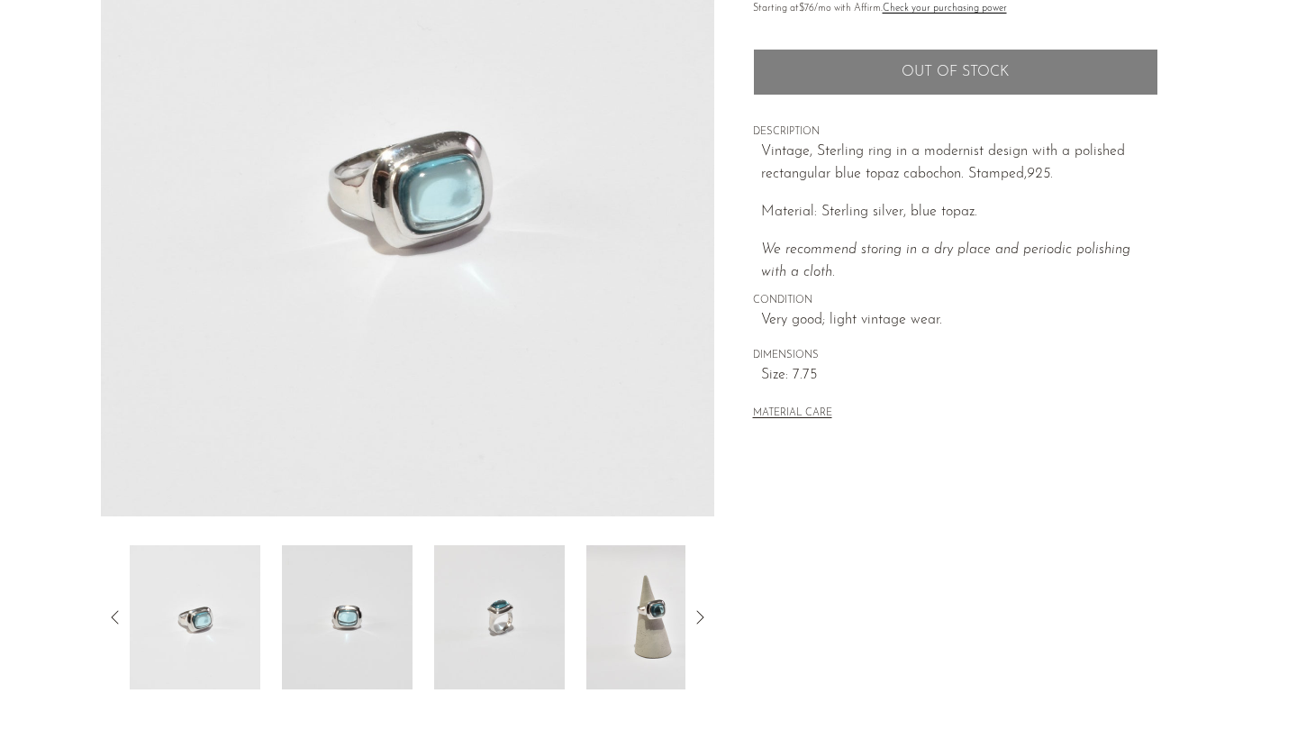
click at [649, 633] on img at bounding box center [652, 617] width 131 height 144
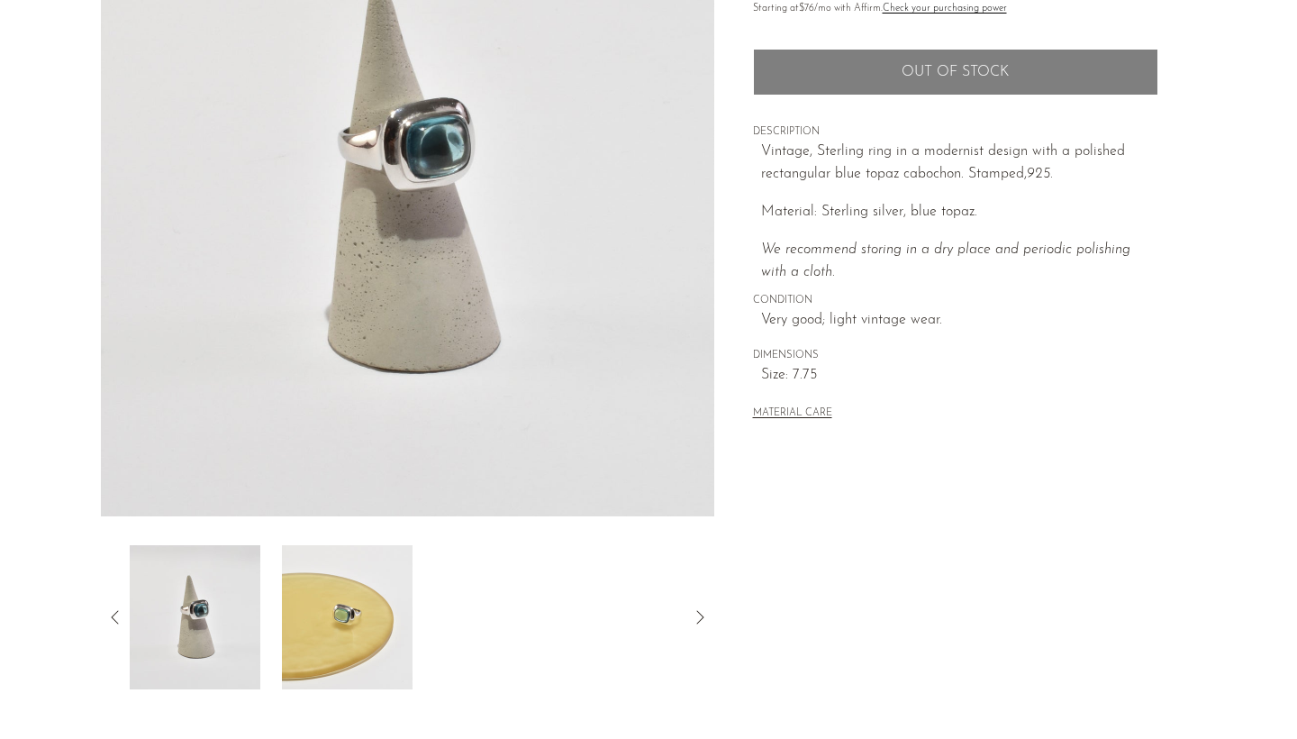
click at [363, 637] on img at bounding box center [347, 617] width 131 height 144
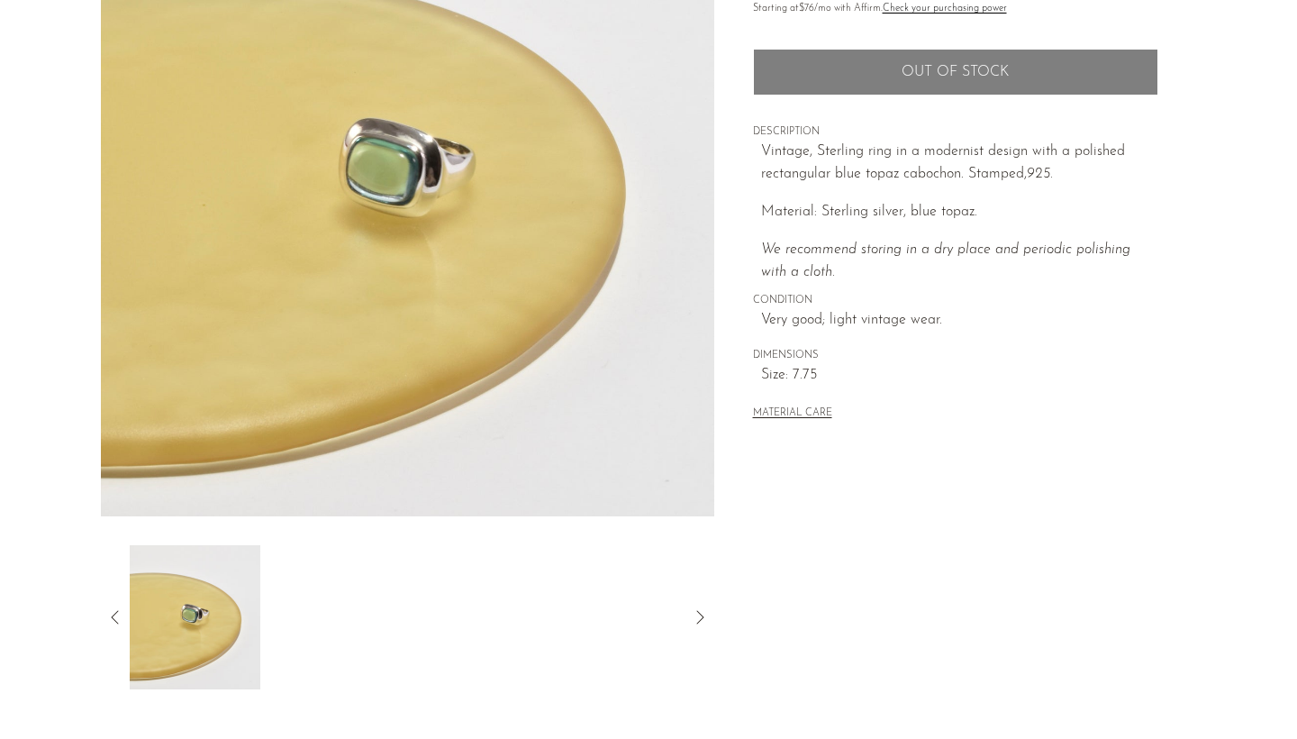
click at [107, 607] on icon at bounding box center [116, 617] width 22 height 22
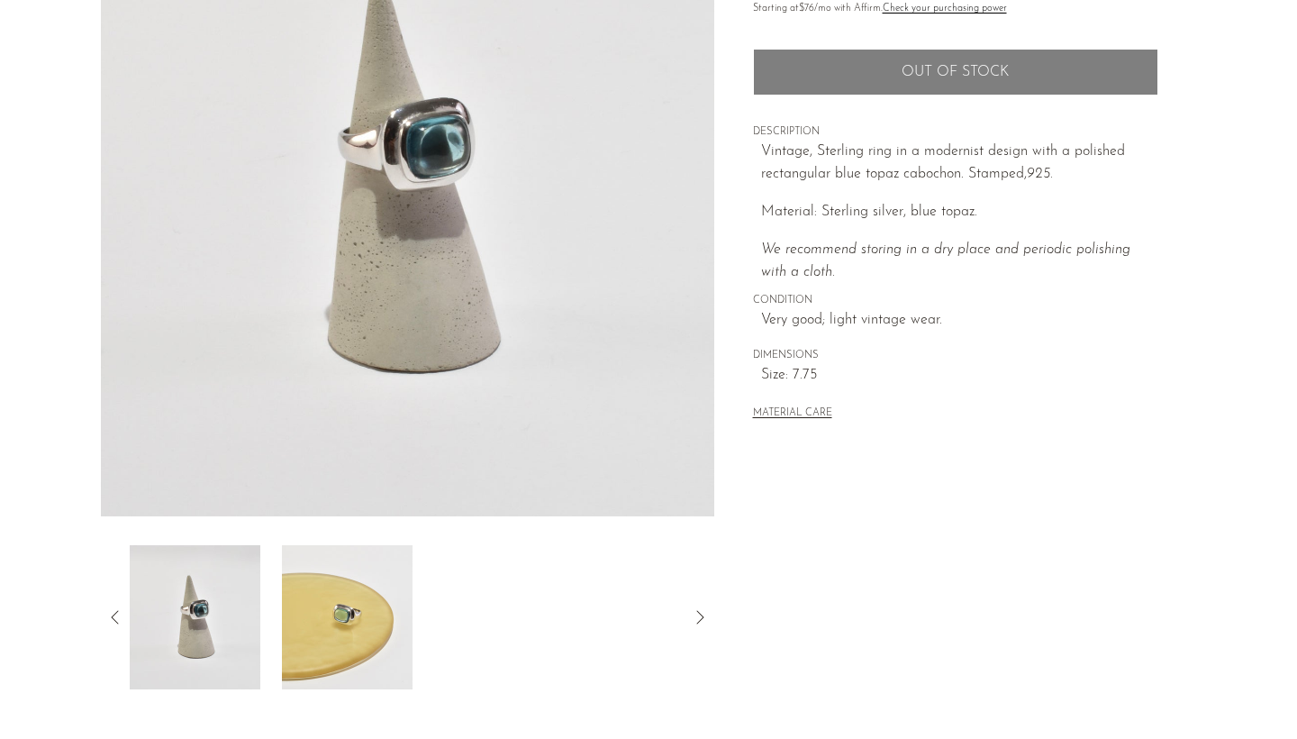
click at [107, 607] on icon at bounding box center [116, 617] width 22 height 22
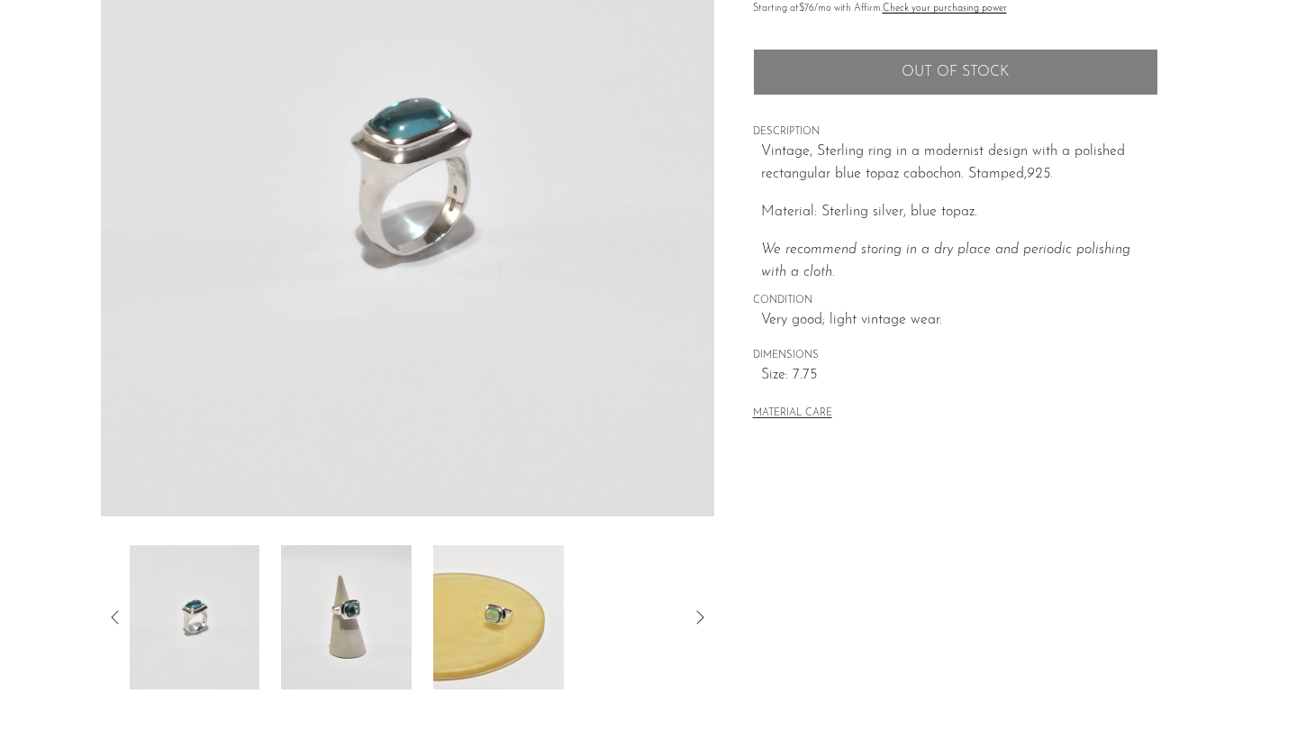
click at [107, 607] on icon at bounding box center [116, 617] width 22 height 22
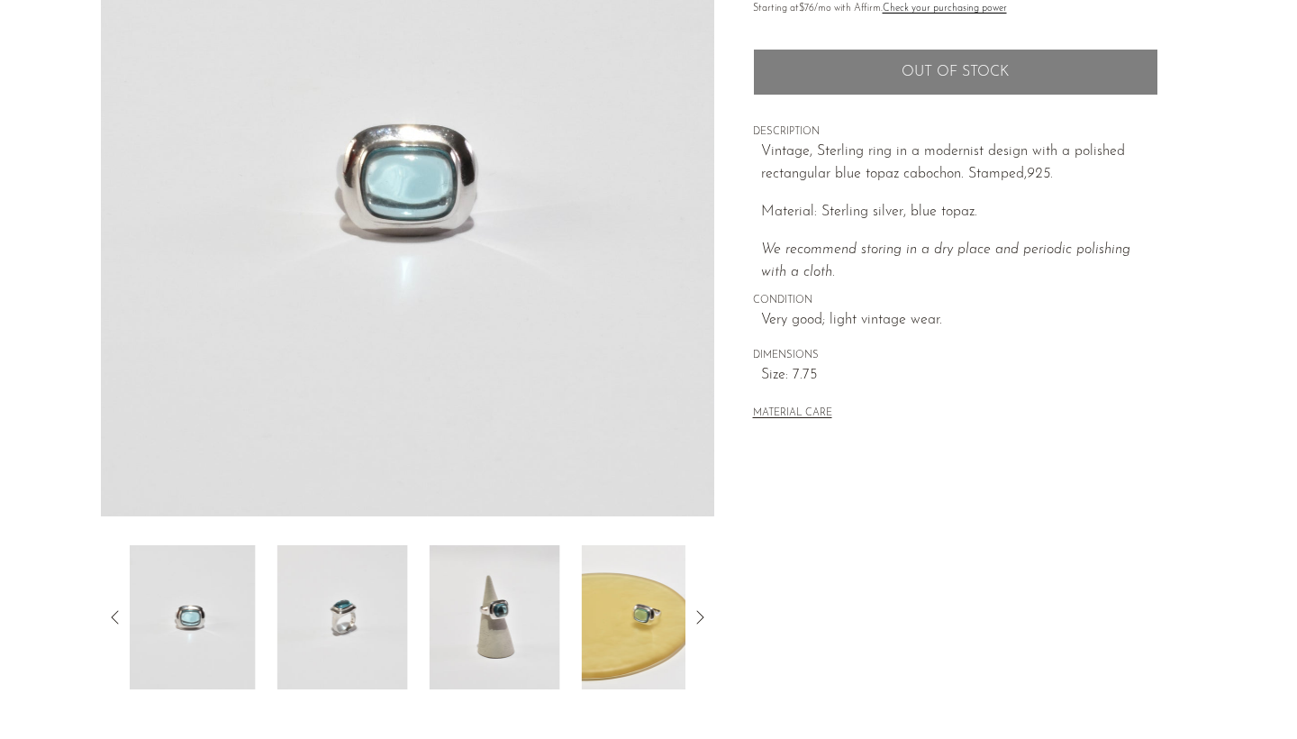
click at [107, 607] on icon at bounding box center [116, 617] width 22 height 22
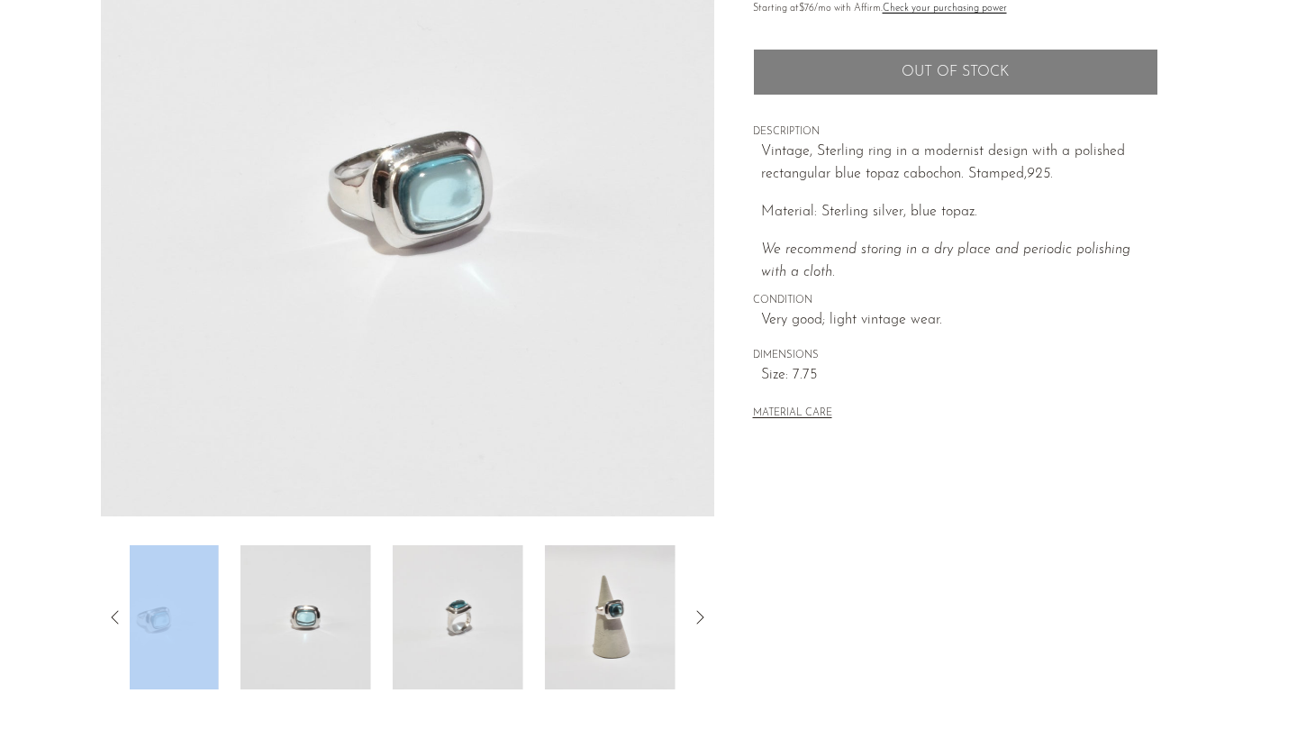
click at [107, 607] on icon at bounding box center [116, 617] width 22 height 22
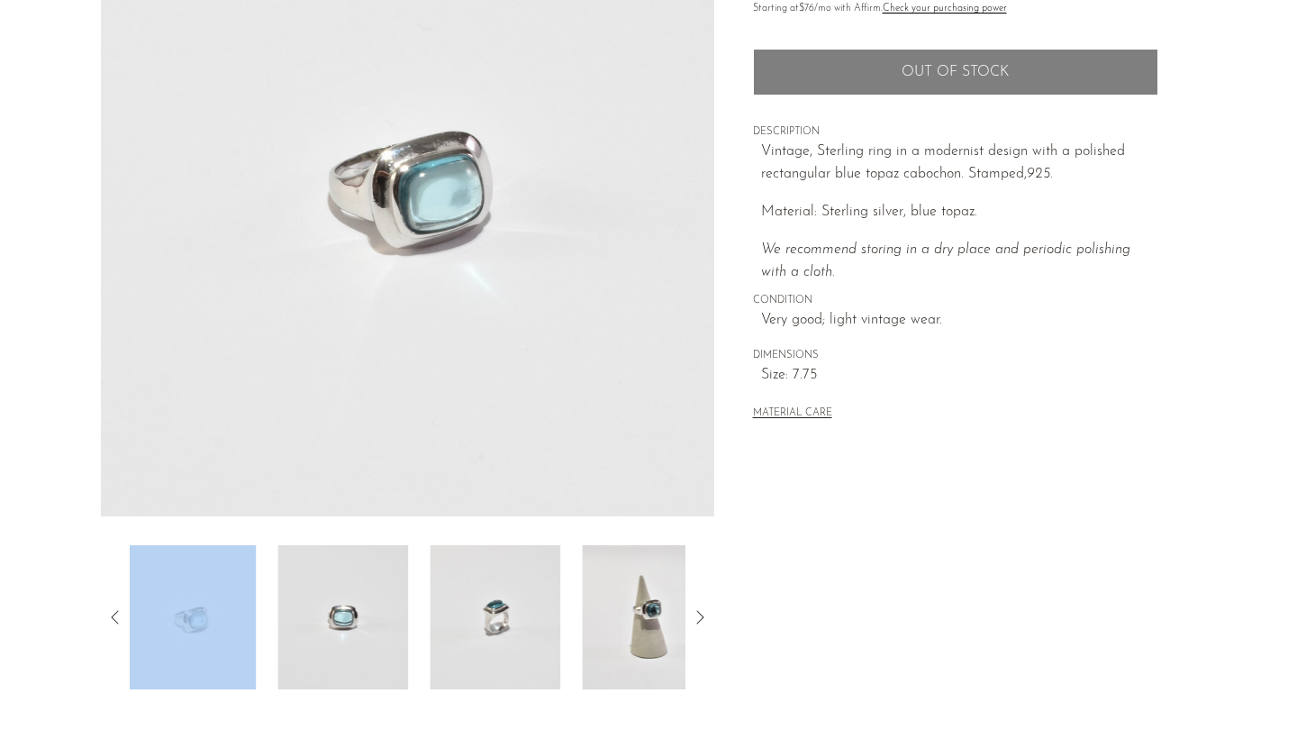
click at [107, 607] on icon at bounding box center [116, 617] width 22 height 22
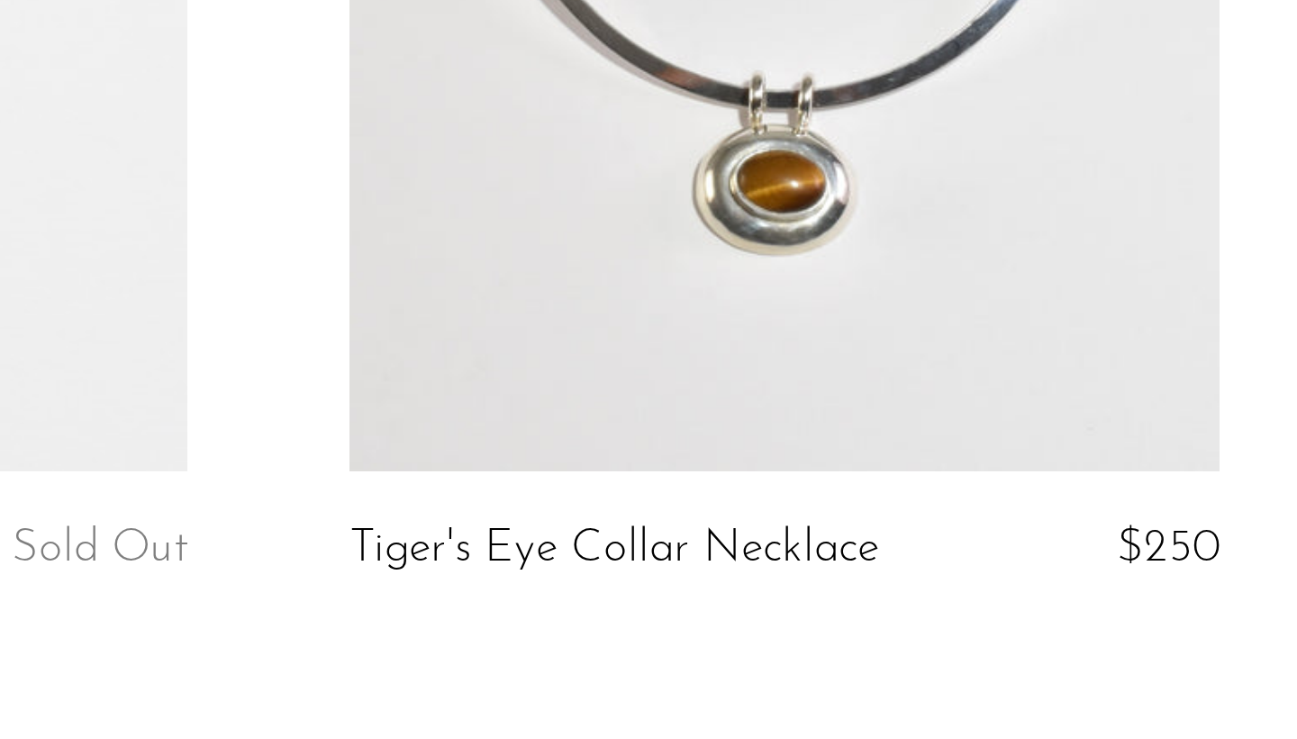
scroll to position [5615, 0]
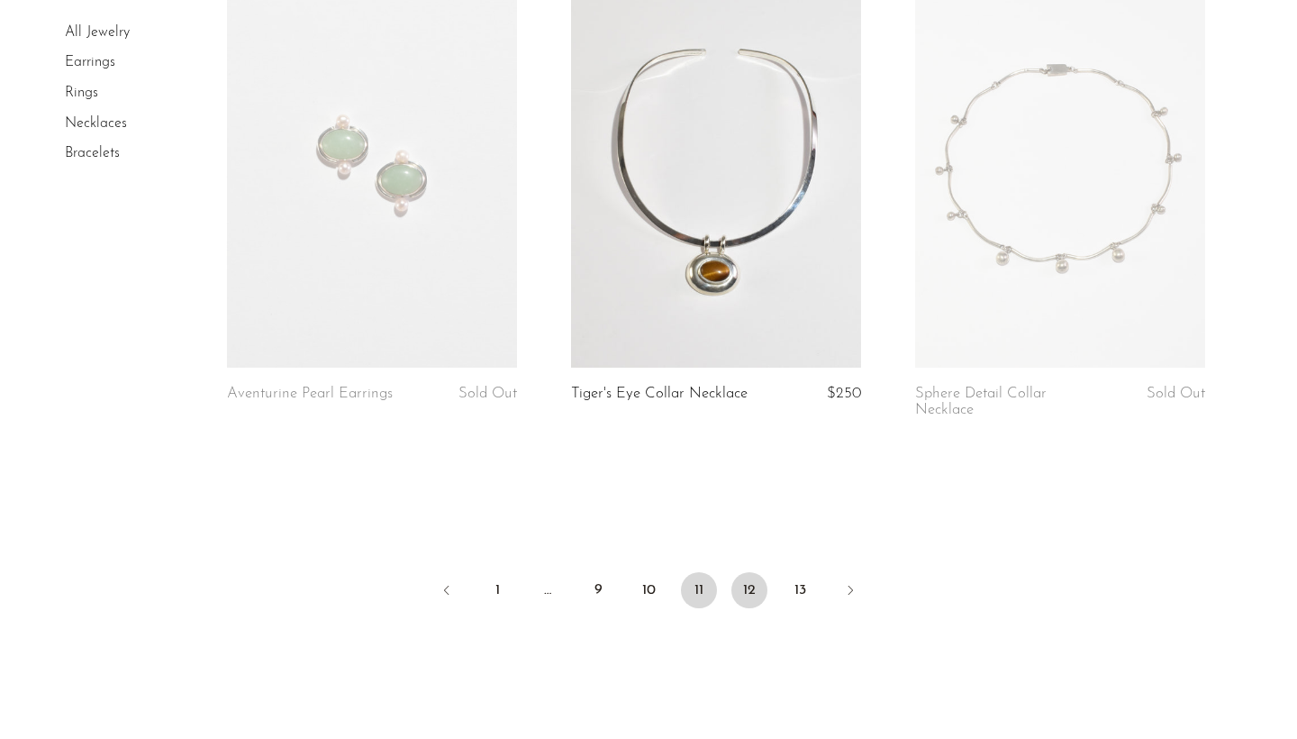
click at [749, 578] on link "12" at bounding box center [750, 590] width 36 height 36
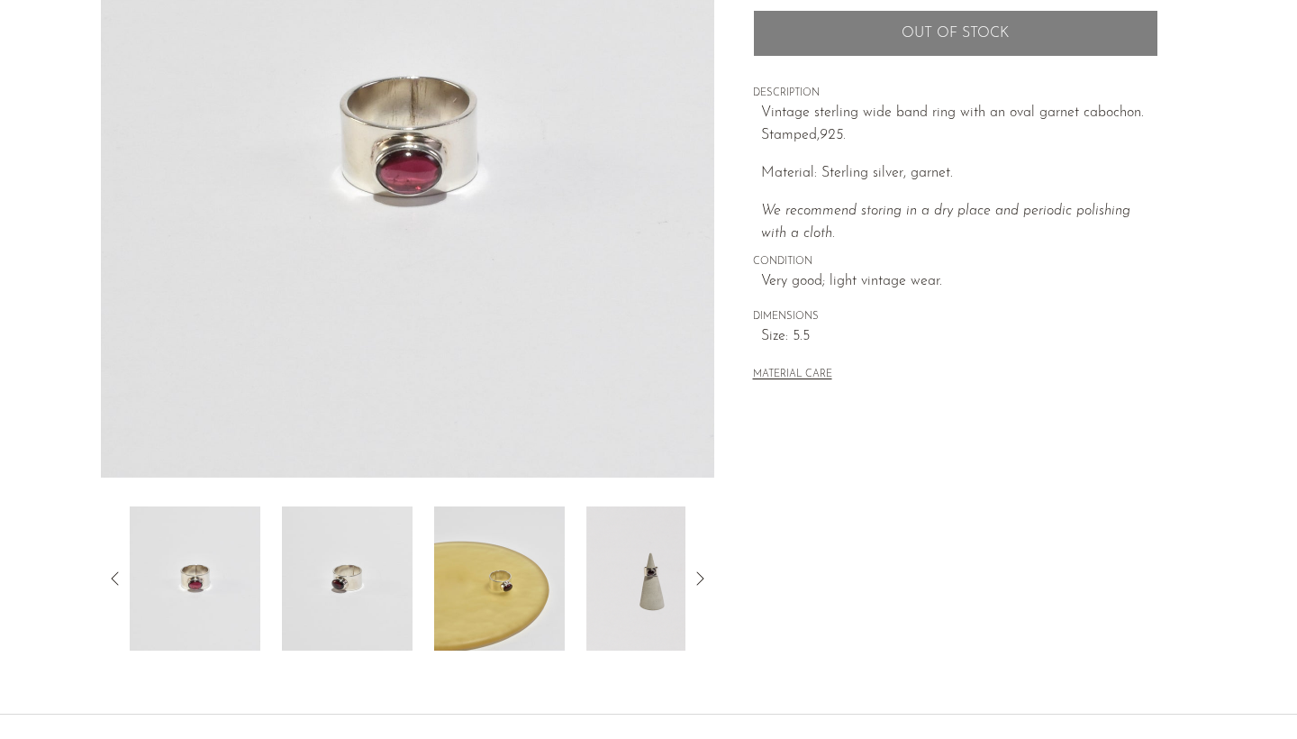
scroll to position [434, 0]
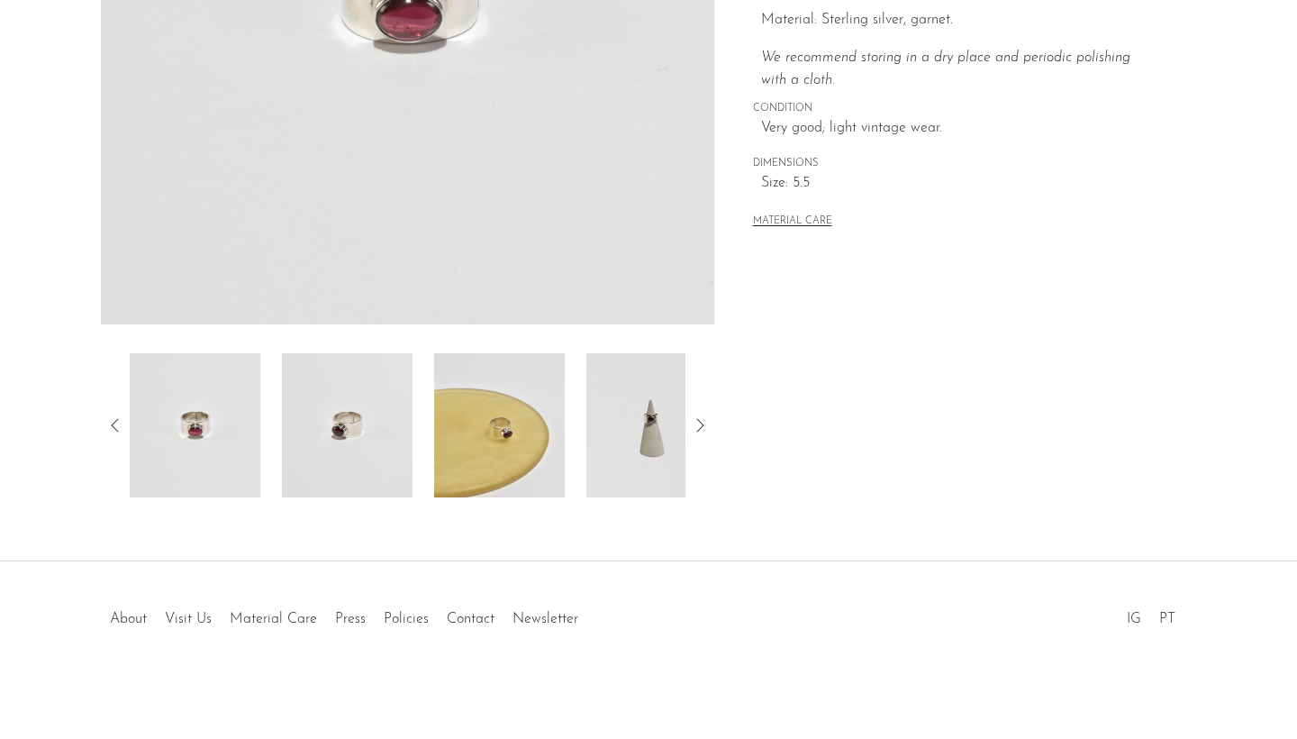
click at [514, 444] on img at bounding box center [499, 425] width 131 height 144
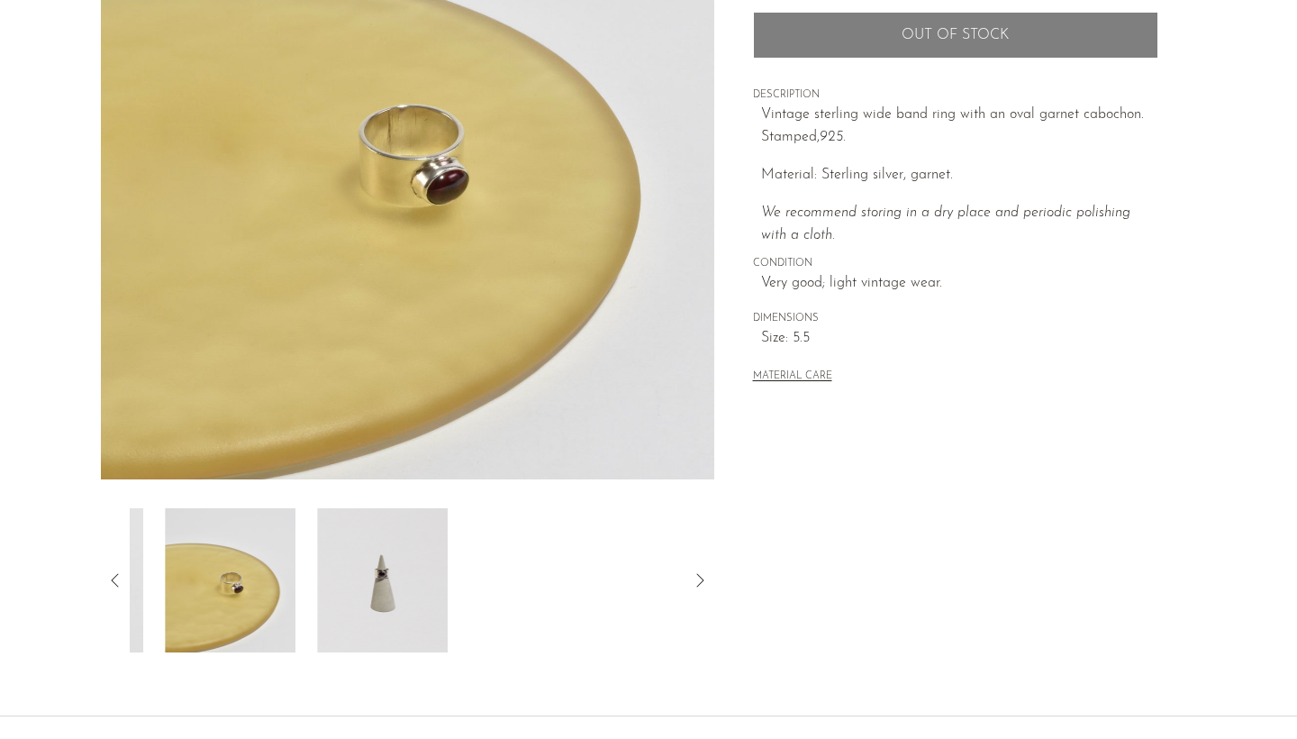
scroll to position [273, 0]
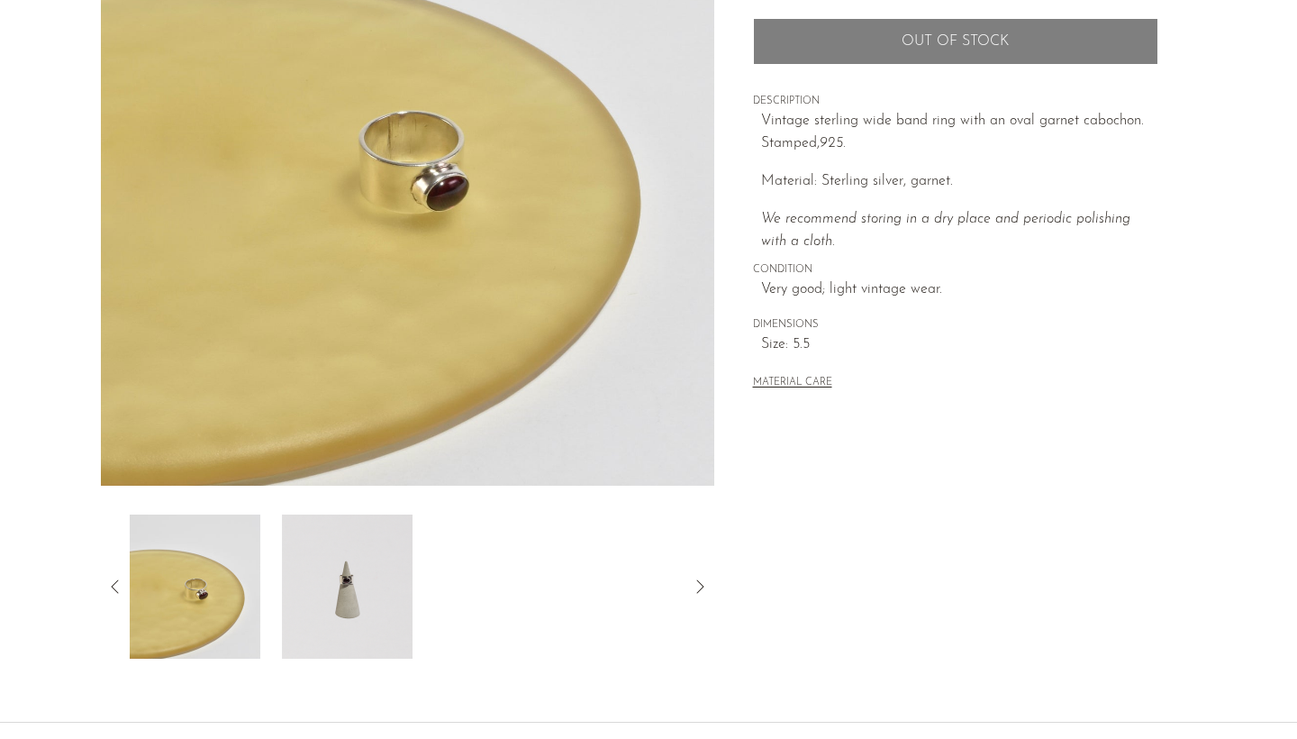
click at [119, 599] on div at bounding box center [408, 586] width 614 height 144
click at [114, 587] on icon at bounding box center [116, 587] width 22 height 22
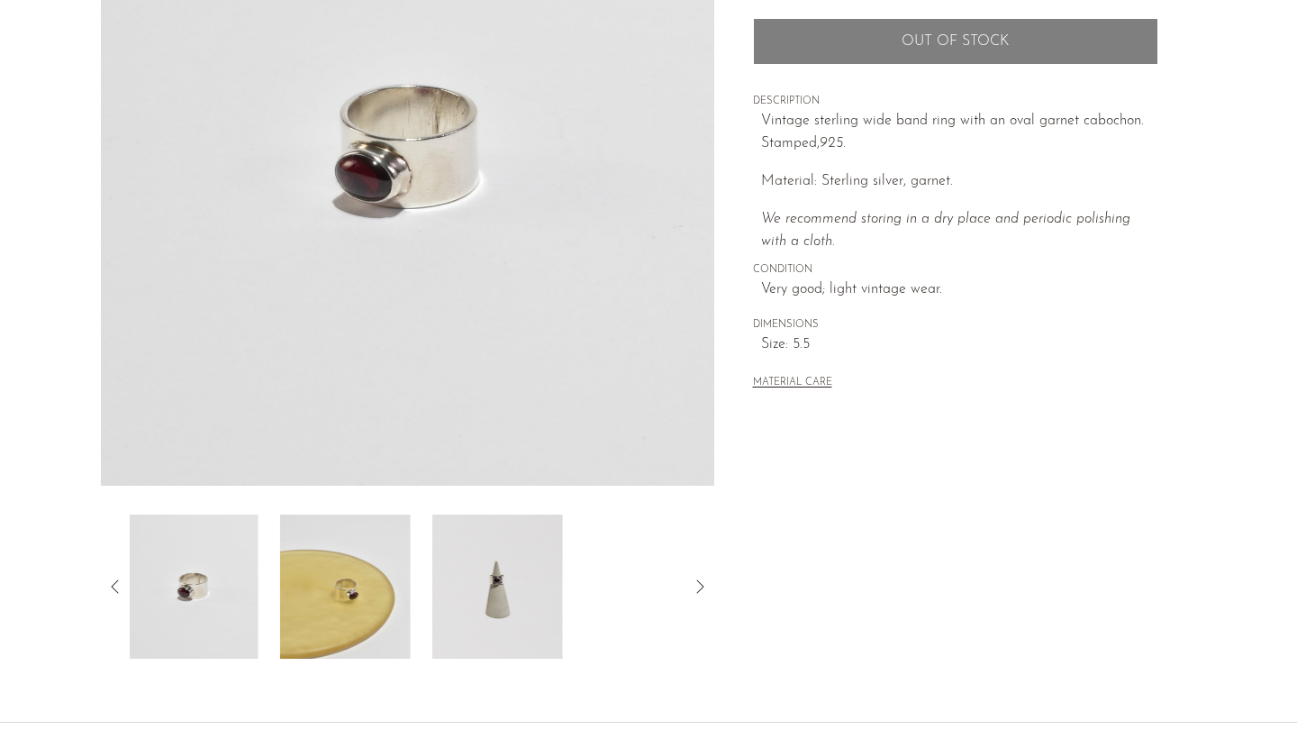
click at [184, 601] on img at bounding box center [193, 586] width 131 height 144
click at [184, 601] on img at bounding box center [195, 586] width 131 height 144
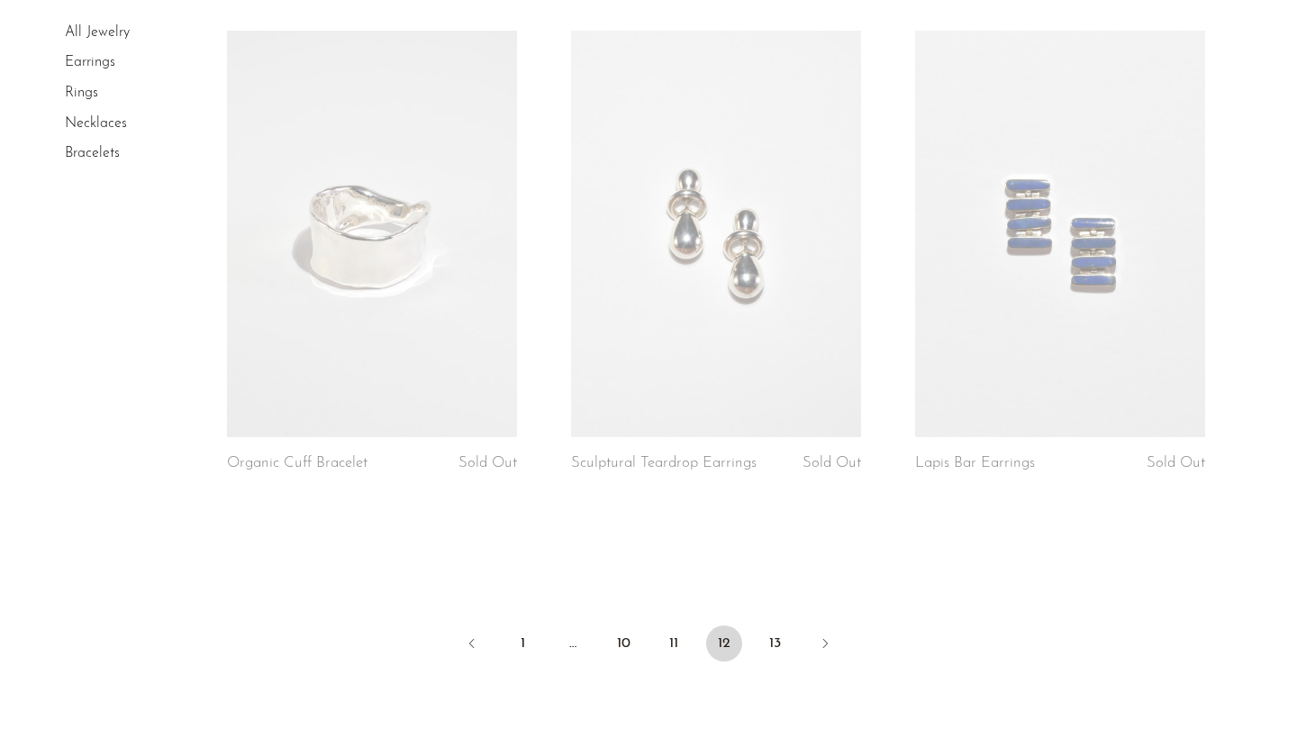
scroll to position [5569, 0]
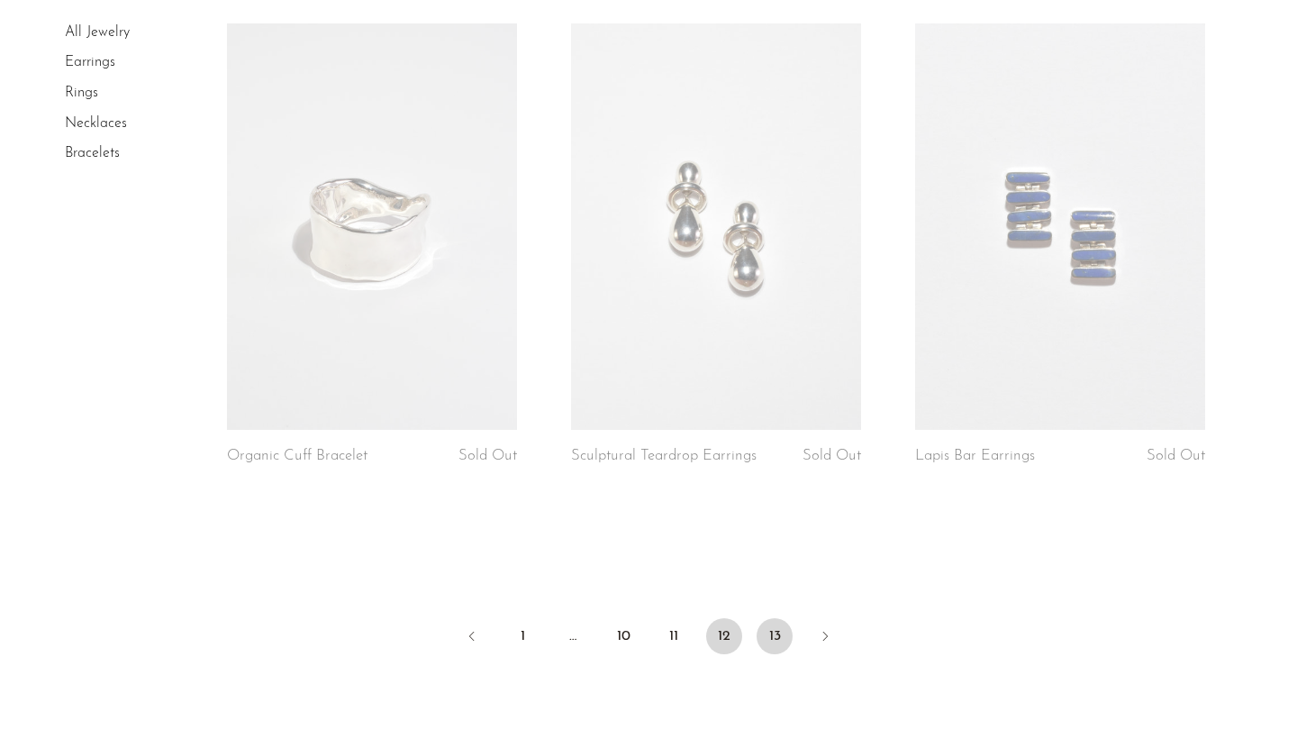
click at [768, 634] on link "13" at bounding box center [775, 636] width 36 height 36
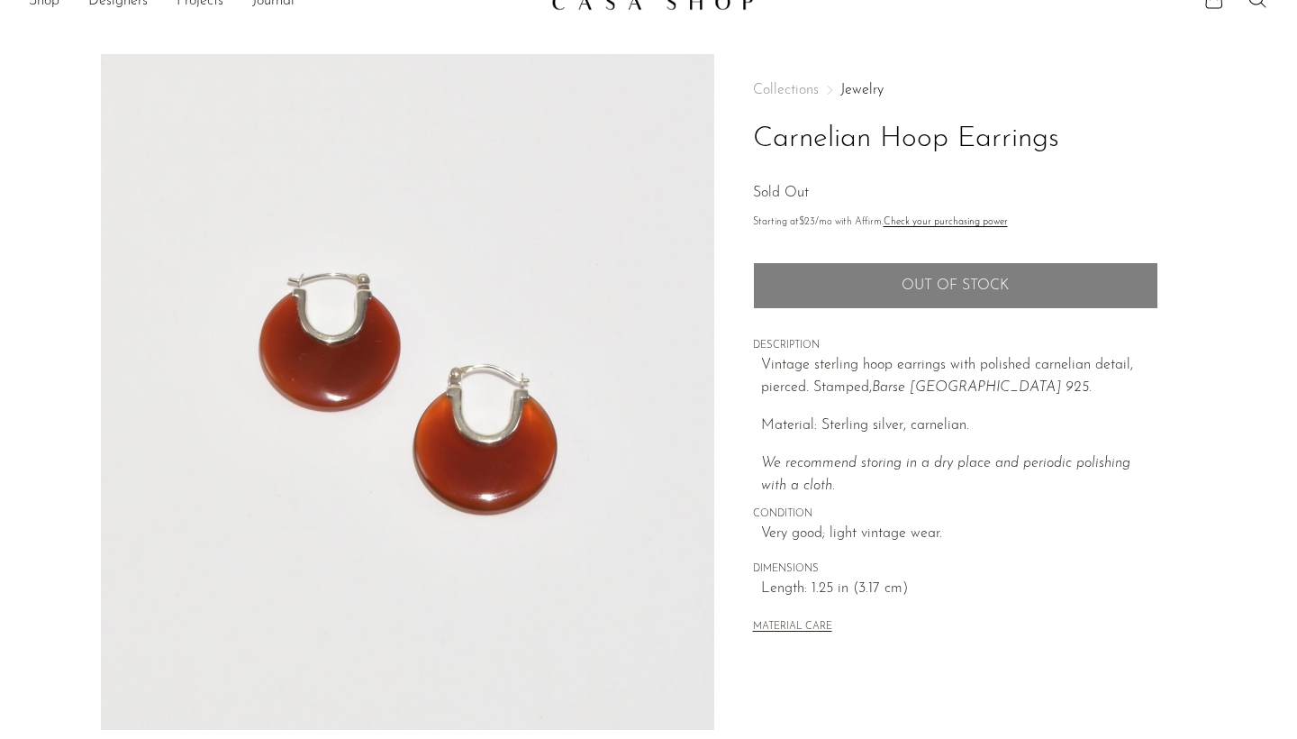
scroll to position [32, 0]
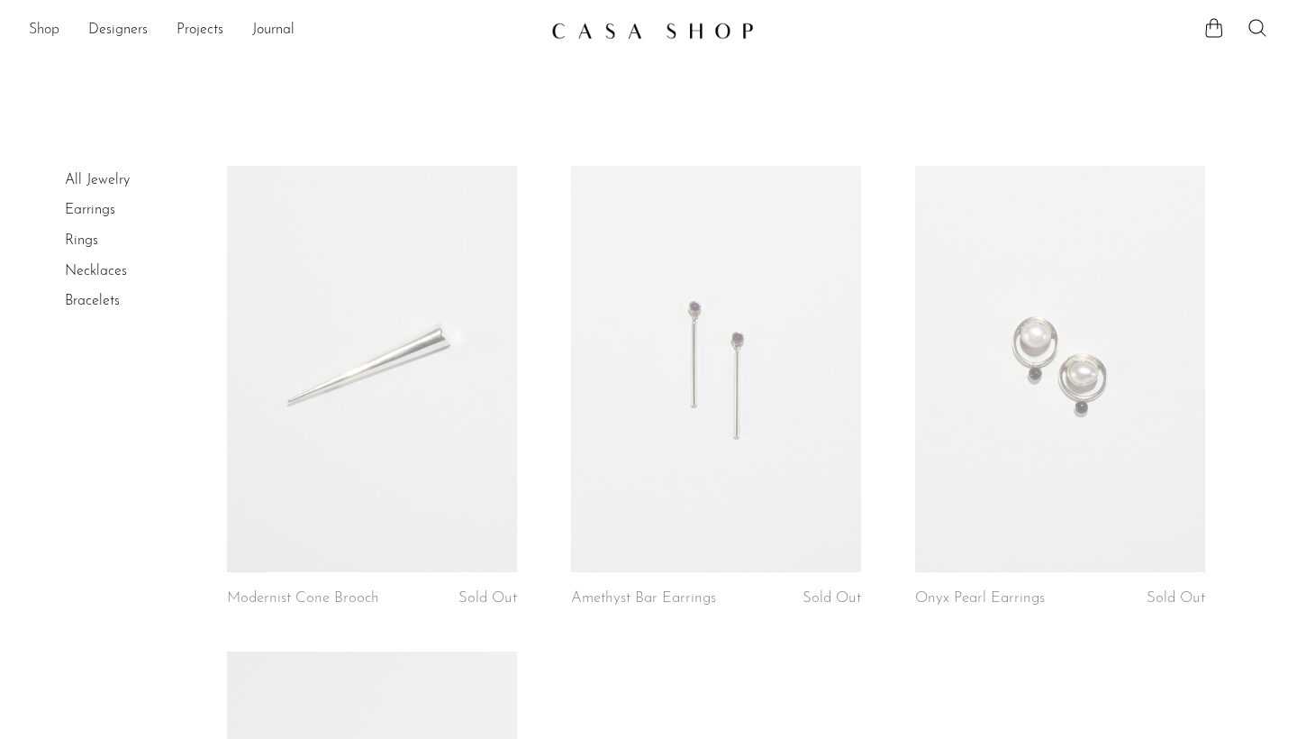
click at [52, 31] on link "Shop" at bounding box center [44, 30] width 31 height 23
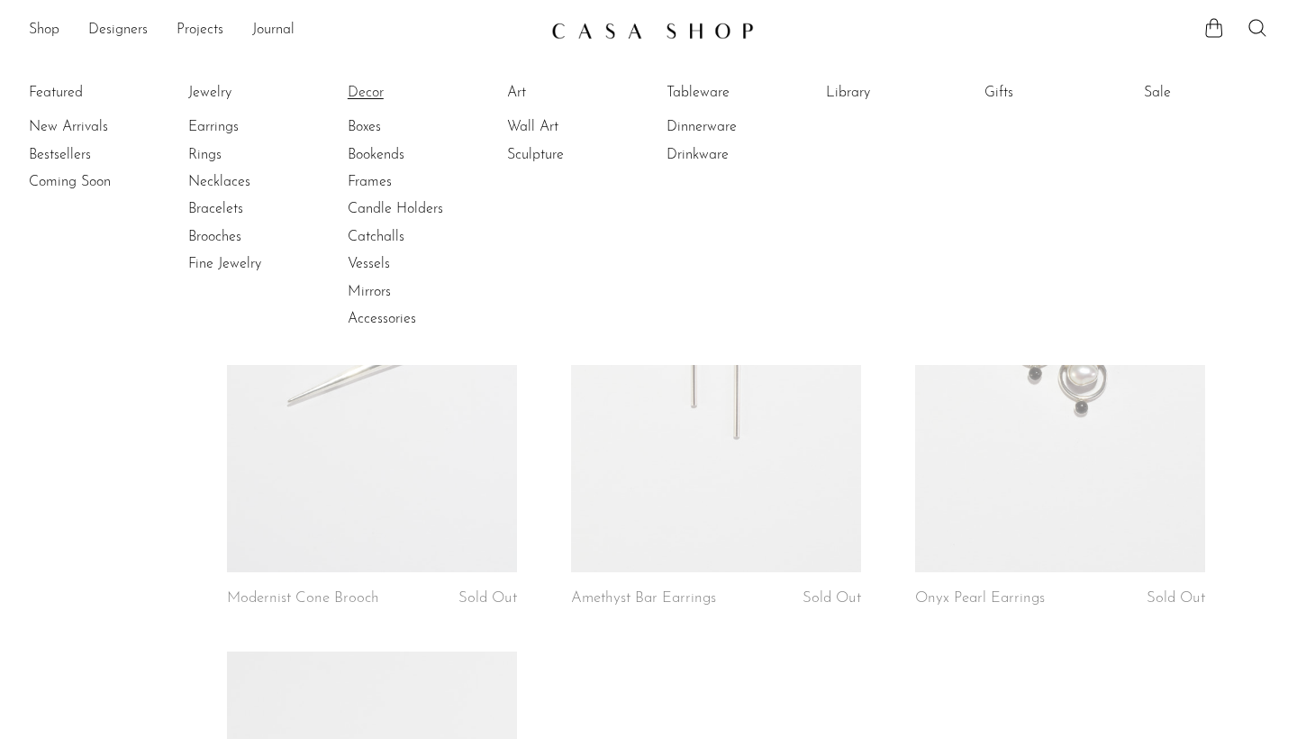
click at [353, 95] on link "Decor" at bounding box center [415, 93] width 135 height 20
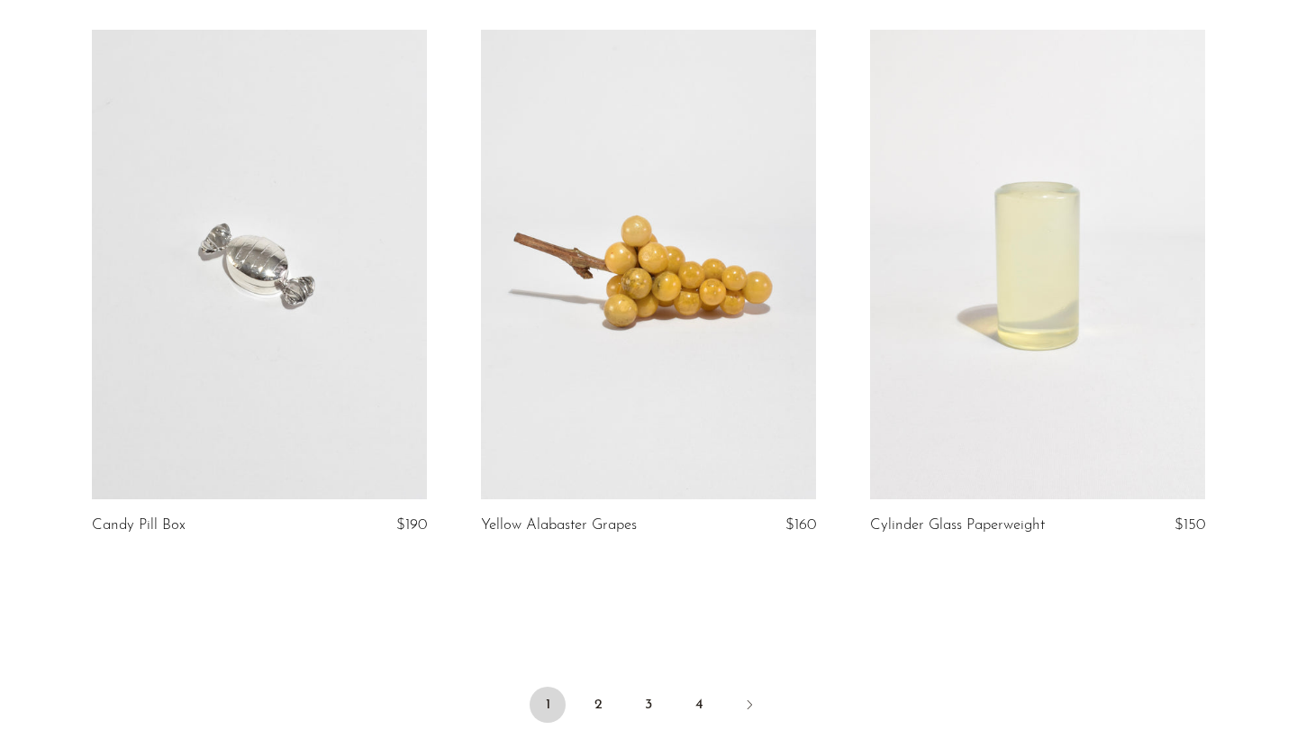
scroll to position [6274, 0]
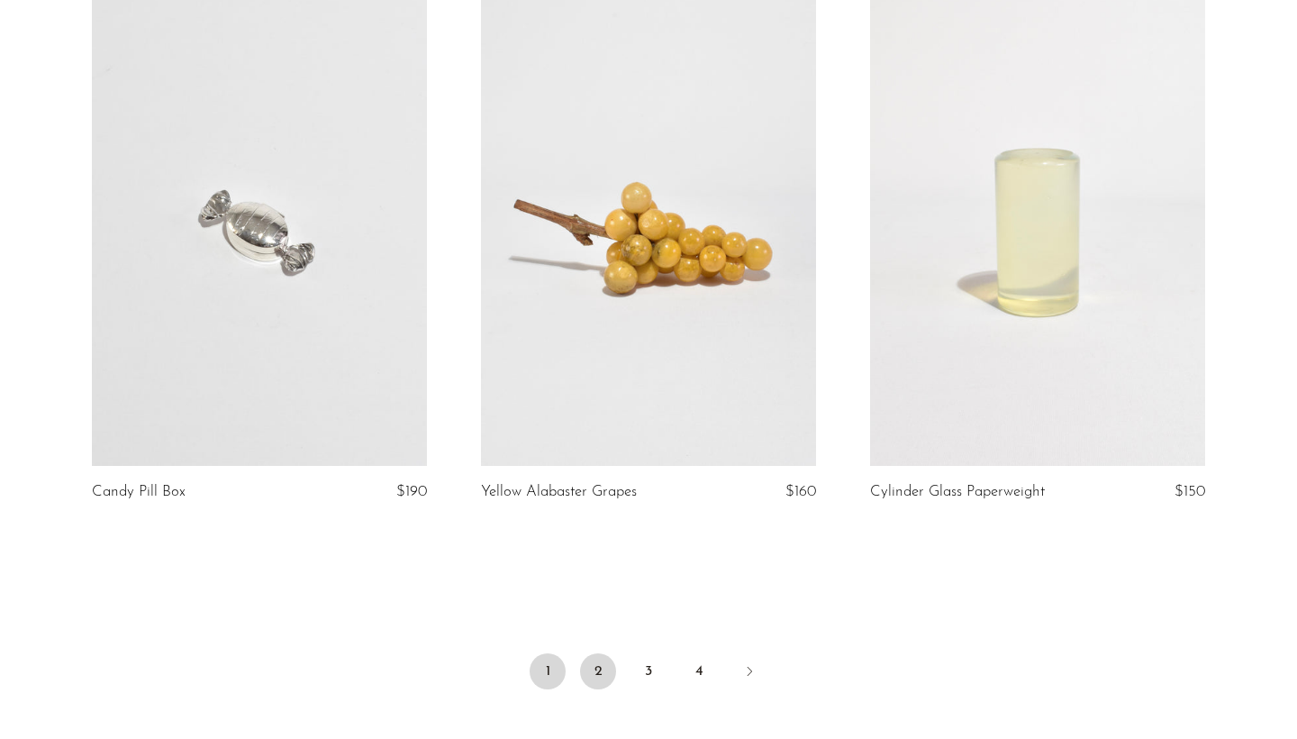
click at [597, 653] on link "2" at bounding box center [598, 671] width 36 height 36
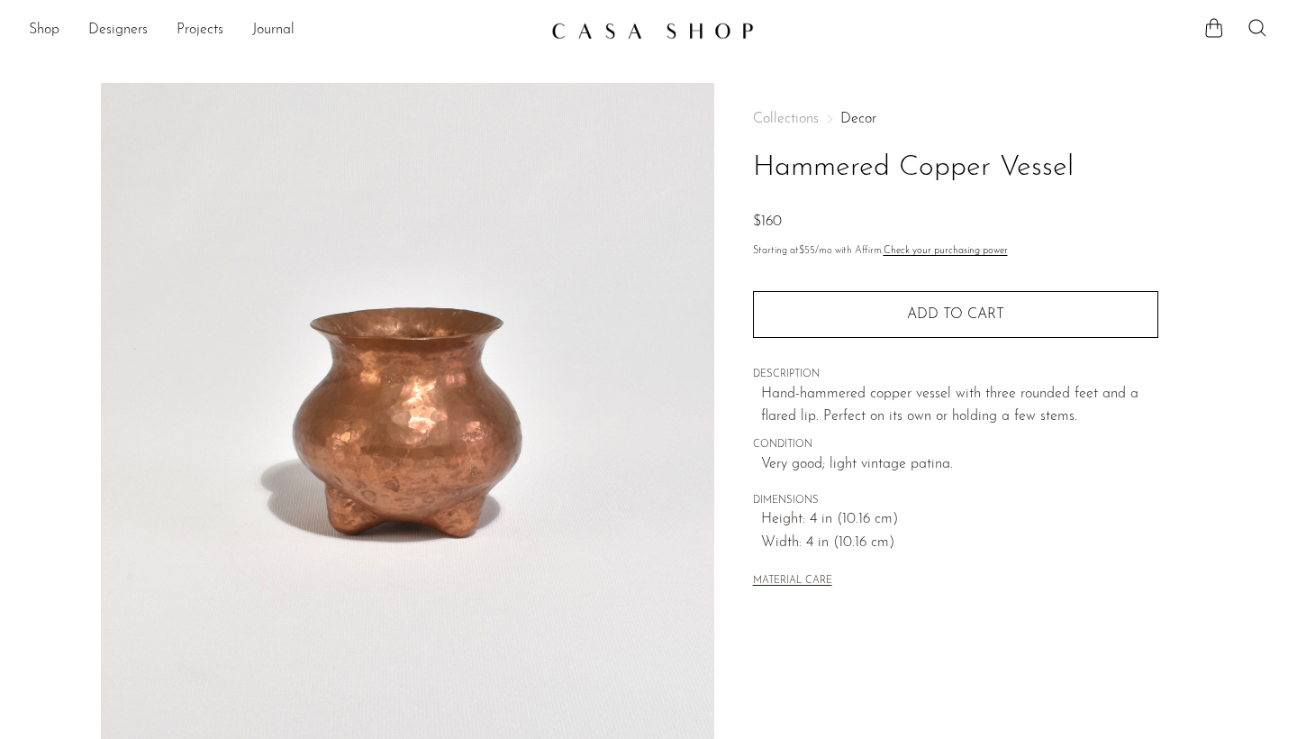
drag, startPoint x: 754, startPoint y: 157, endPoint x: 1087, endPoint y: 156, distance: 332.5
click at [1087, 156] on h1 "Hammered Copper Vessel" at bounding box center [955, 168] width 405 height 46
copy h1 "Hammered Copper Vessel"
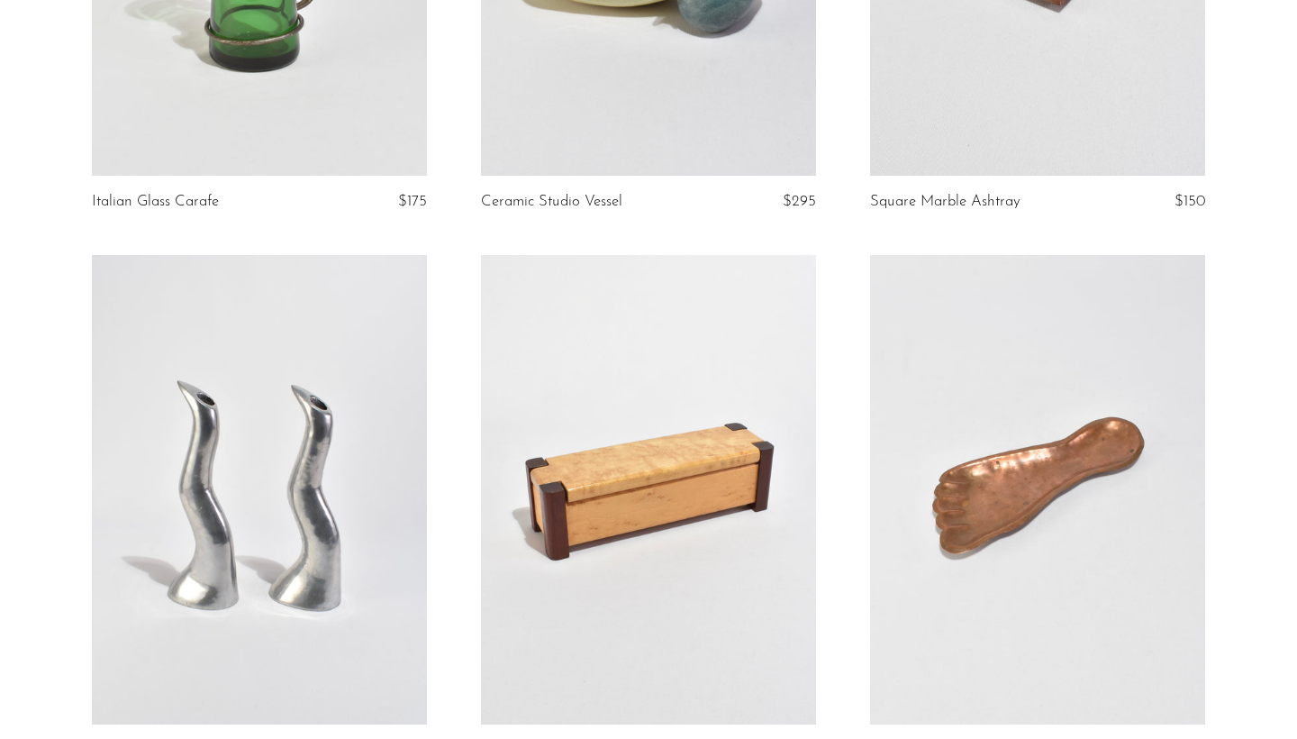
scroll to position [6168, 0]
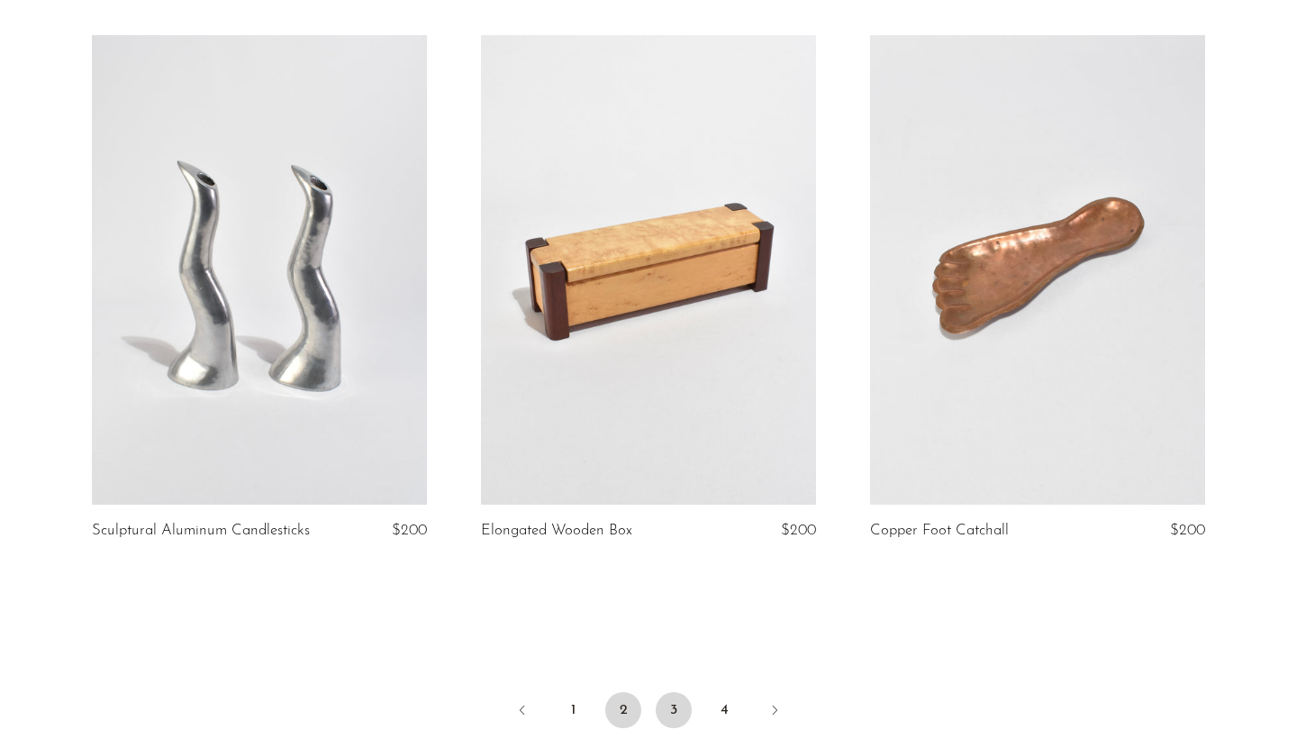
click at [669, 706] on link "3" at bounding box center [674, 710] width 36 height 36
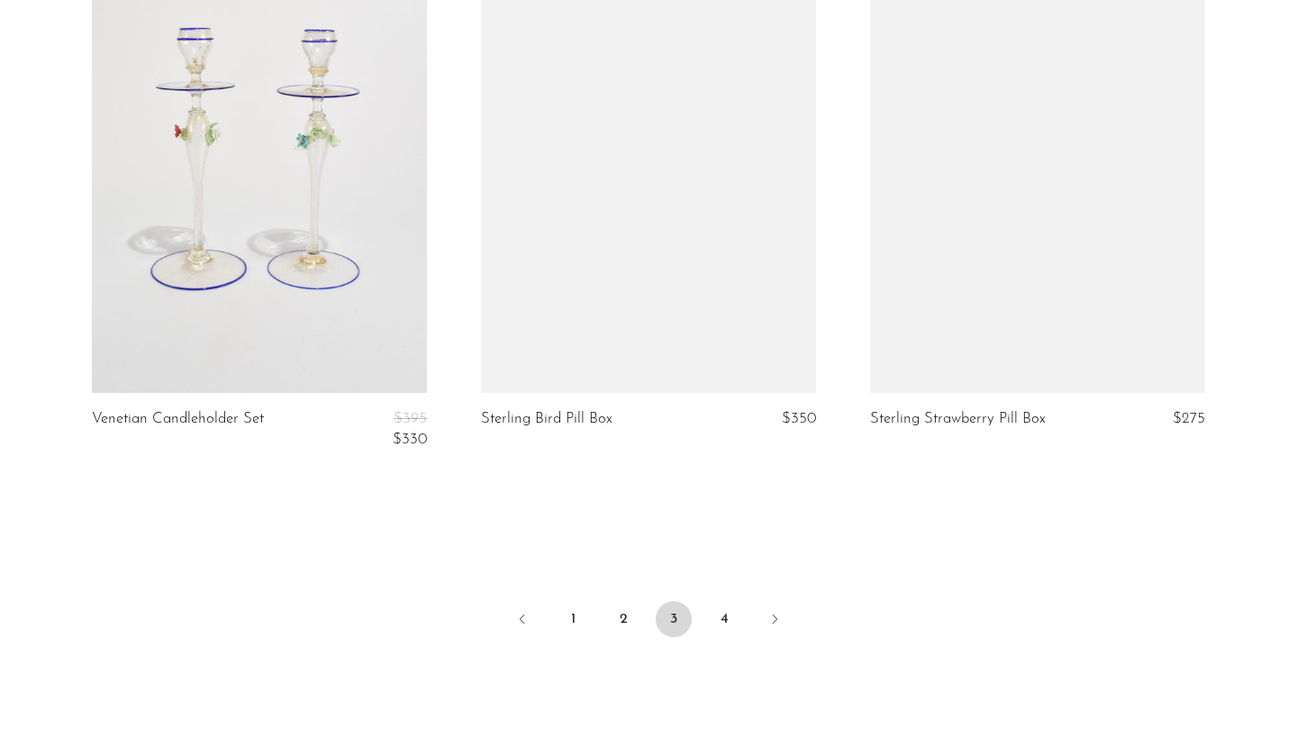
scroll to position [6301, 0]
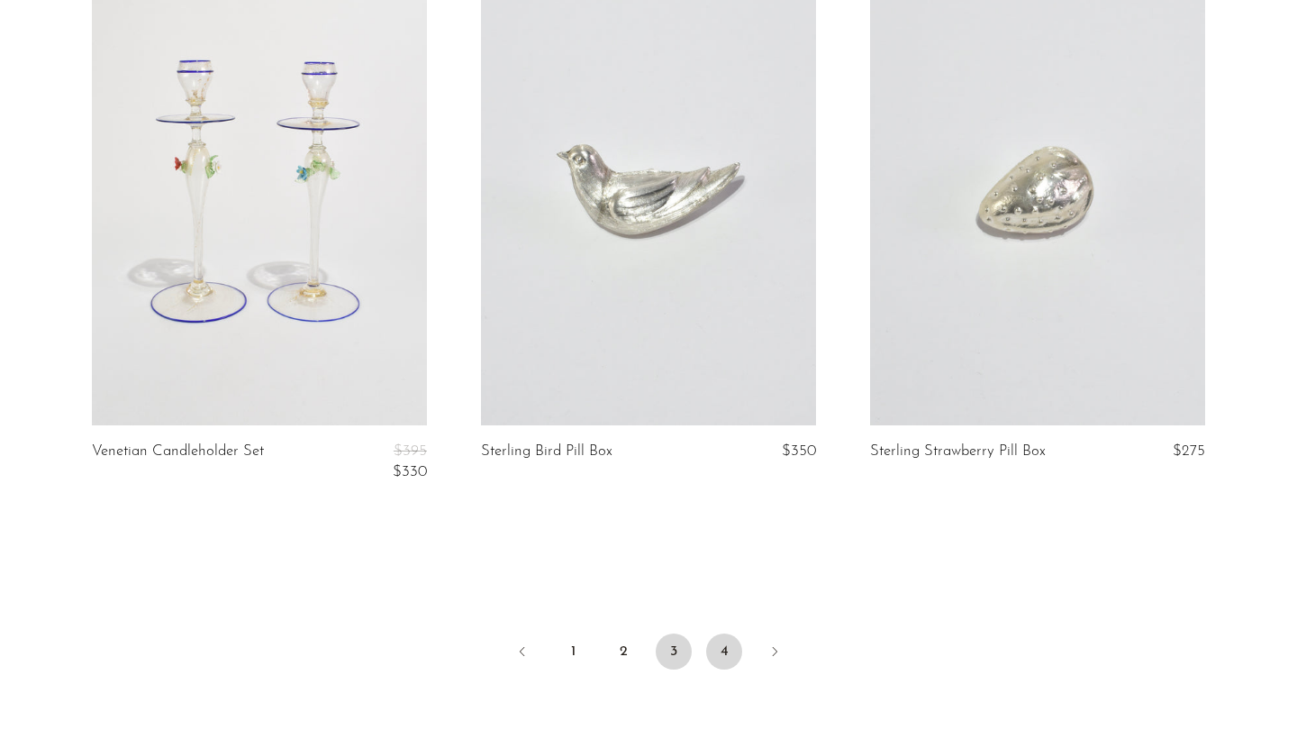
click at [721, 633] on link "4" at bounding box center [724, 651] width 36 height 36
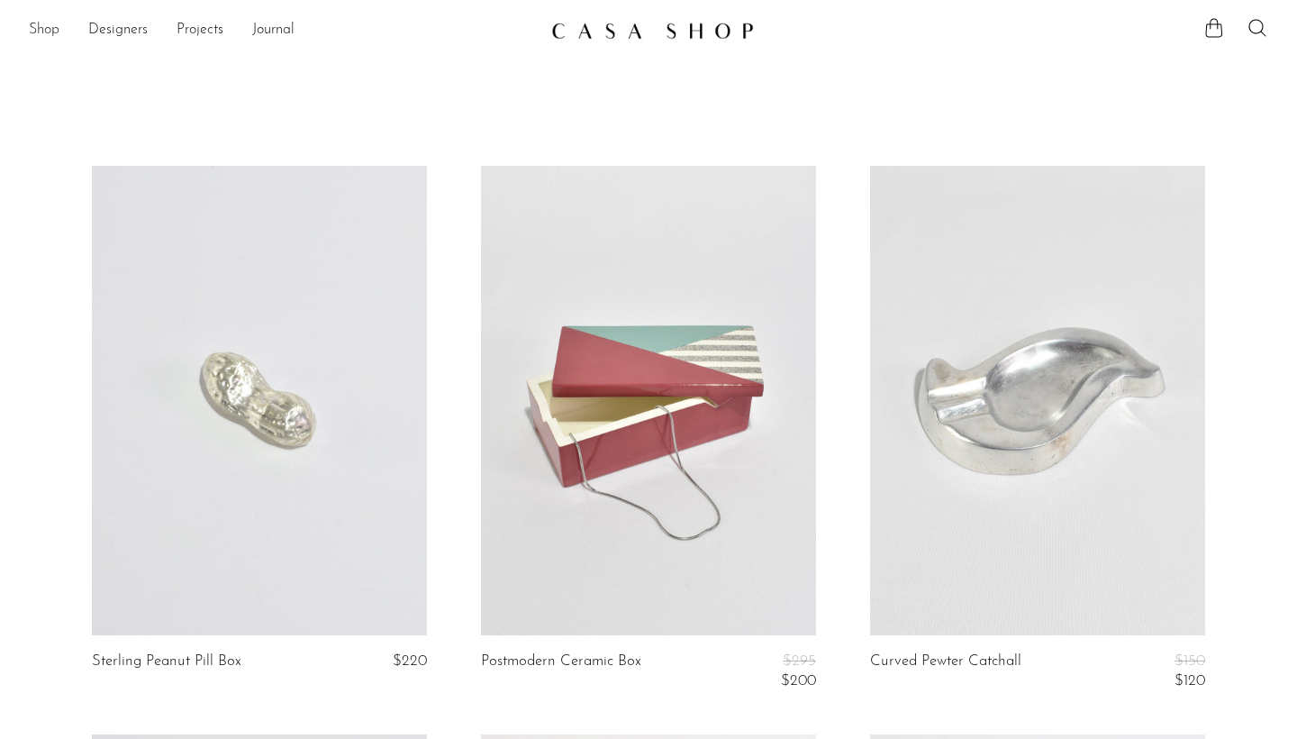
click at [49, 32] on link "Shop" at bounding box center [44, 30] width 31 height 23
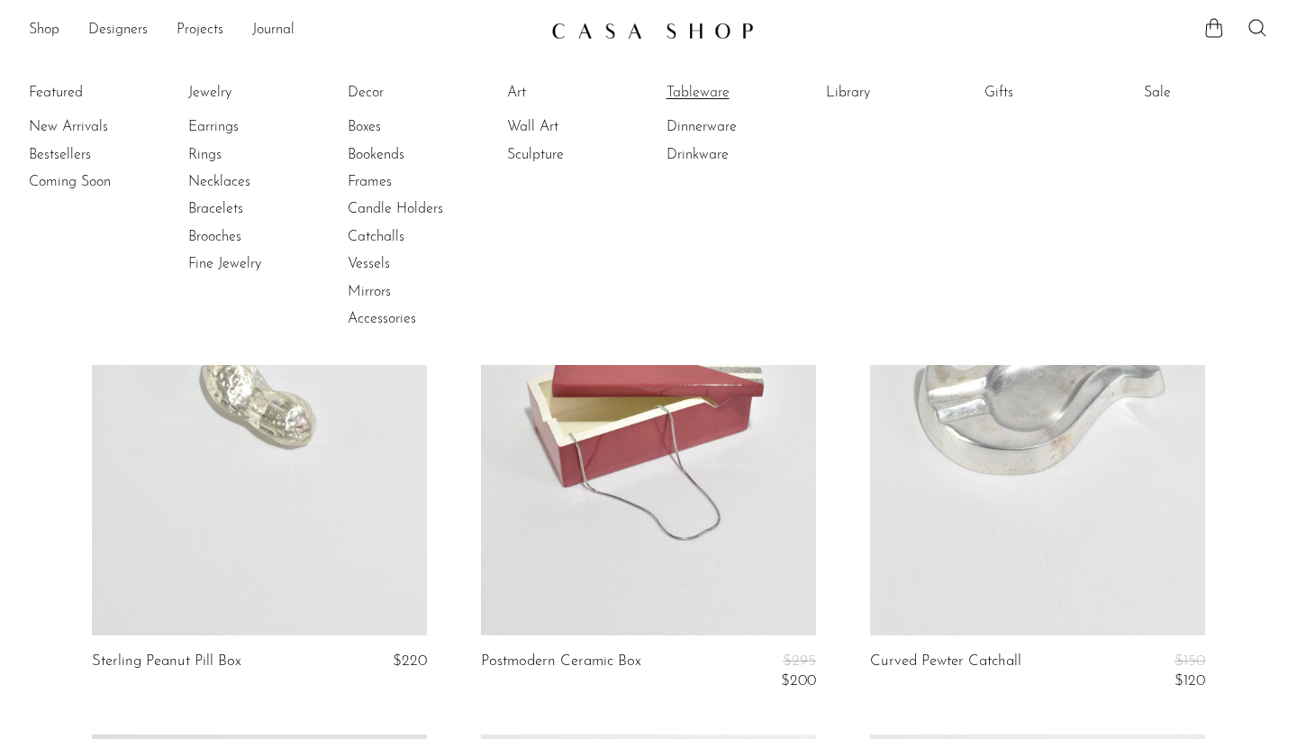
click at [678, 93] on link "Tableware" at bounding box center [734, 93] width 135 height 20
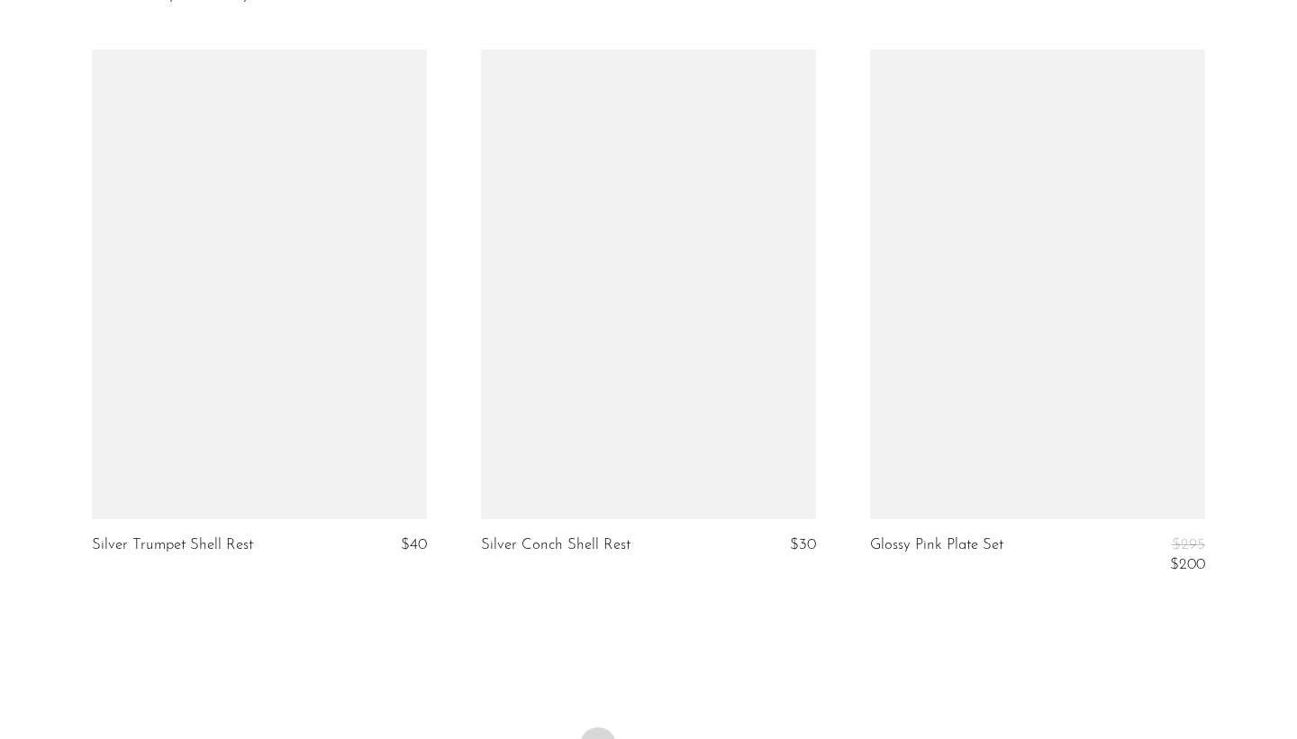
scroll to position [6228, 0]
